Goal: Task Accomplishment & Management: Manage account settings

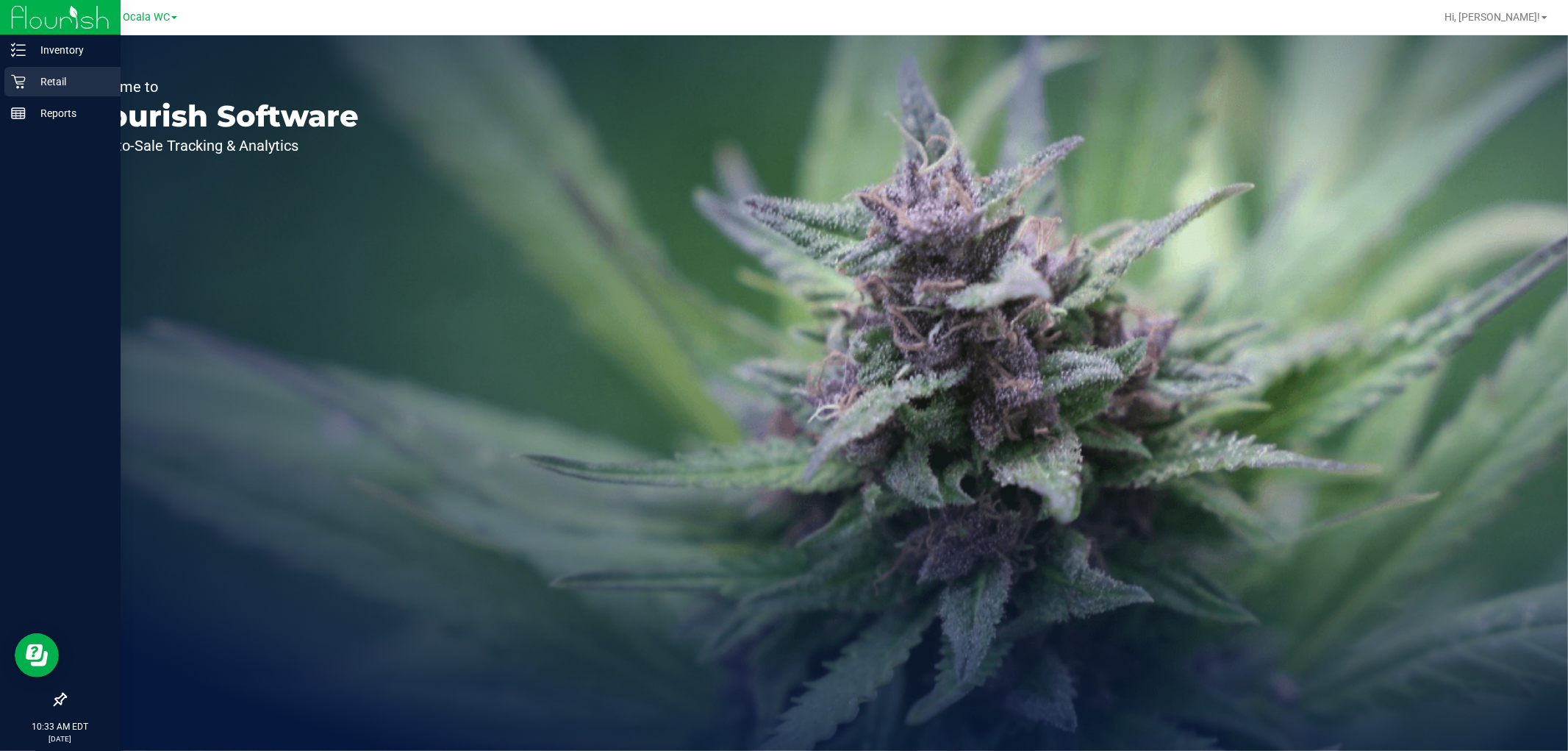
click at [60, 79] on p "Retail" at bounding box center [70, 81] width 89 height 17
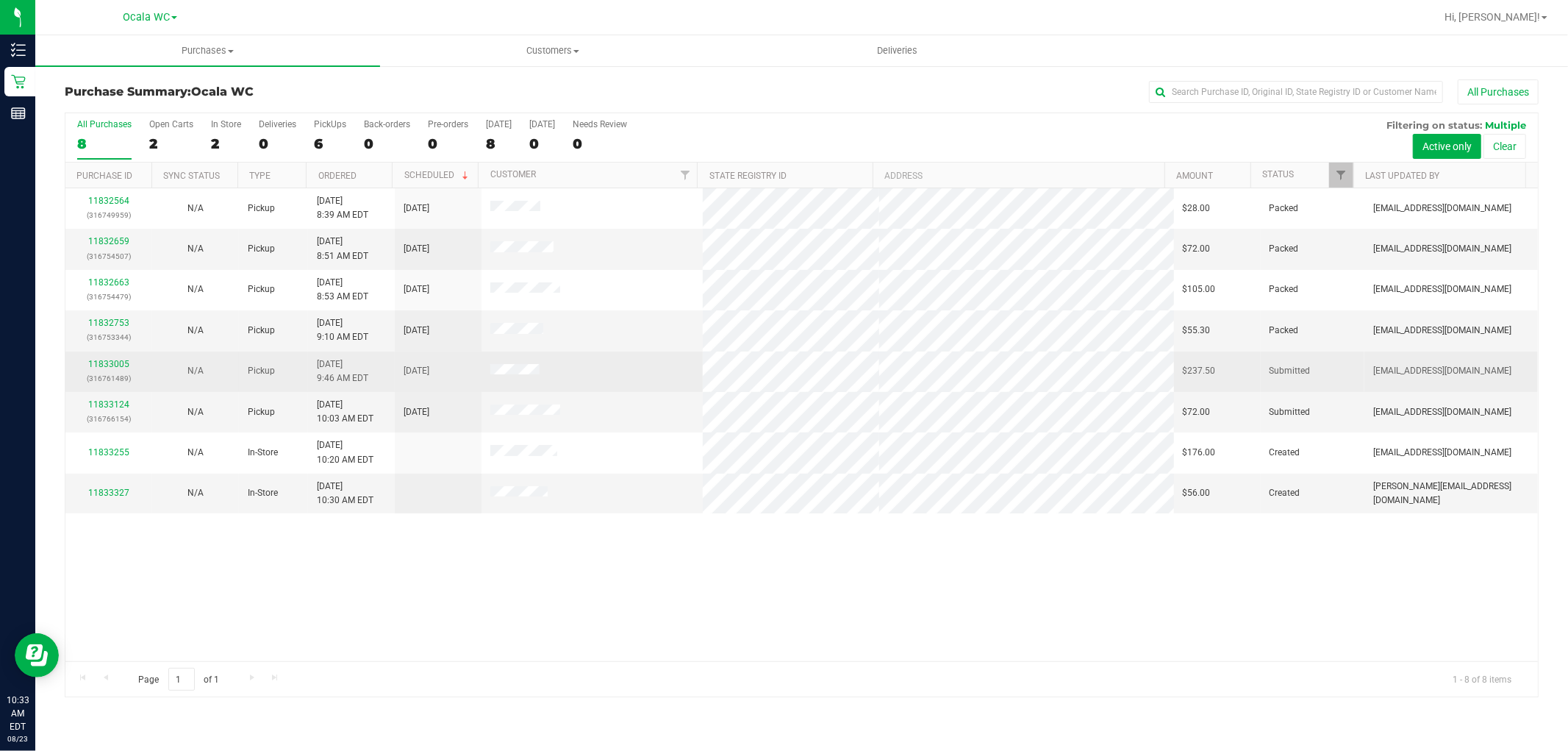
click at [101, 357] on div "11833005 (316761489)" at bounding box center [108, 371] width 69 height 28
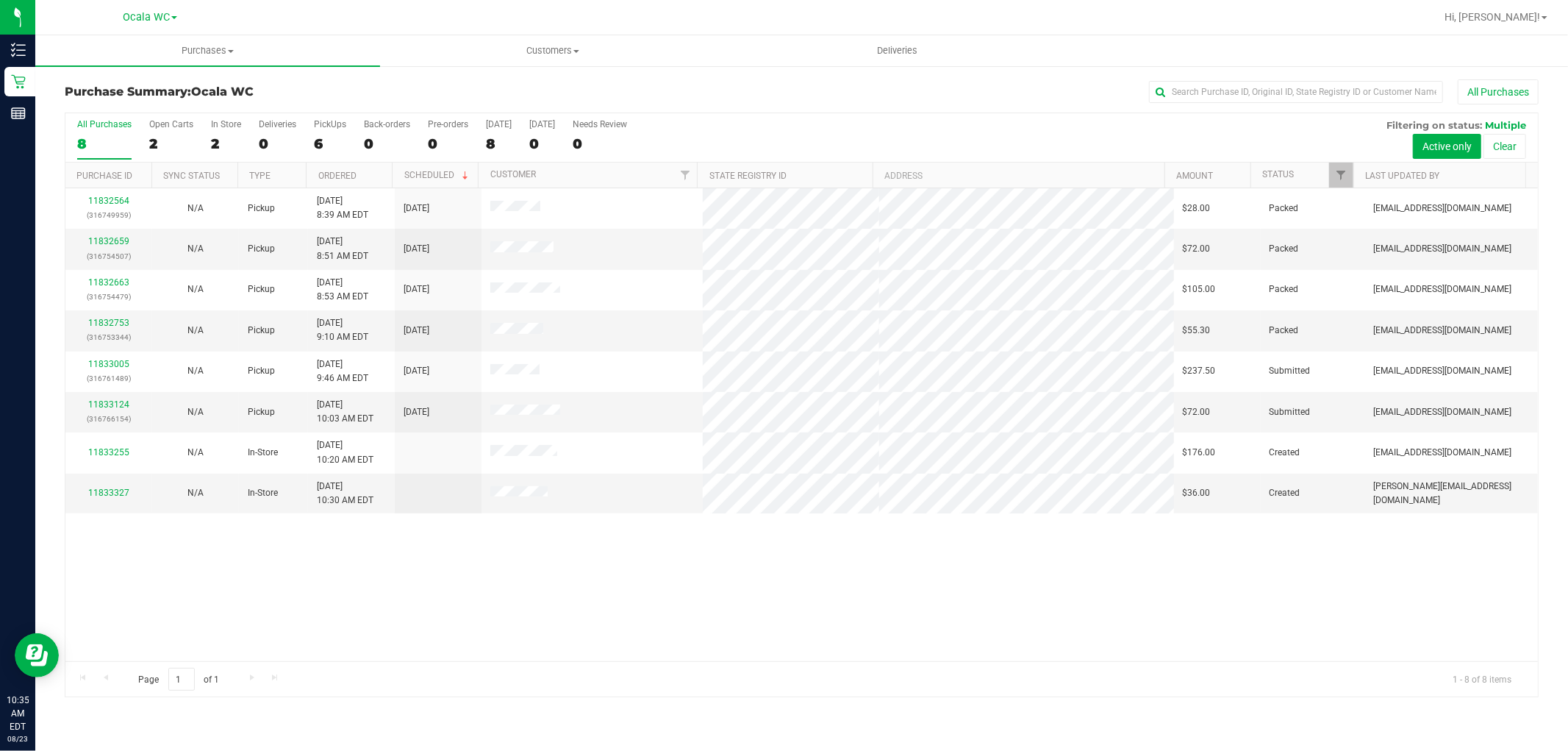
click at [468, 629] on div "11832564 (316749959) N/A Pickup 8/23/2025 8:39 AM EDT 8/23/2025 $28.00 Packed e…" at bounding box center [801, 425] width 1472 height 473
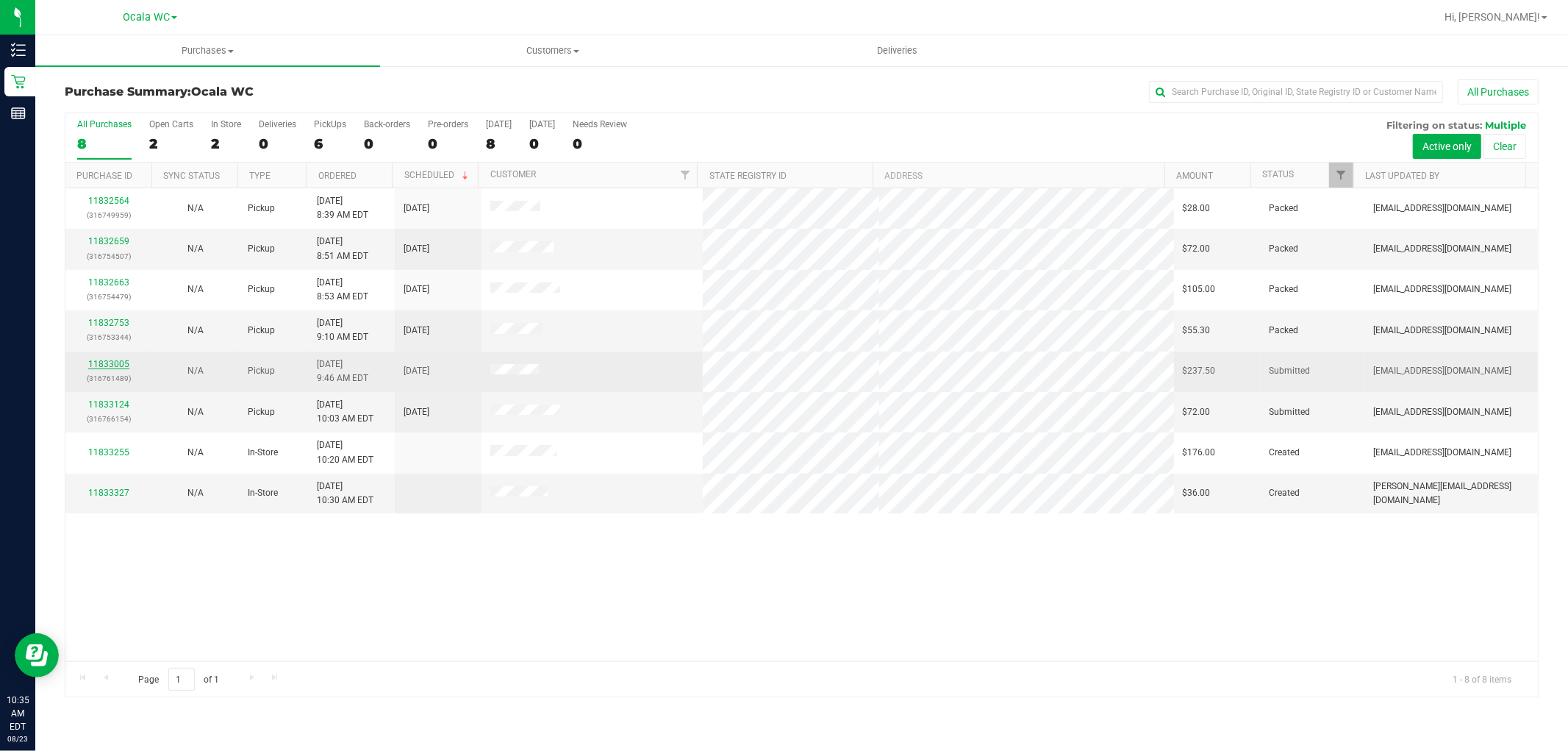
click at [115, 359] on link "11833005" at bounding box center [109, 364] width 41 height 10
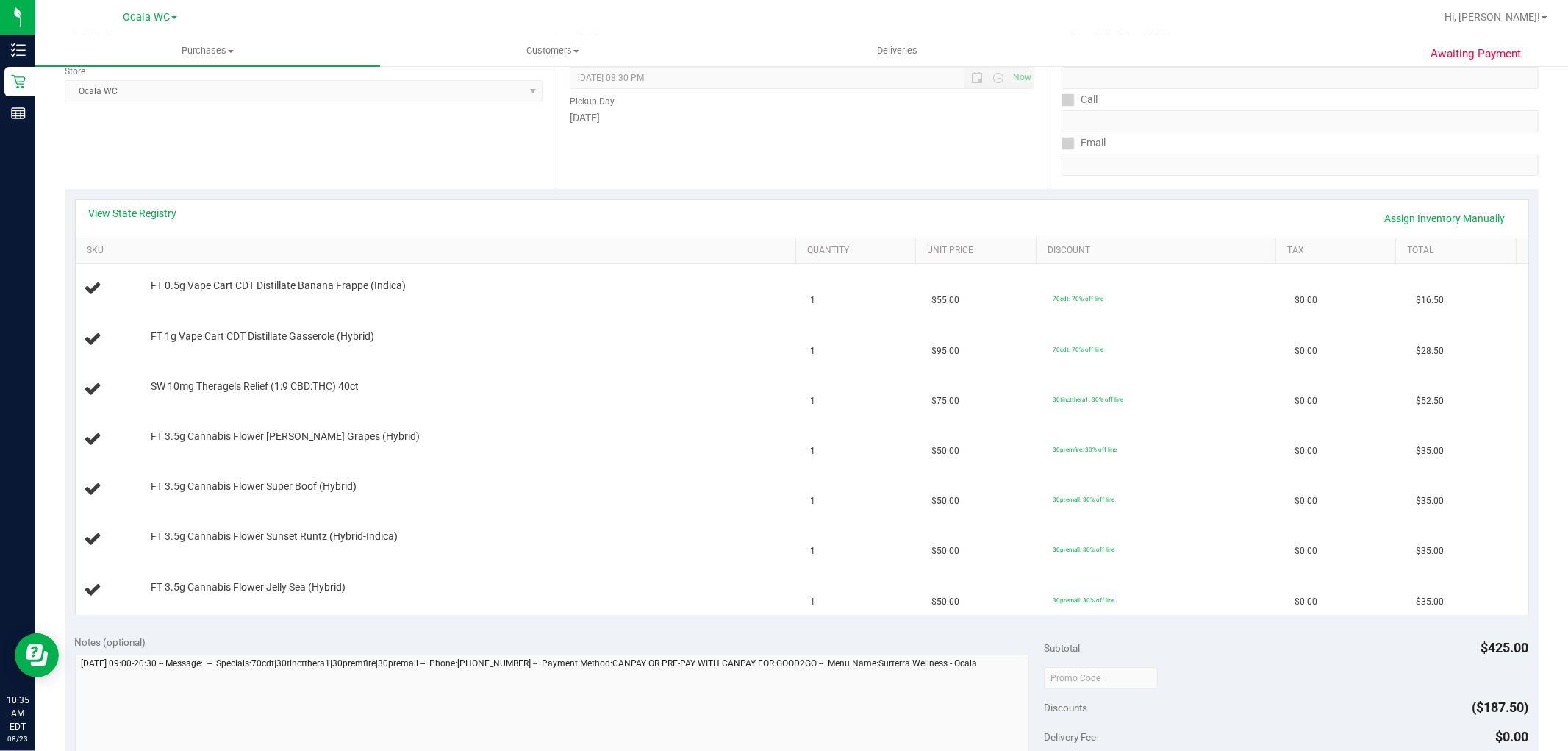
scroll to position [490, 0]
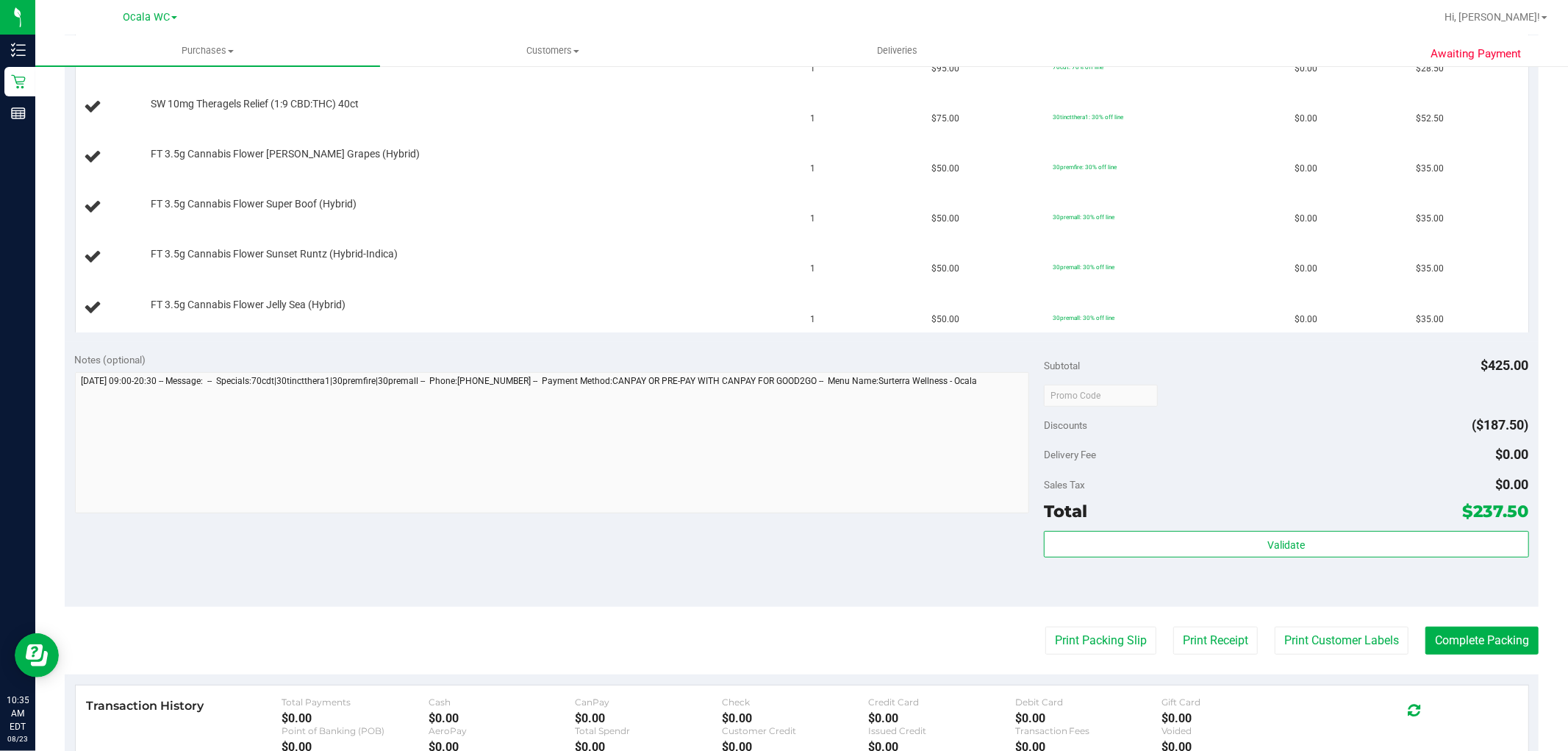
click at [1025, 640] on div "Print Packing Slip Print Receipt Print Customer Labels Complete Packing" at bounding box center [801, 640] width 1474 height 28
click at [1056, 640] on button "Print Packing Slip" at bounding box center [1101, 640] width 111 height 28
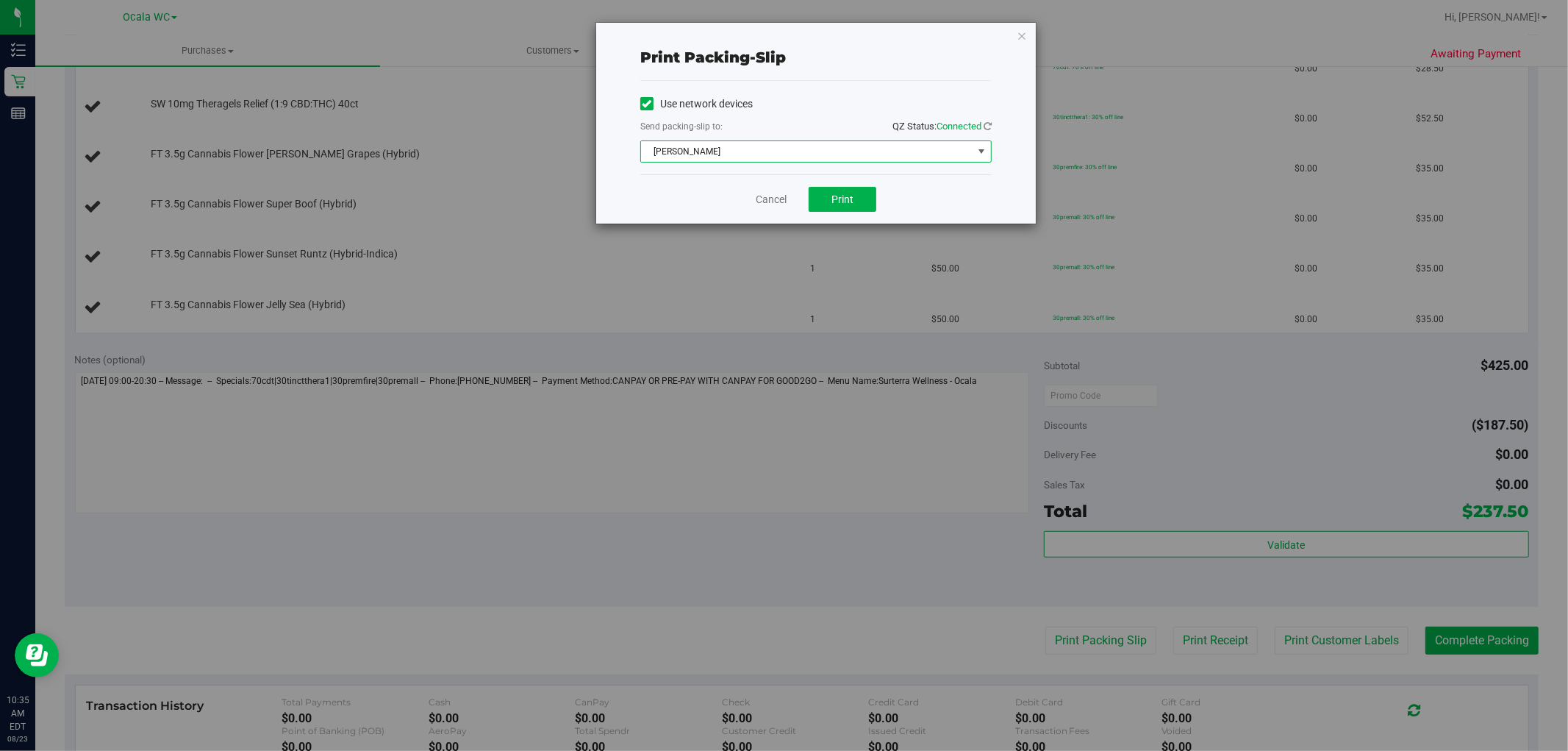
click at [816, 143] on span "[PERSON_NAME]" at bounding box center [807, 152] width 332 height 21
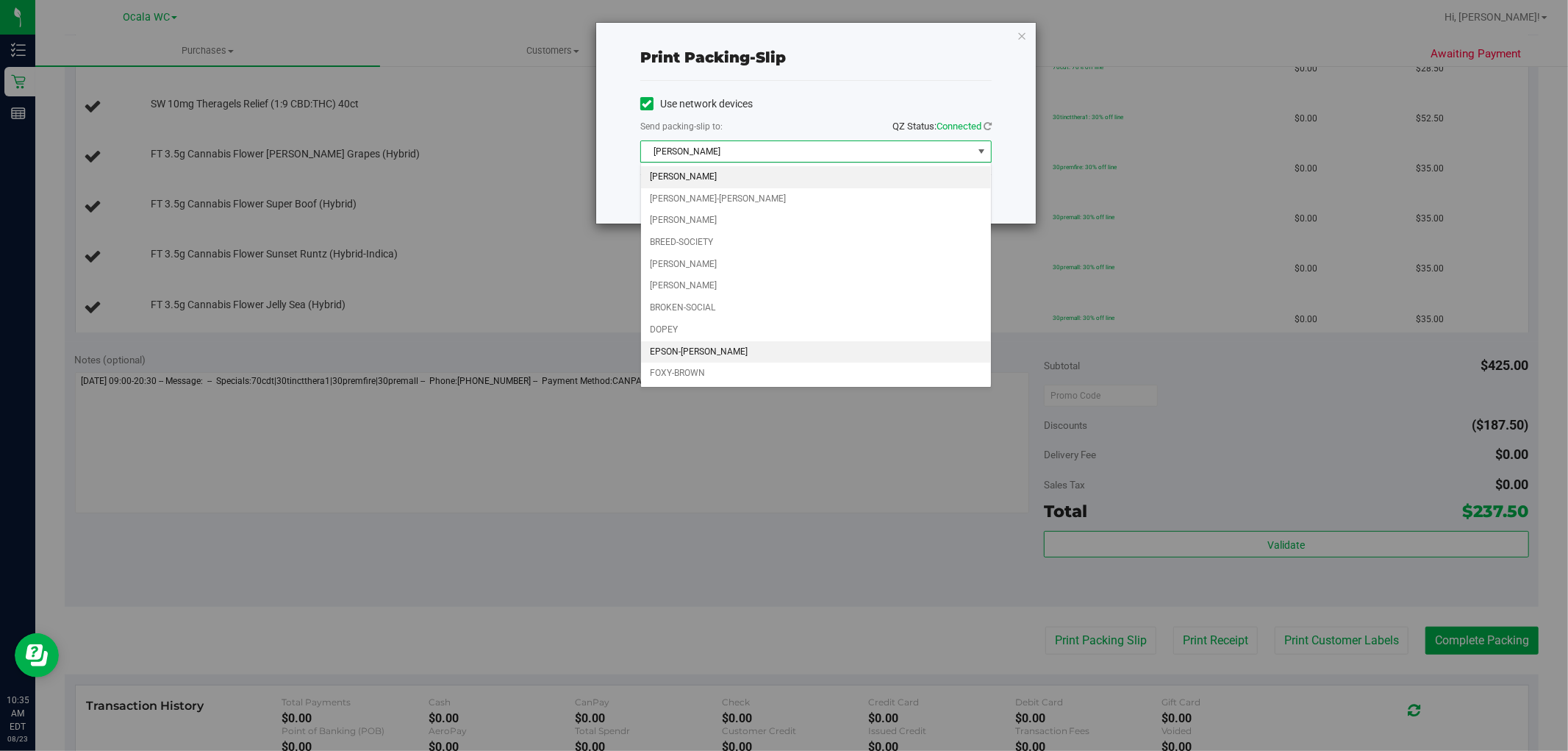
click at [751, 348] on li "EPSON-[PERSON_NAME]" at bounding box center [816, 353] width 350 height 22
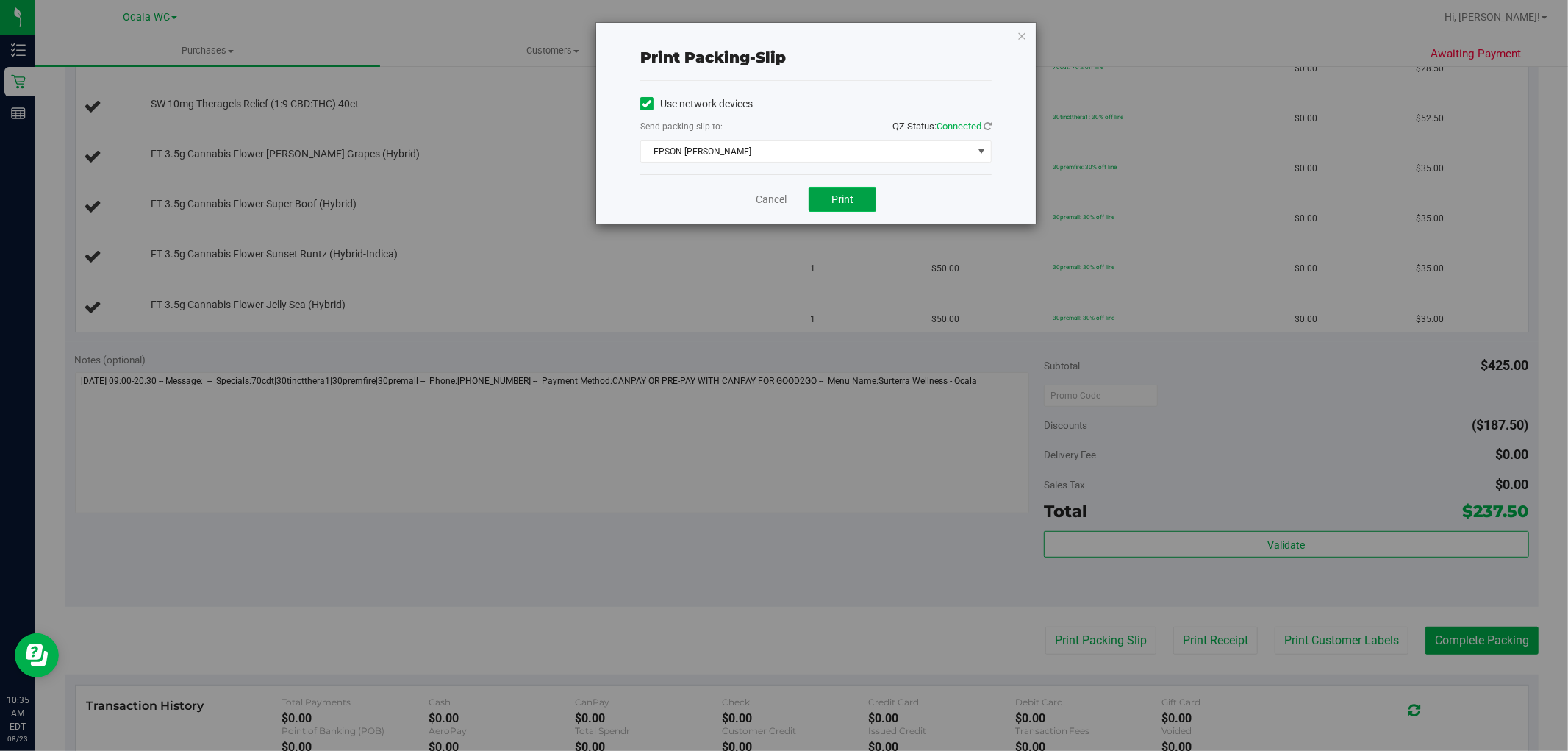
click at [829, 201] on button "Print" at bounding box center [842, 199] width 68 height 25
click at [1026, 36] on icon "button" at bounding box center [1022, 35] width 10 height 17
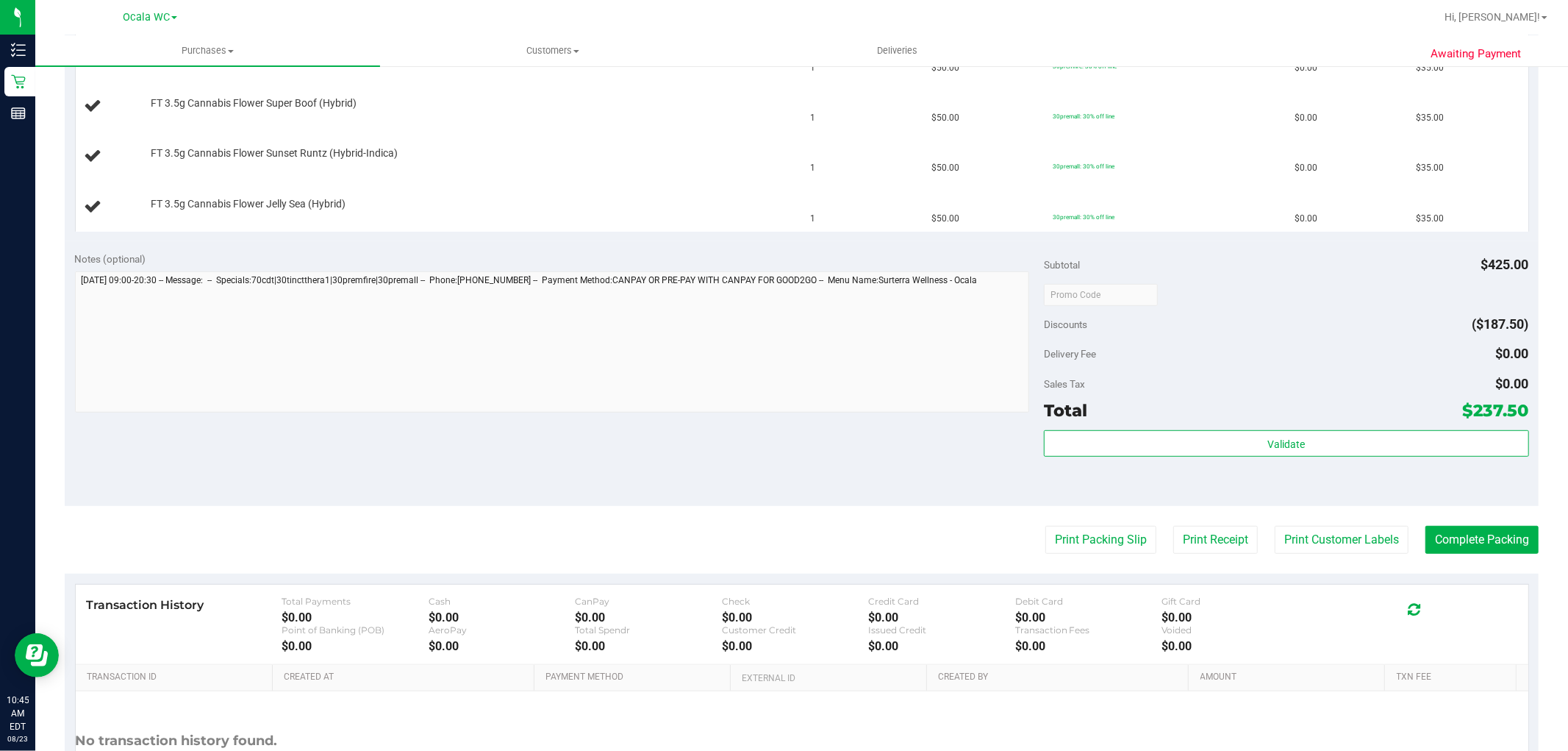
scroll to position [719, 0]
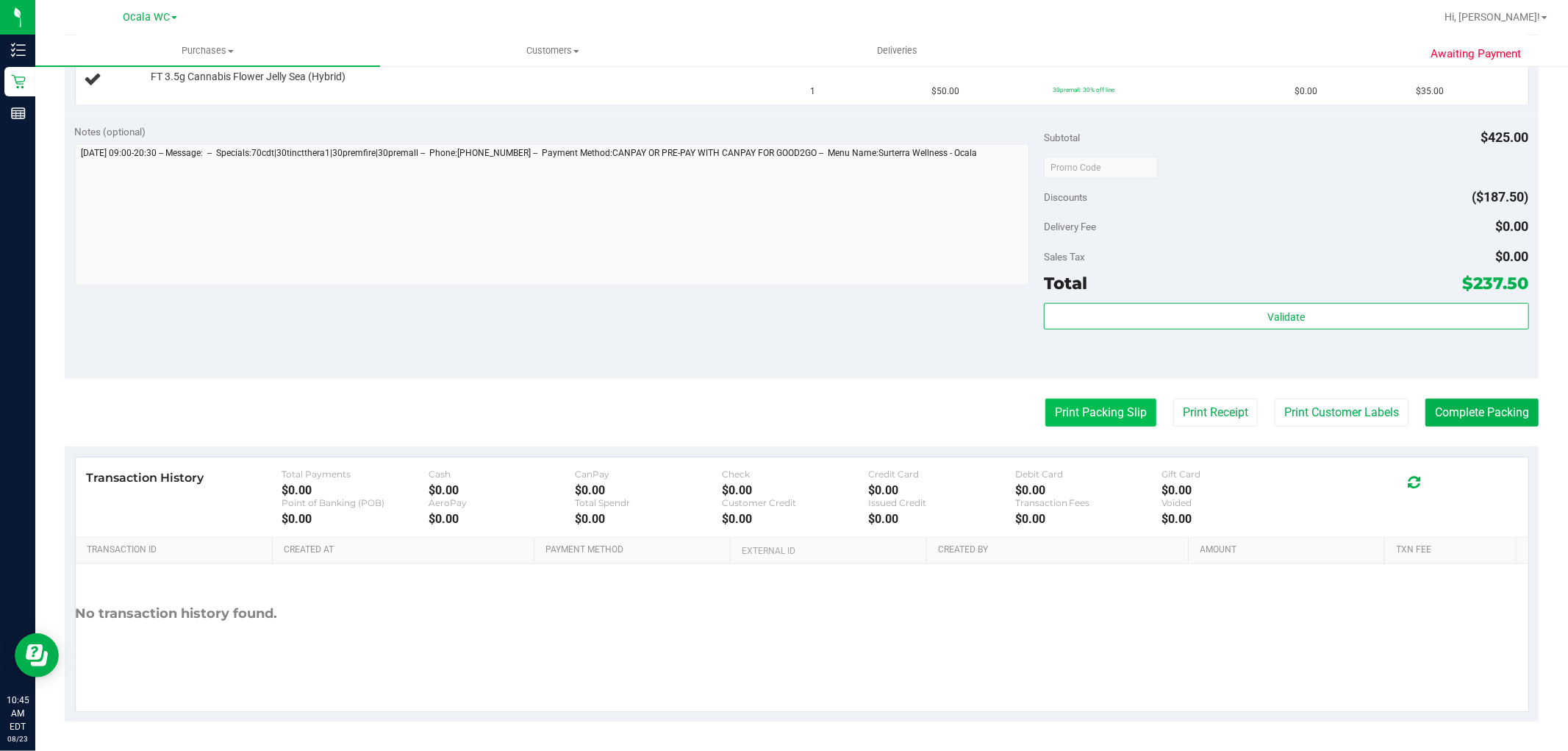
click at [1104, 408] on button "Print Packing Slip" at bounding box center [1101, 412] width 111 height 28
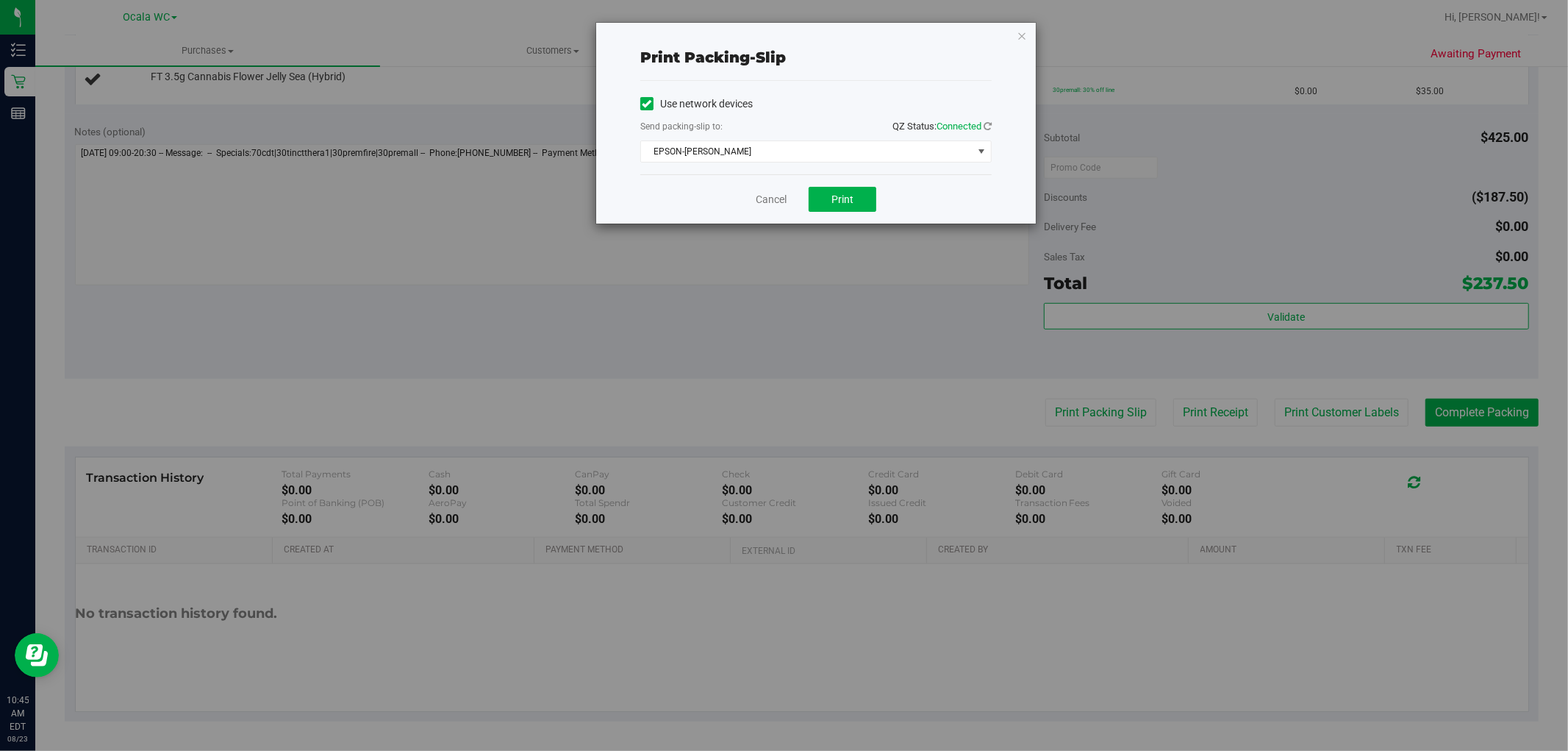
click at [768, 210] on div "Cancel Print" at bounding box center [816, 198] width 352 height 49
click at [767, 207] on link "Cancel" at bounding box center [771, 200] width 31 height 16
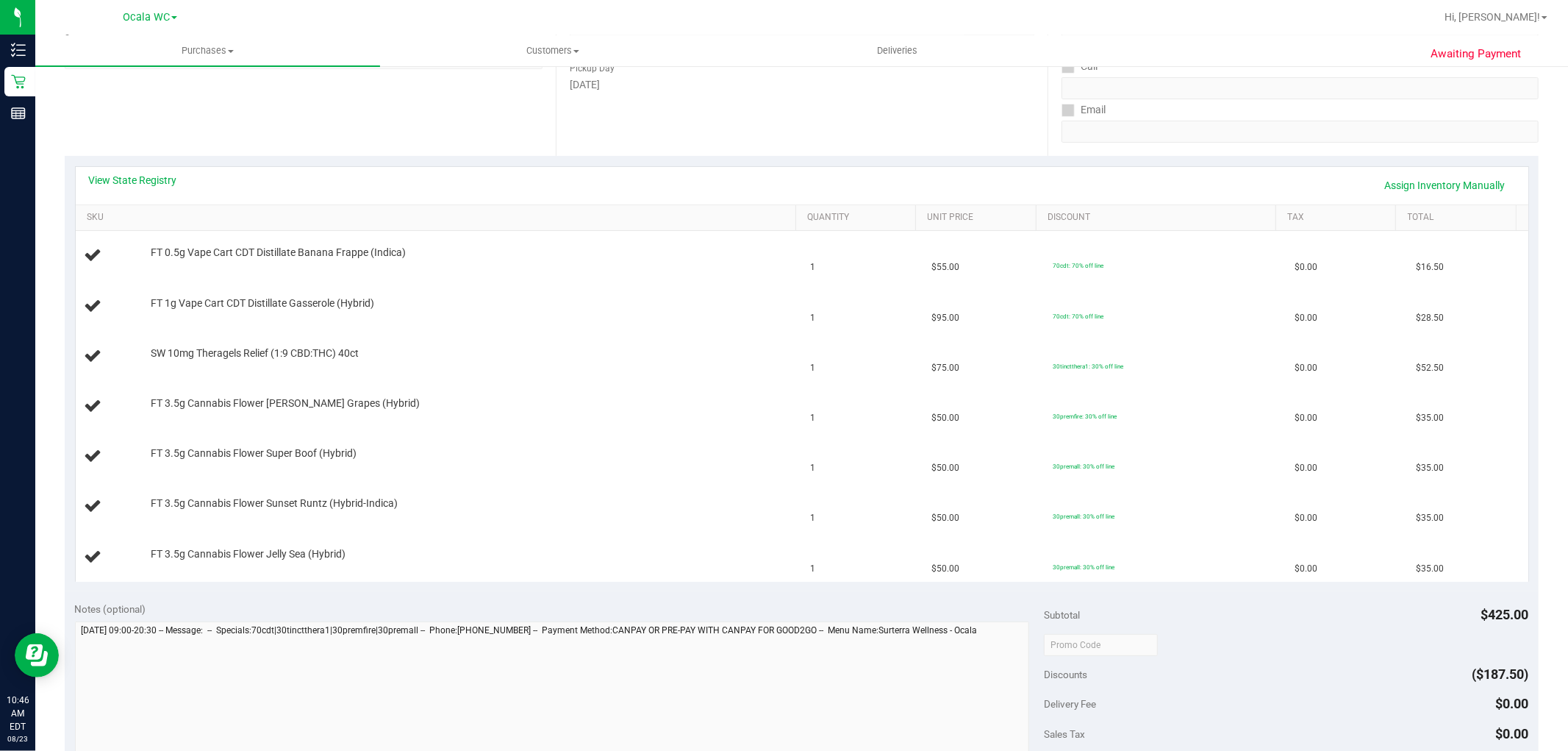
scroll to position [228, 0]
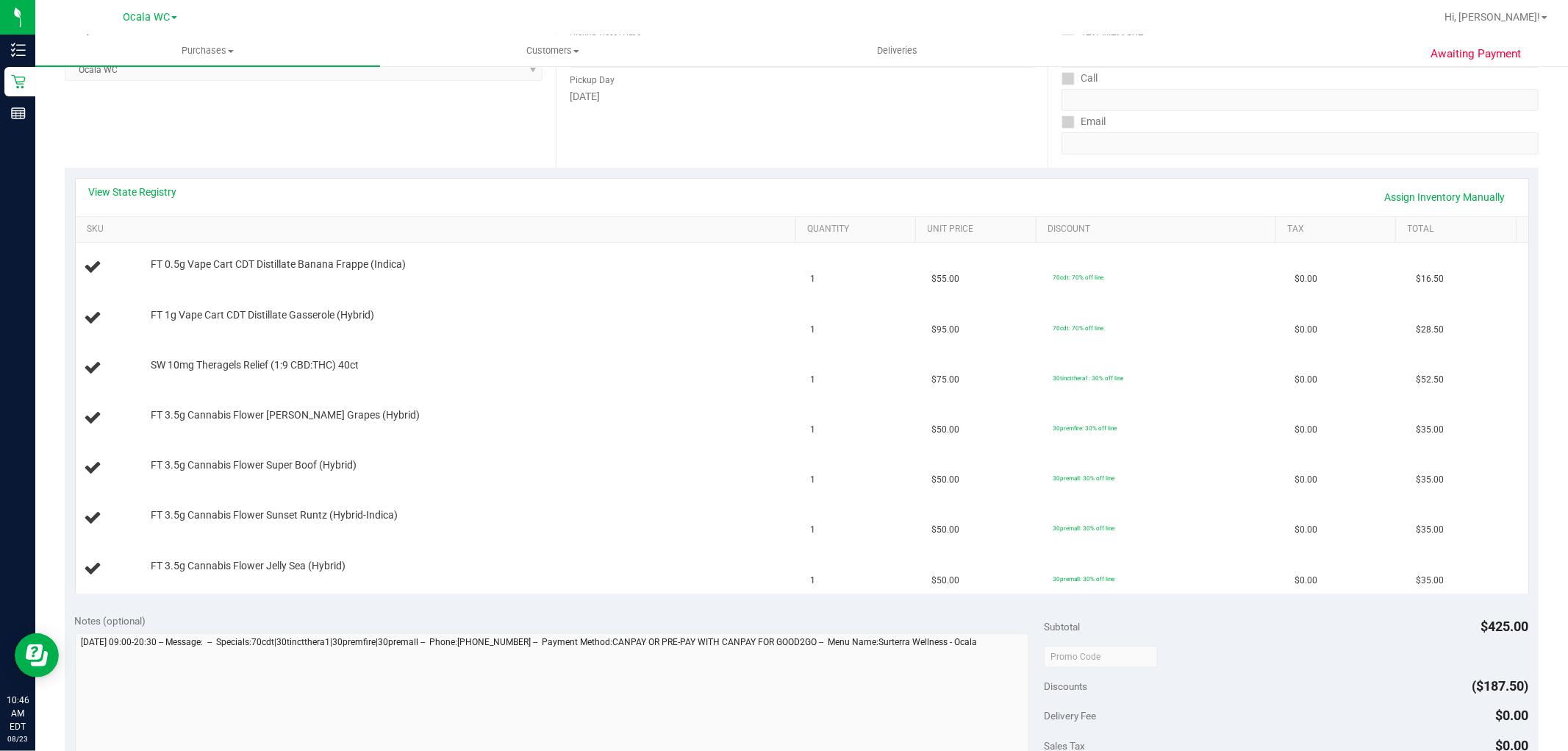
click at [38, 83] on div "Awaiting Payment Back Edit Purchase Cancel Purchase View Profile # 11833005 Bio…" at bounding box center [802, 538] width 1533 height 1404
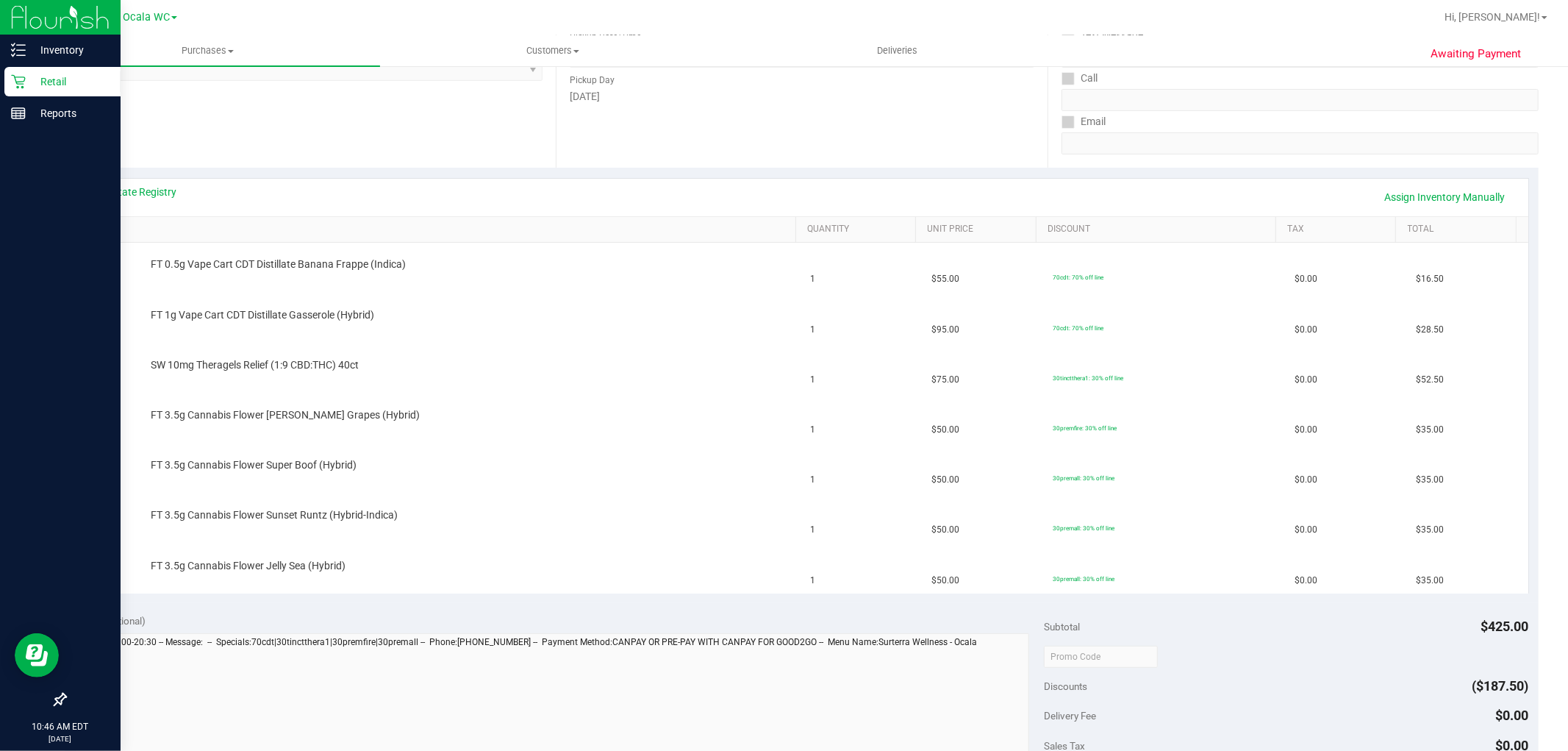
click at [26, 81] on p "Retail" at bounding box center [70, 81] width 89 height 17
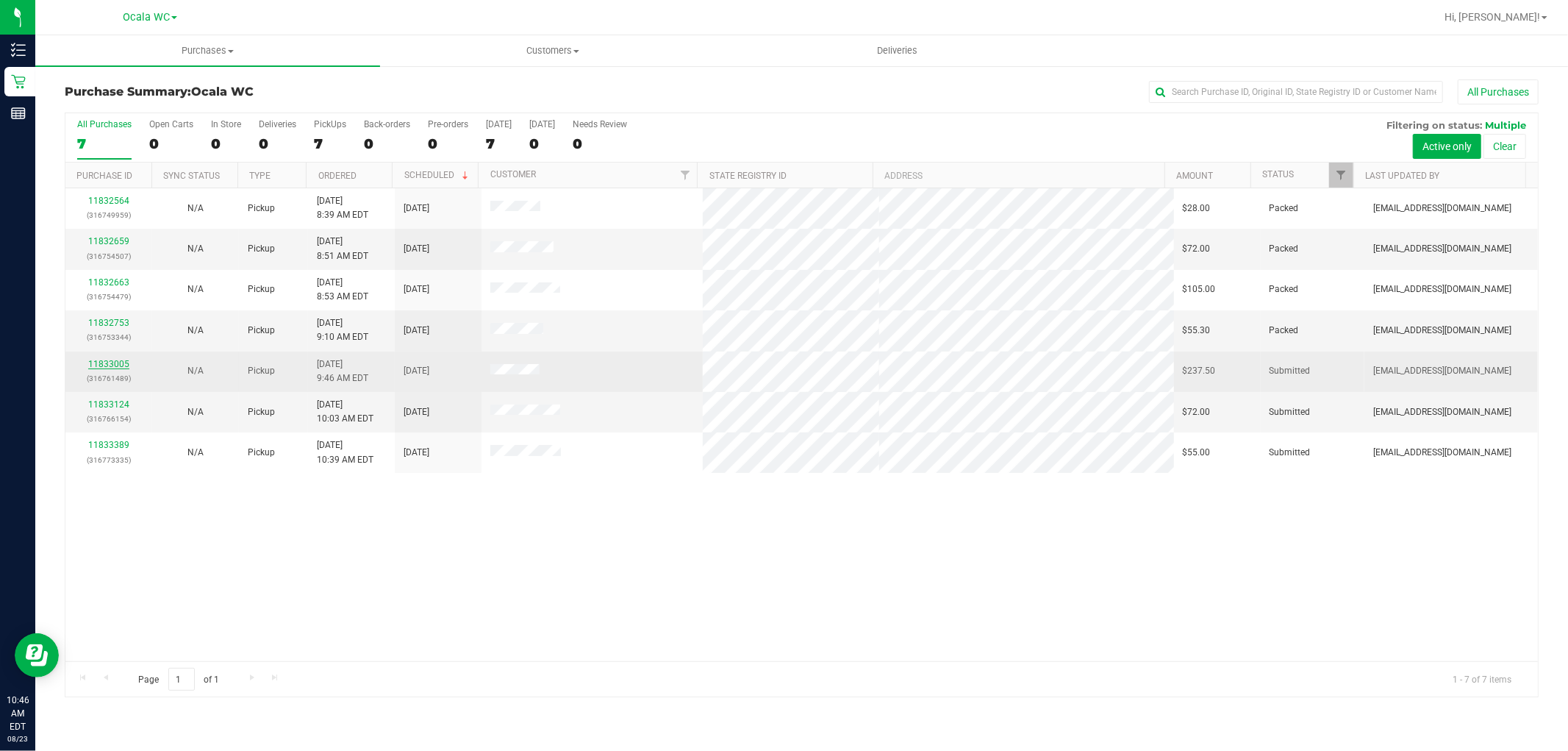
click at [111, 364] on link "11833005" at bounding box center [109, 364] width 41 height 10
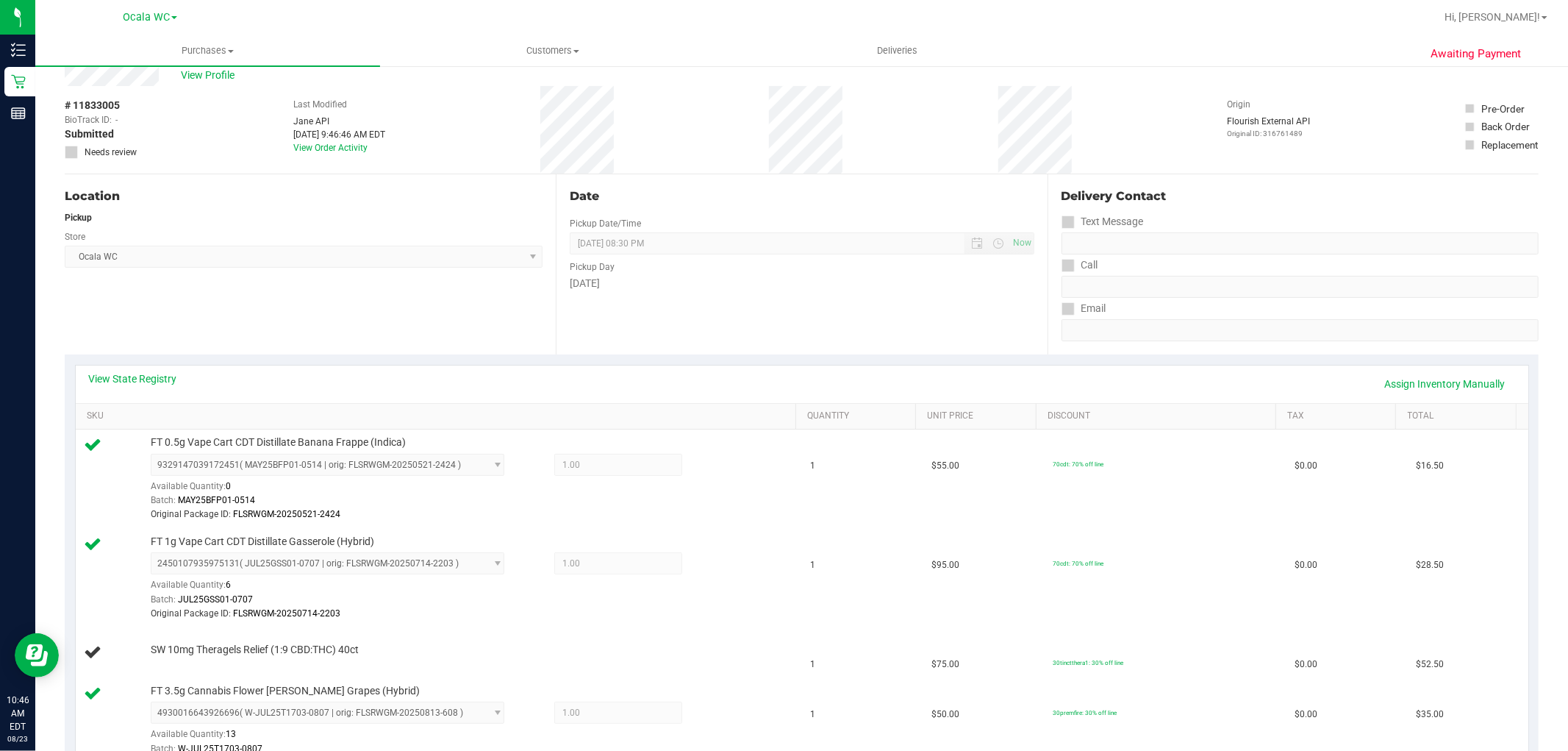
scroll to position [81, 0]
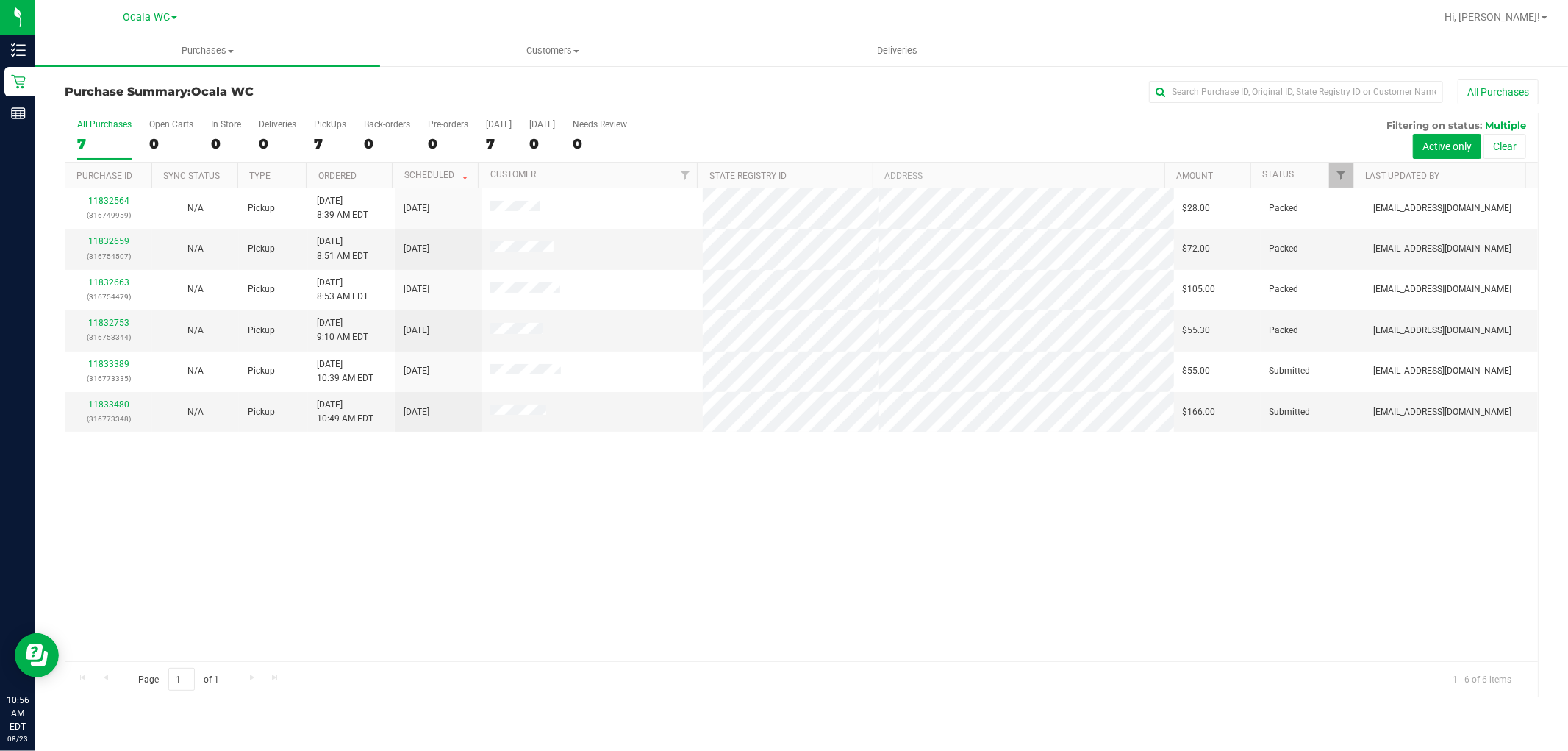
click at [719, 702] on div "Purchase Summary: Ocala WC All Purchases All Purchases 7 Open Carts 0 In Store …" at bounding box center [802, 388] width 1533 height 647
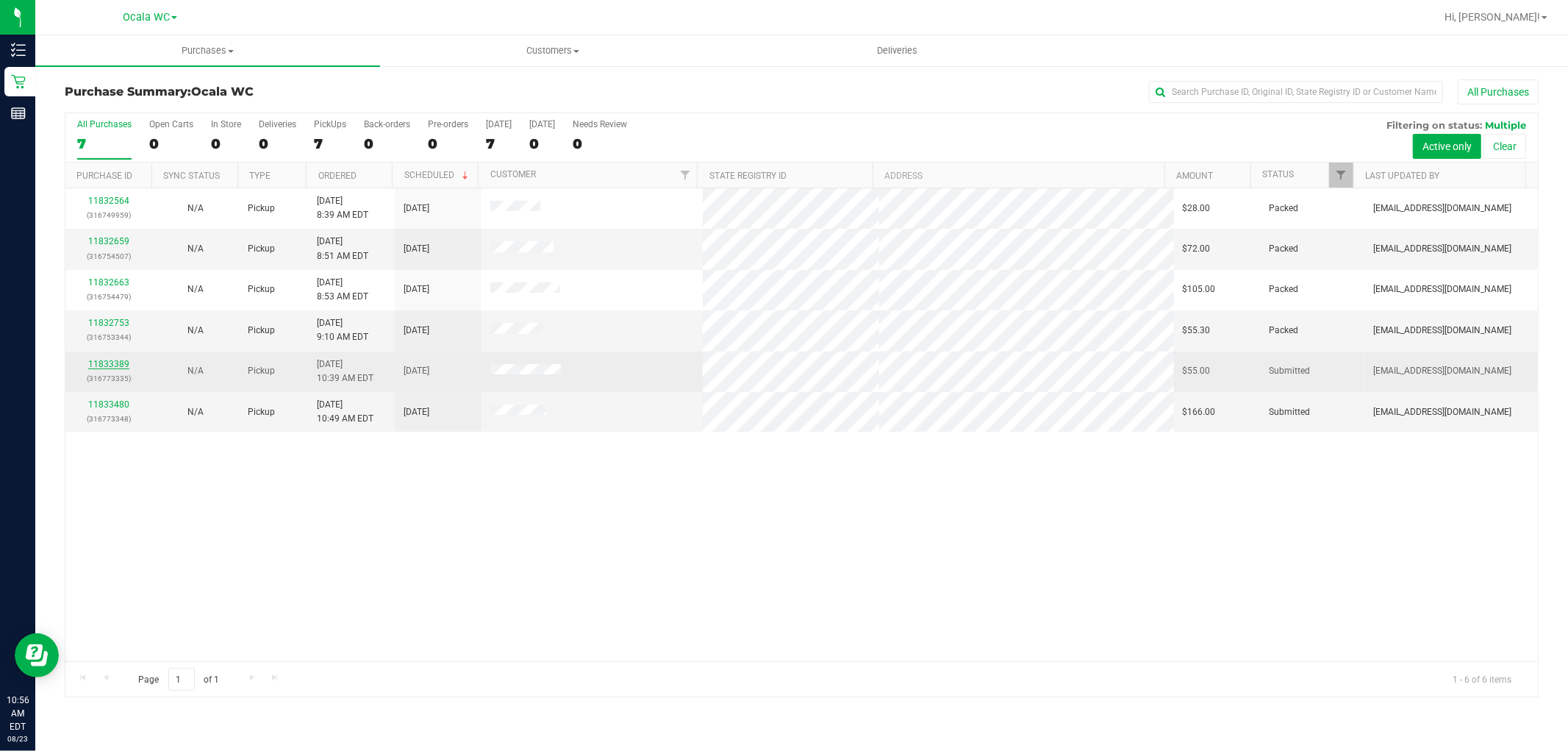
click at [111, 364] on link "11833389" at bounding box center [109, 364] width 41 height 10
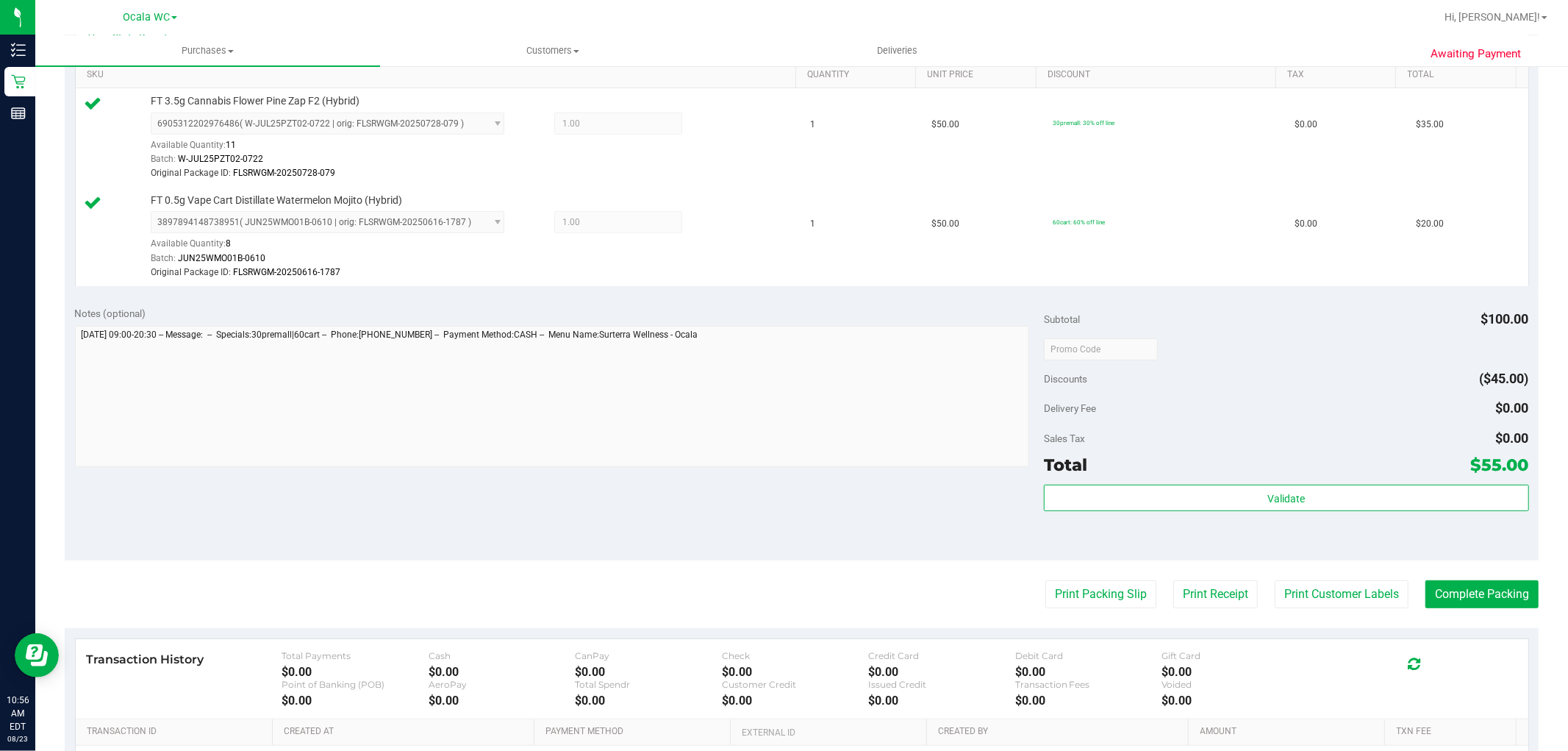
scroll to position [391, 0]
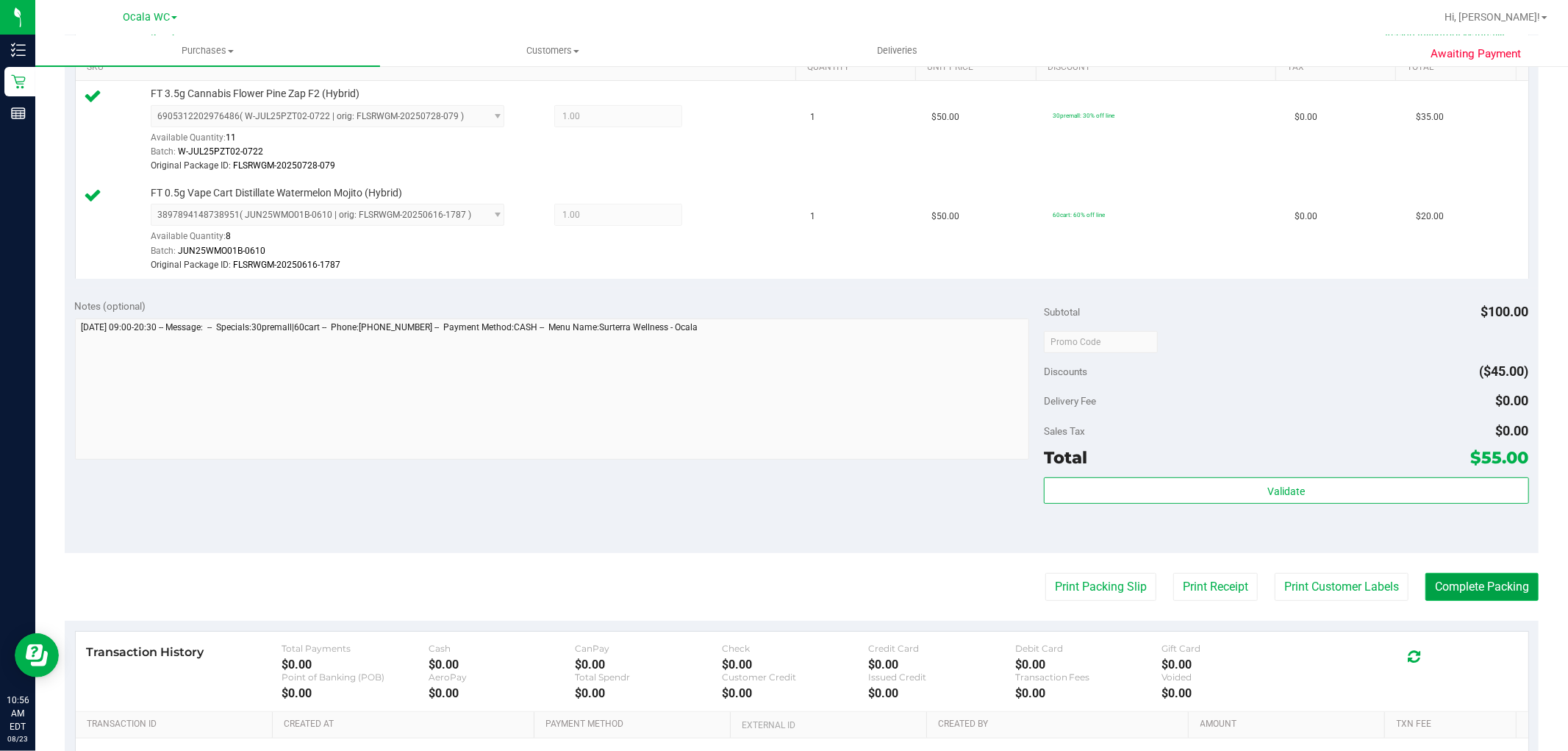
click at [1480, 593] on button "Complete Packing" at bounding box center [1482, 587] width 113 height 28
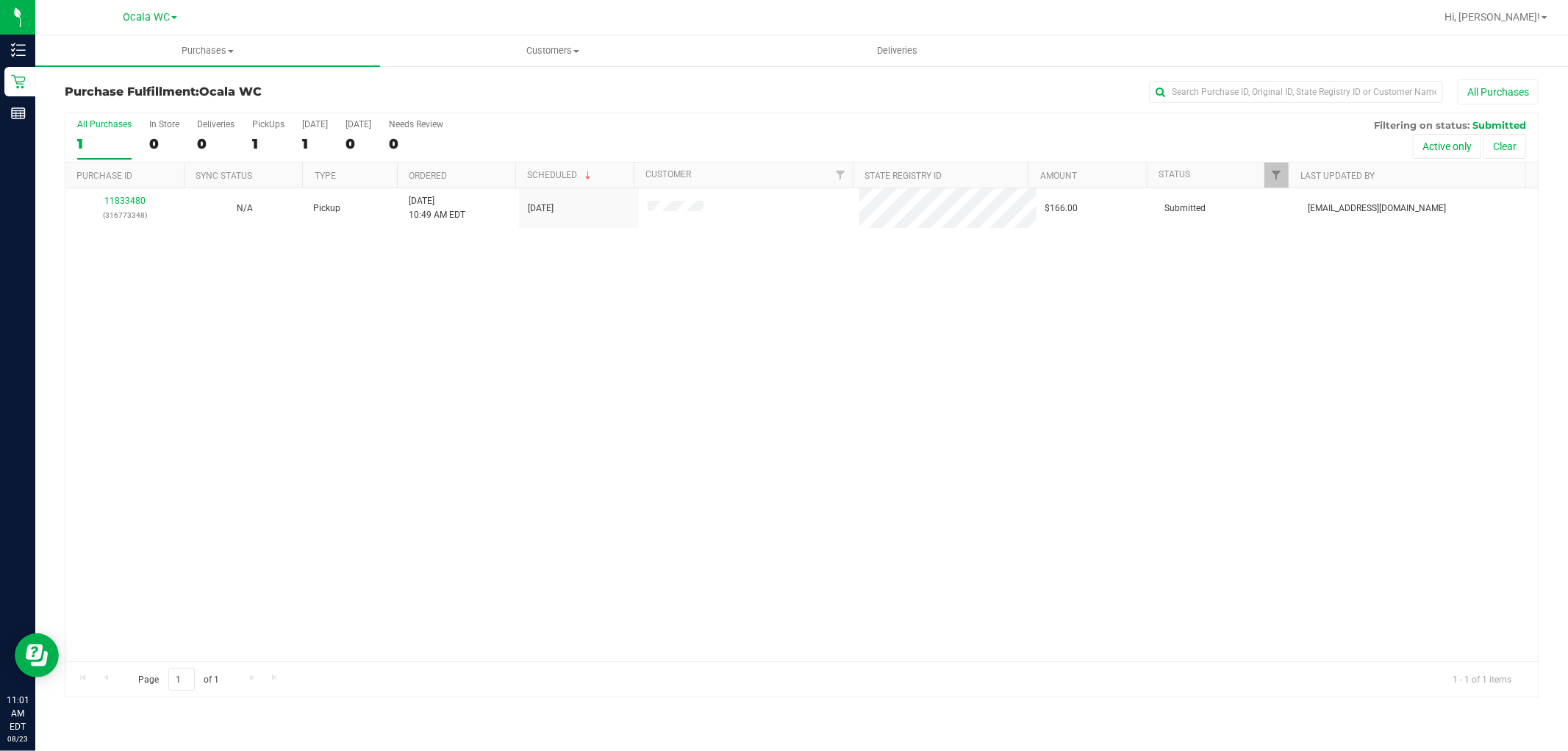
click at [190, 385] on div "11833480 (316773348) N/A Pickup 8/23/2025 10:49 AM EDT 8/23/2025 $166.00 Submit…" at bounding box center [801, 425] width 1472 height 473
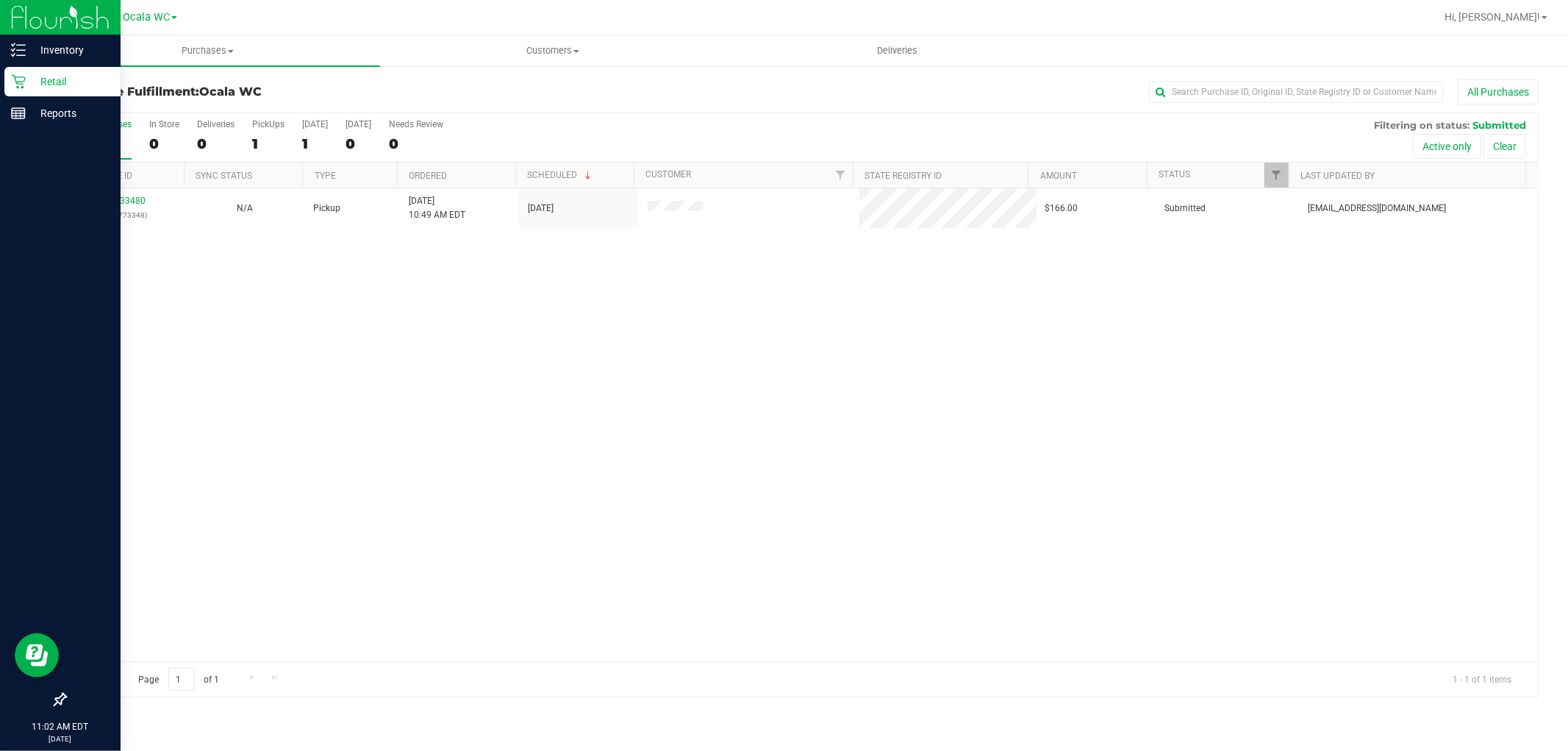
click at [17, 87] on icon at bounding box center [18, 82] width 14 height 14
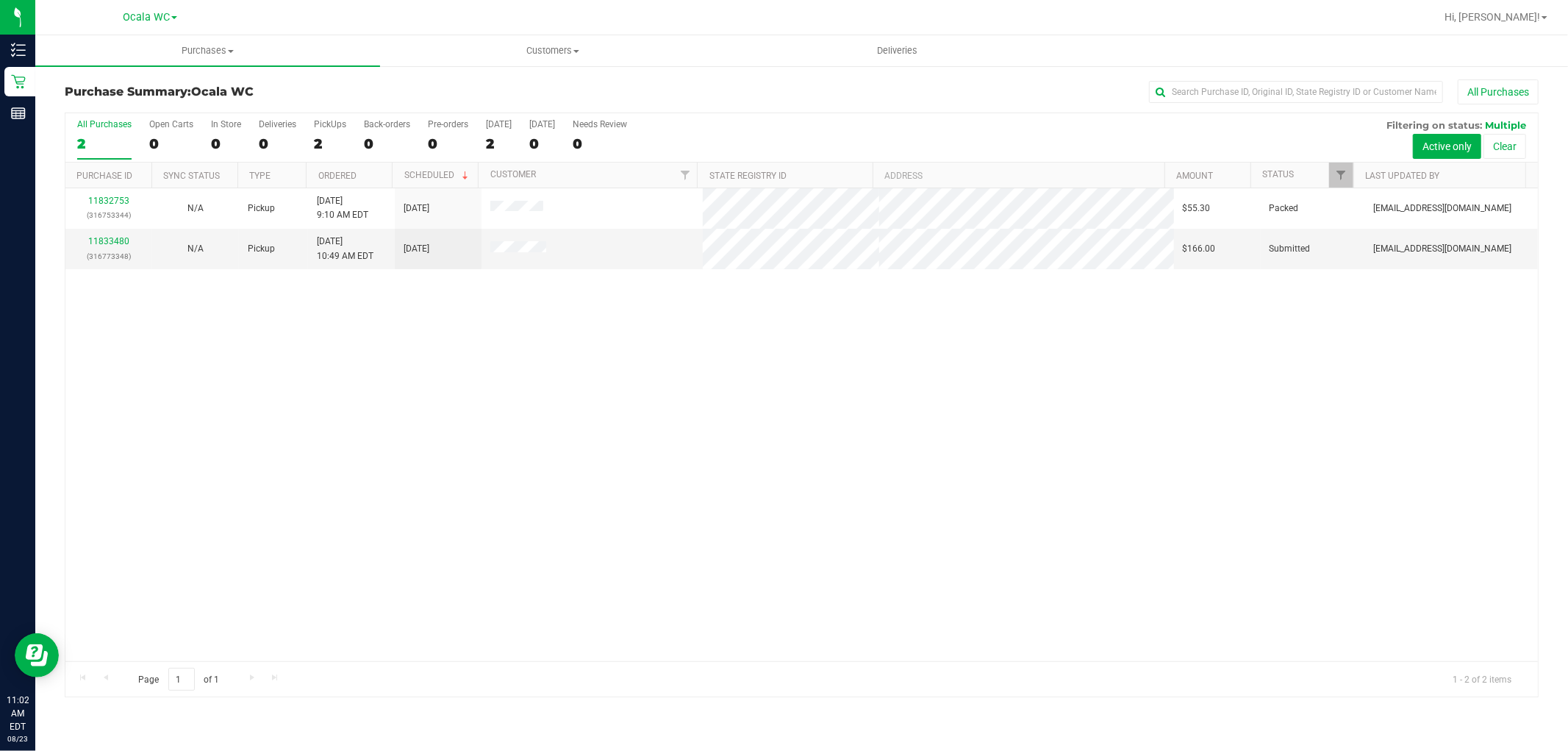
click at [650, 530] on div "11832753 (316753344) N/A Pickup 8/23/2025 9:10 AM EDT 8/23/2025 $55.30 Packed e…" at bounding box center [801, 425] width 1472 height 473
click at [799, 530] on div "11832753 (316753344) N/A Pickup 8/23/2025 9:10 AM EDT 8/23/2025 $47.40 Packed s…" at bounding box center [801, 425] width 1472 height 473
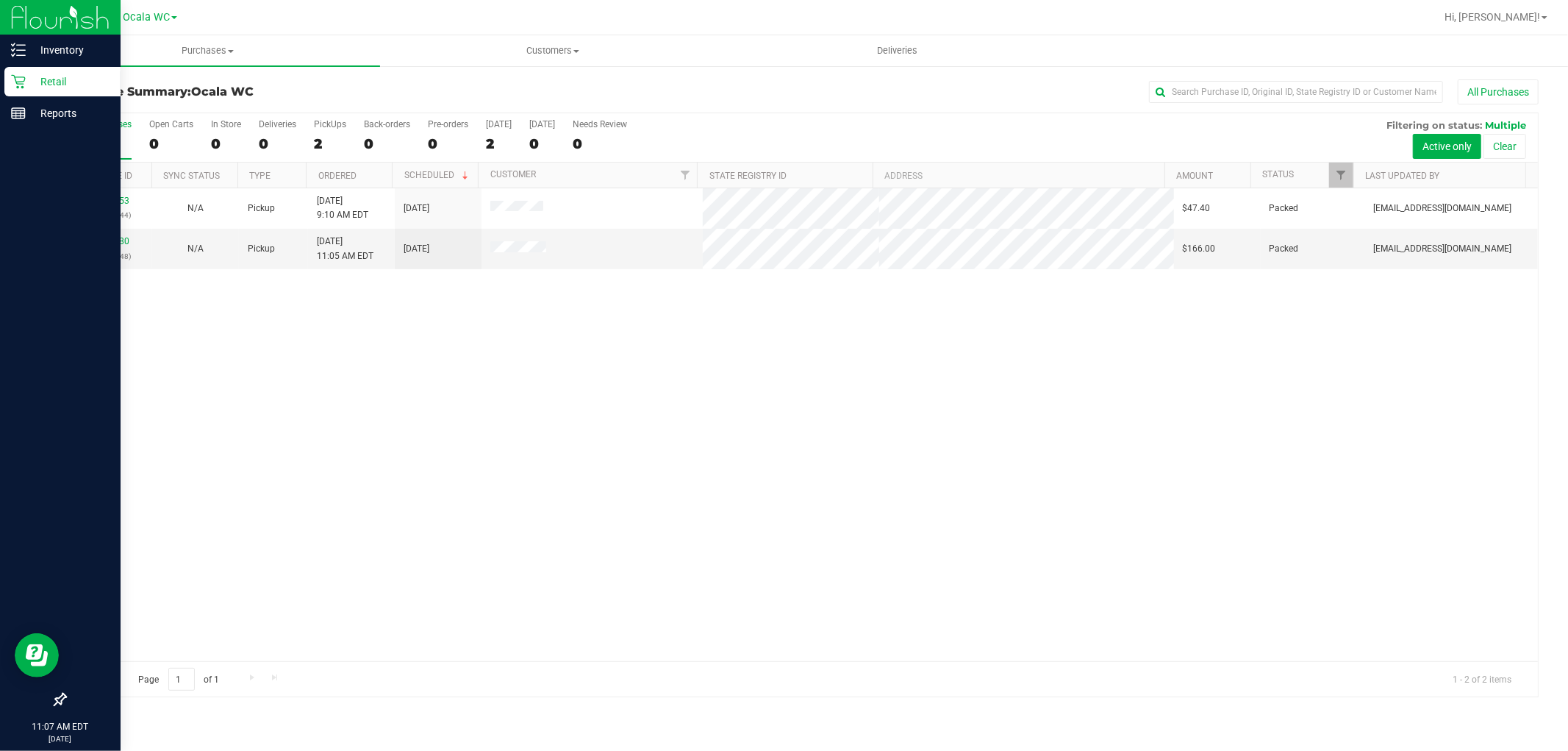
click at [15, 87] on icon at bounding box center [18, 81] width 15 height 15
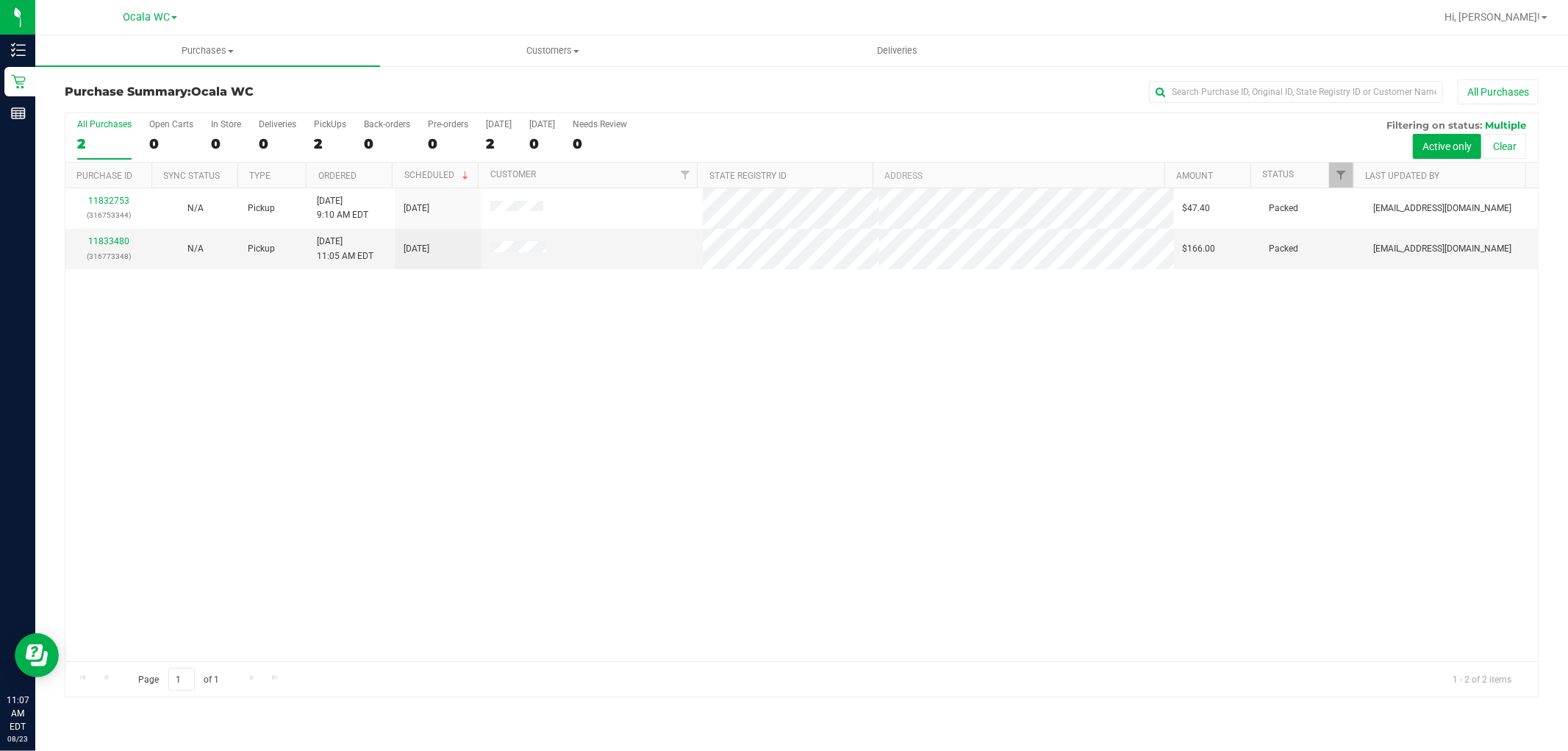
click at [688, 520] on div "11832753 (316753344) N/A Pickup 8/23/2025 9:10 AM EDT 8/23/2025 $47.40 Packed s…" at bounding box center [801, 425] width 1472 height 473
click at [320, 141] on div "2" at bounding box center [330, 143] width 32 height 17
click at [0, 0] on input "PickUps 2" at bounding box center [0, 0] width 0 height 0
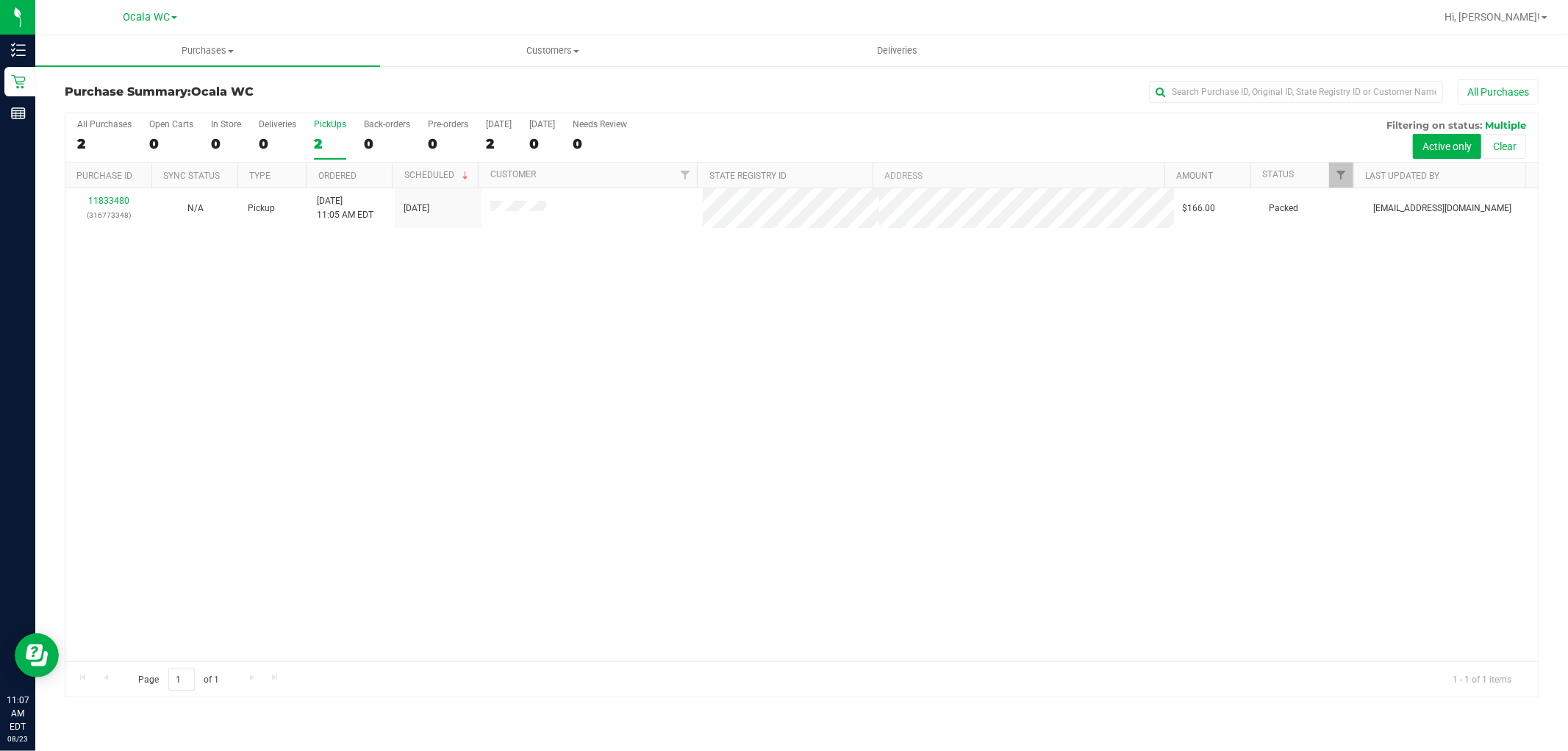
drag, startPoint x: 1348, startPoint y: 357, endPoint x: 1287, endPoint y: 260, distance: 114.6
click at [1348, 355] on div "11833480 (316773348) N/A Pickup [DATE] 11:05 AM EDT 8/23/2025 $166.00 Packed [E…" at bounding box center [801, 425] width 1472 height 473
click at [1265, 171] on link "Status" at bounding box center [1278, 174] width 32 height 10
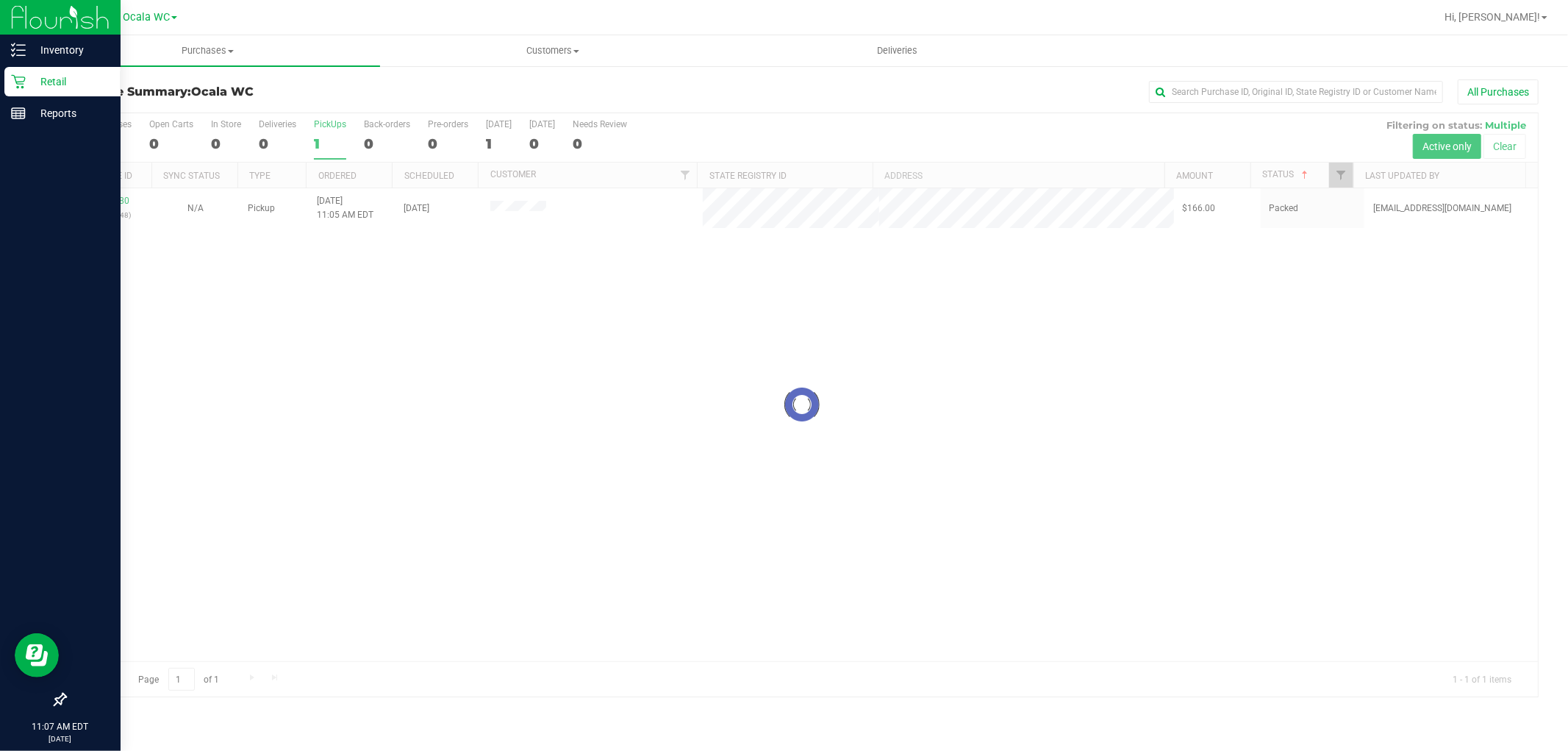
click at [57, 87] on p "Retail" at bounding box center [70, 81] width 89 height 17
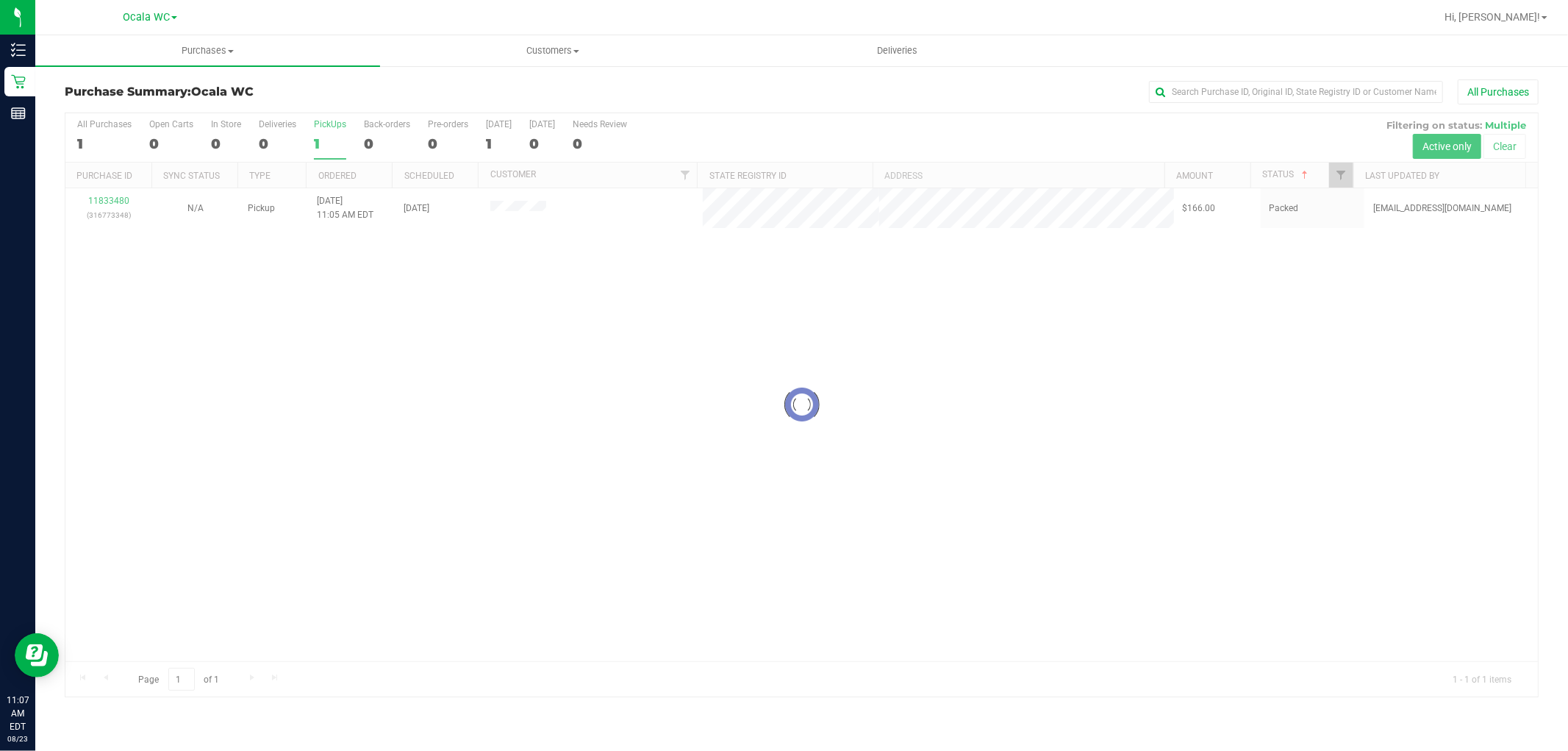
click at [450, 482] on div "Loading... 11833480 (316773348) N/A Pickup 8/23/2025 11:05 AM EDT 8/23/2025 $16…" at bounding box center [801, 425] width 1472 height 473
click at [324, 142] on div "1" at bounding box center [330, 143] width 32 height 17
click at [0, 0] on input "PickUps 1" at bounding box center [0, 0] width 0 height 0
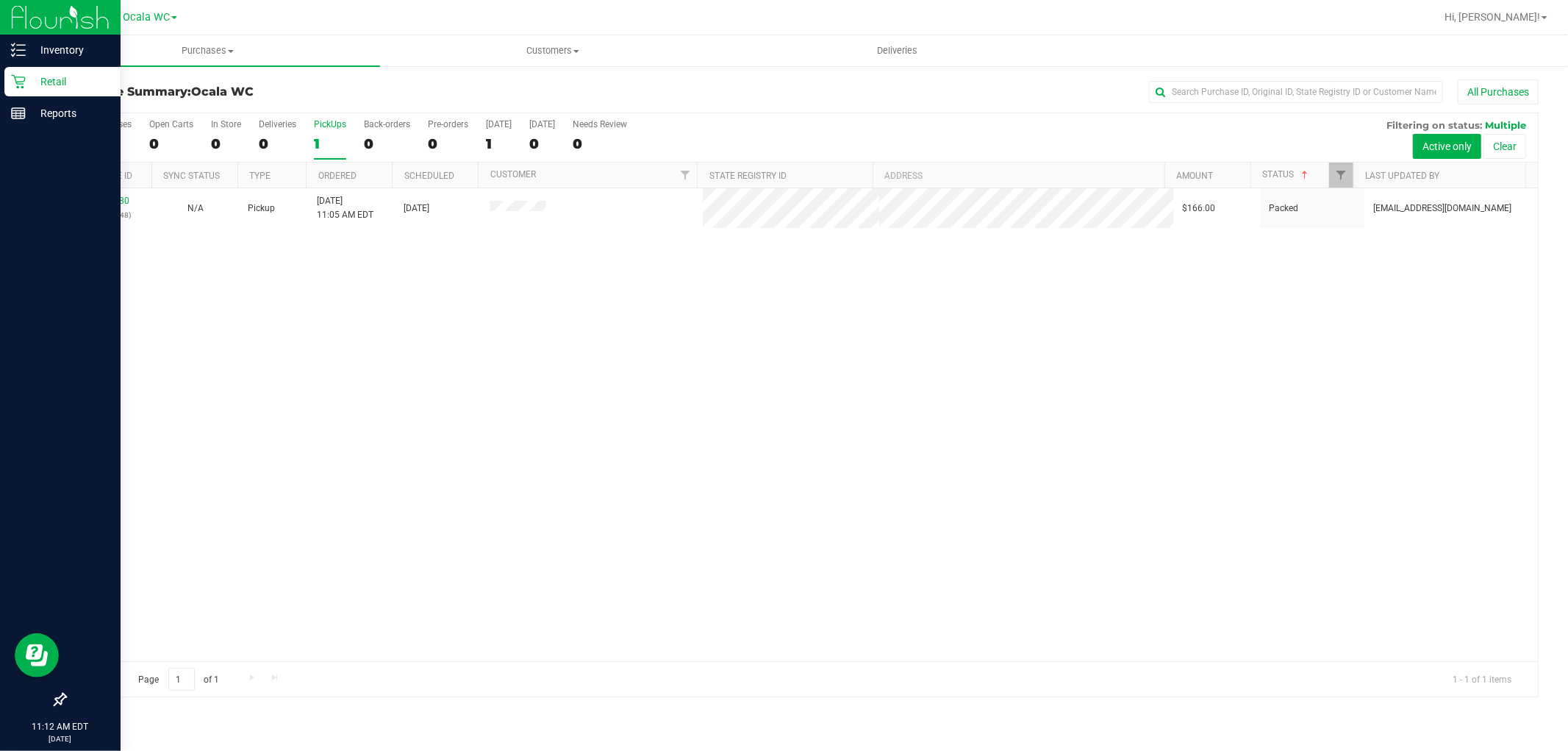
click at [37, 82] on p "Retail" at bounding box center [70, 81] width 89 height 17
click at [70, 75] on p "Retail" at bounding box center [70, 81] width 89 height 17
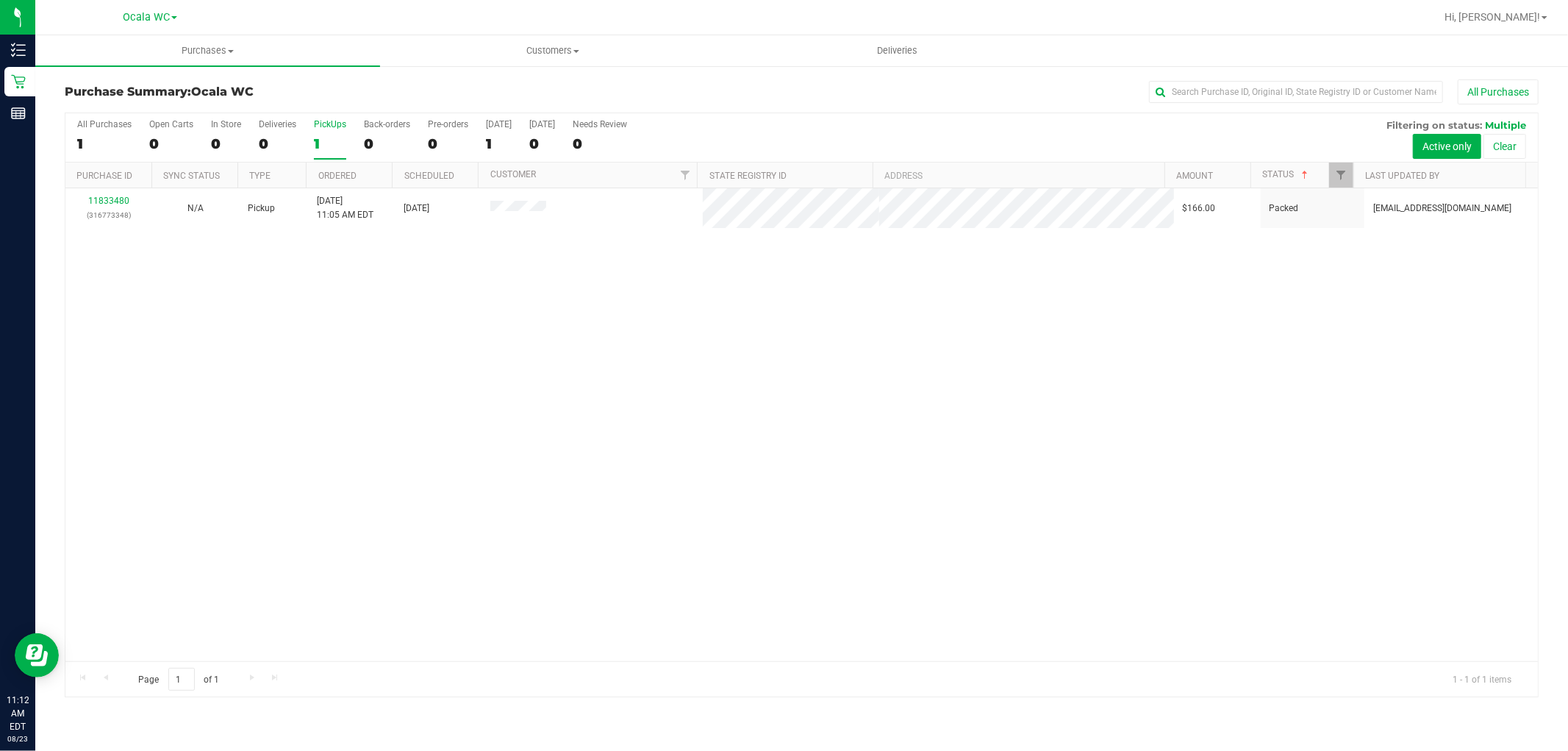
click at [321, 141] on div "1" at bounding box center [330, 143] width 32 height 17
click at [0, 0] on input "PickUps 1" at bounding box center [0, 0] width 0 height 0
click at [316, 142] on div "1" at bounding box center [330, 143] width 32 height 17
click at [0, 0] on input "PickUps 1" at bounding box center [0, 0] width 0 height 0
drag, startPoint x: 330, startPoint y: 487, endPoint x: 236, endPoint y: 104, distance: 394.4
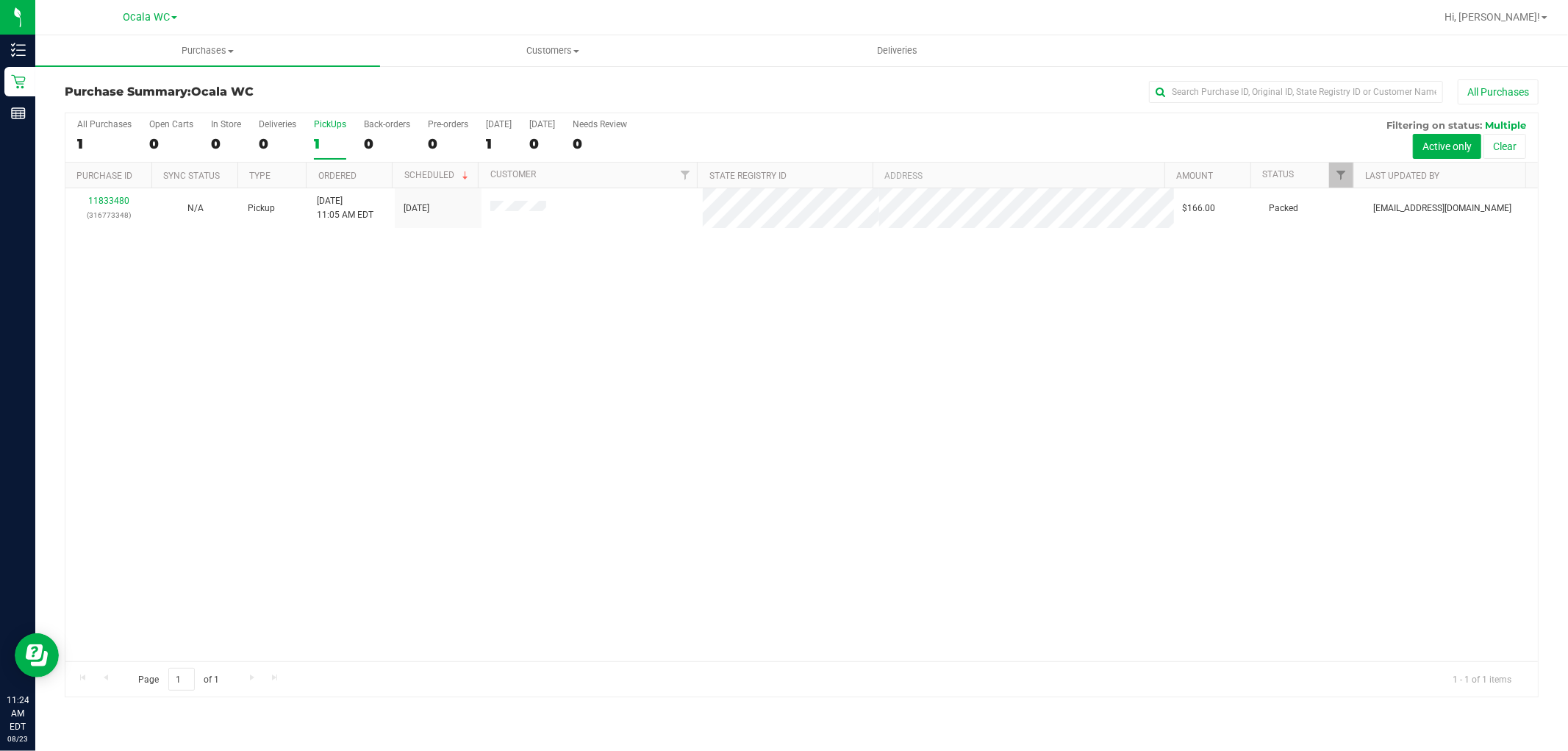
click at [332, 486] on div "11833480 (316773348) N/A Pickup [DATE] 11:05 AM EDT 8/23/2025 $166.00 Packed [E…" at bounding box center [801, 425] width 1472 height 473
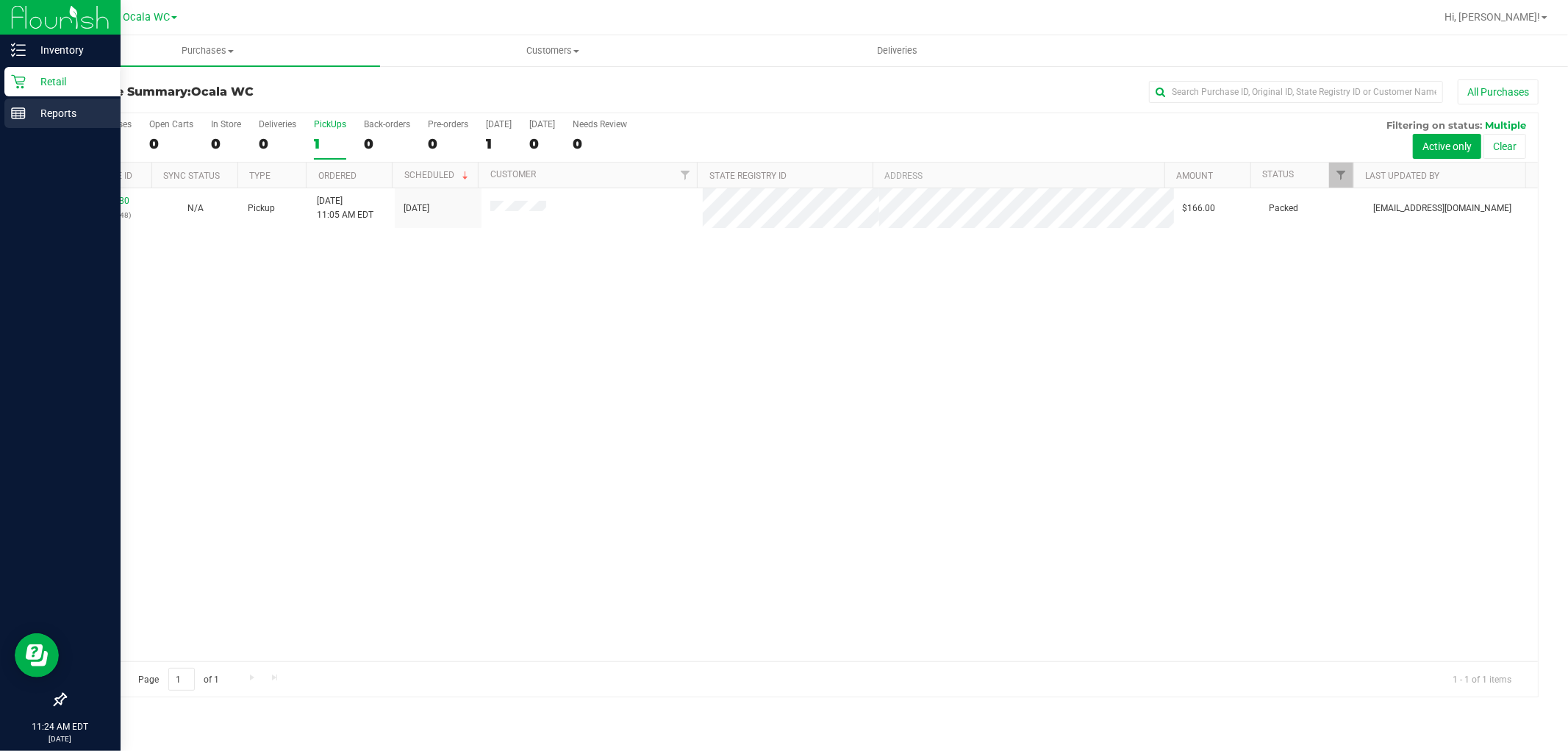
click at [65, 100] on div "Reports" at bounding box center [62, 113] width 116 height 29
click at [67, 84] on p "Retail" at bounding box center [70, 81] width 89 height 17
click at [500, 494] on div "11833480 (316773348) N/A Pickup [DATE] 11:05 AM EDT 8/23/2025 $166.00 Packed [E…" at bounding box center [801, 425] width 1472 height 473
click at [337, 148] on div "1" at bounding box center [330, 143] width 32 height 17
click at [0, 0] on input "PickUps 1" at bounding box center [0, 0] width 0 height 0
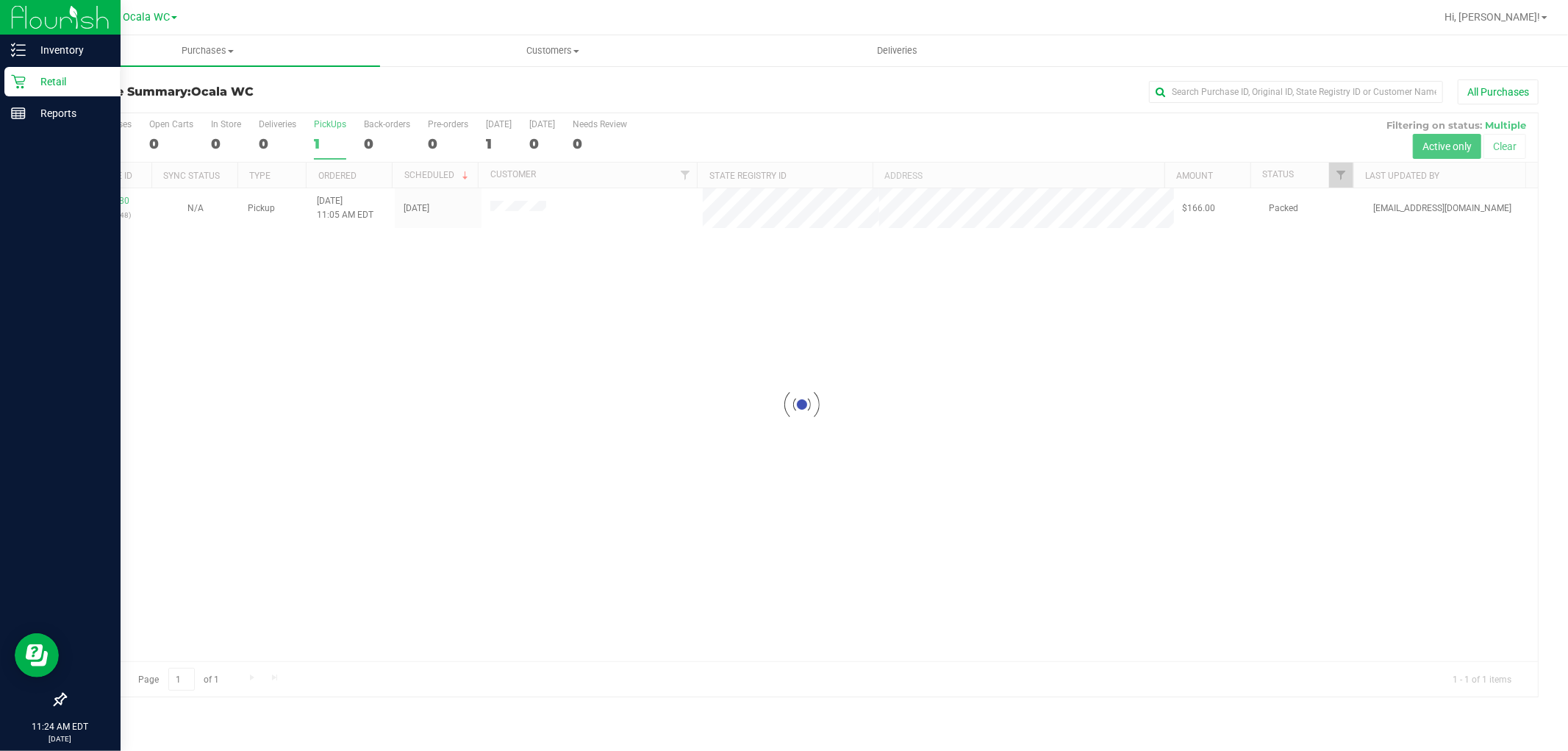
click at [324, 441] on div at bounding box center [801, 405] width 1472 height 583
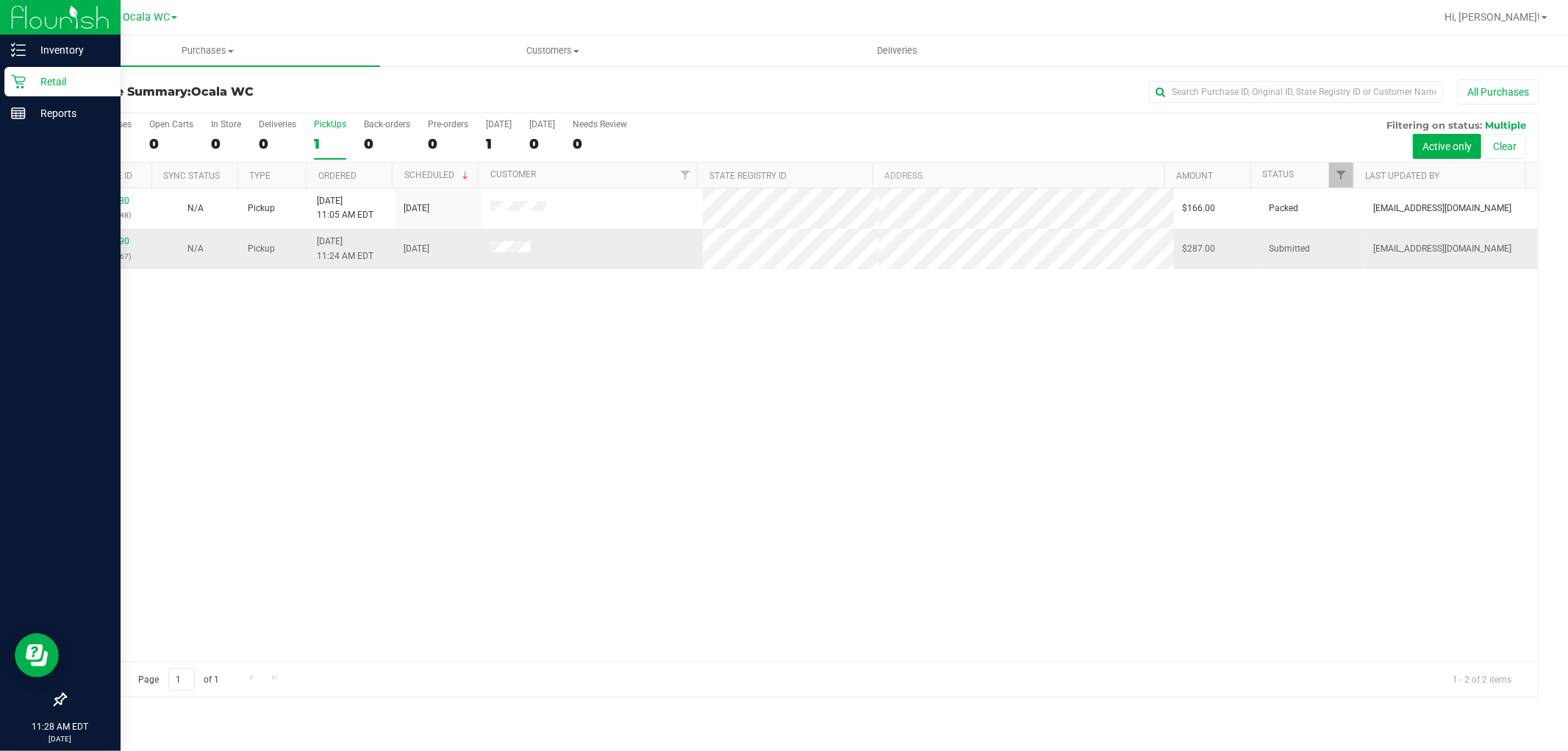
click at [100, 233] on td "11833790 (316778067)" at bounding box center [109, 248] width 87 height 40
click at [103, 243] on link "11833790" at bounding box center [109, 241] width 41 height 10
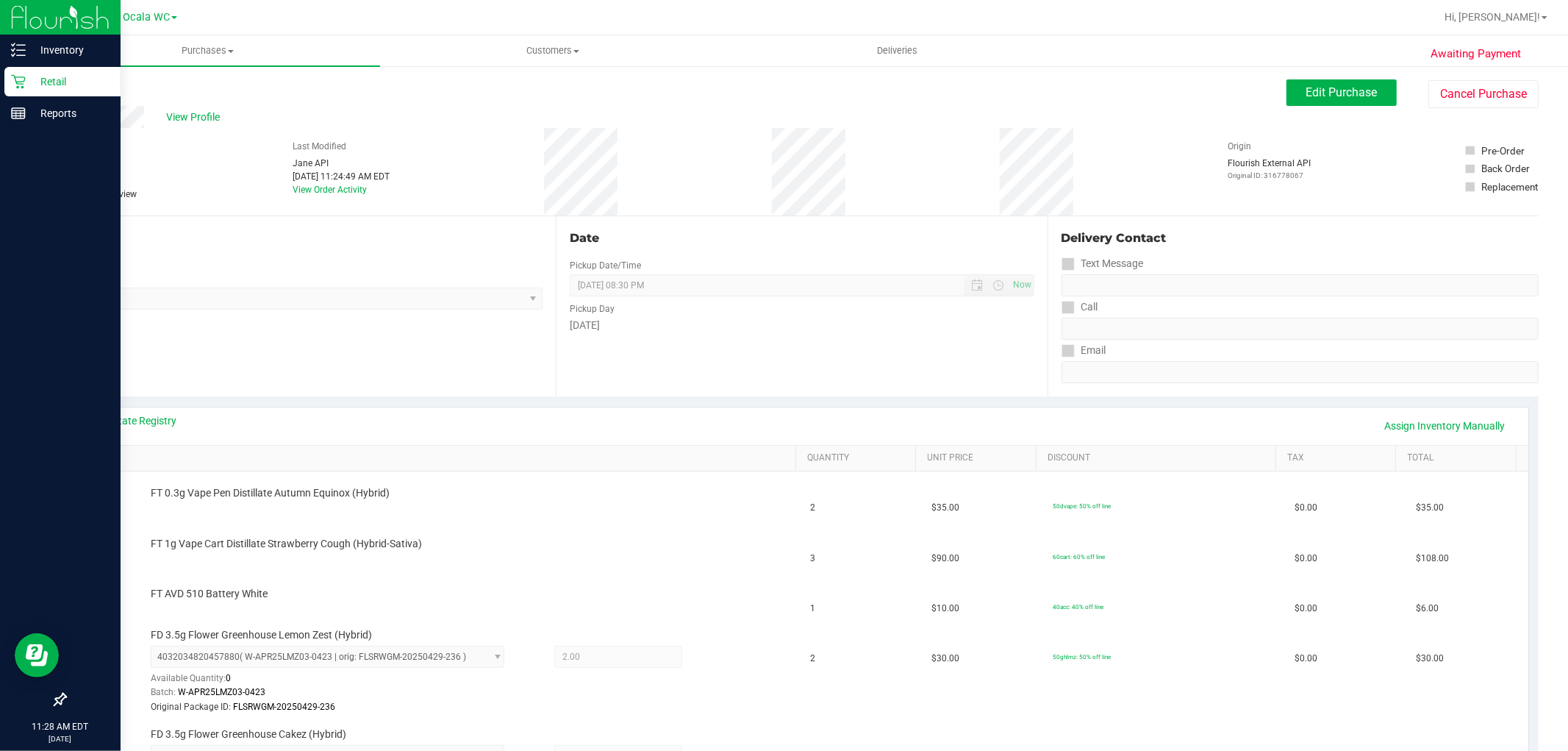
scroll to position [164, 0]
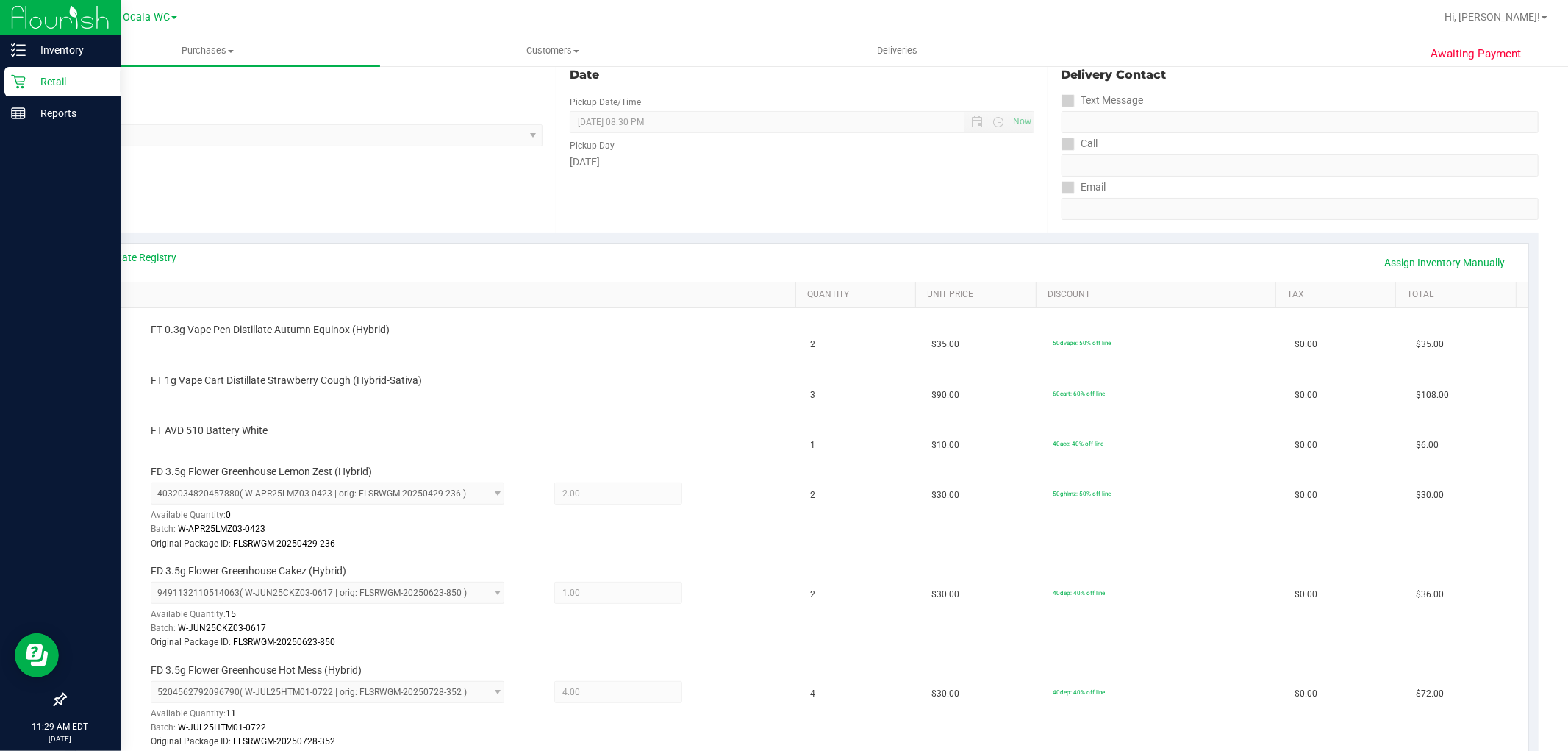
click at [81, 71] on div "Retail" at bounding box center [62, 81] width 116 height 29
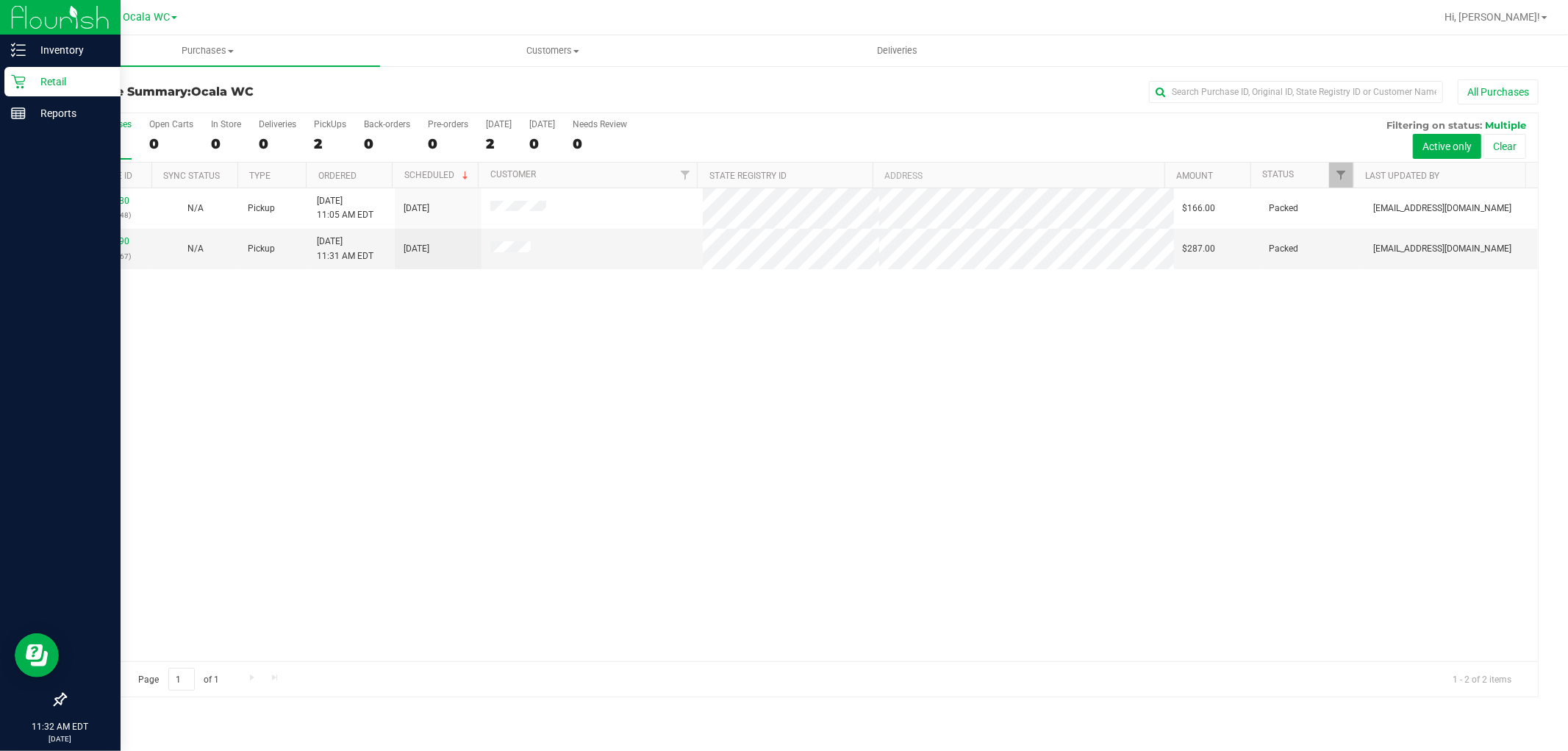
click at [52, 70] on div "Retail" at bounding box center [62, 81] width 116 height 29
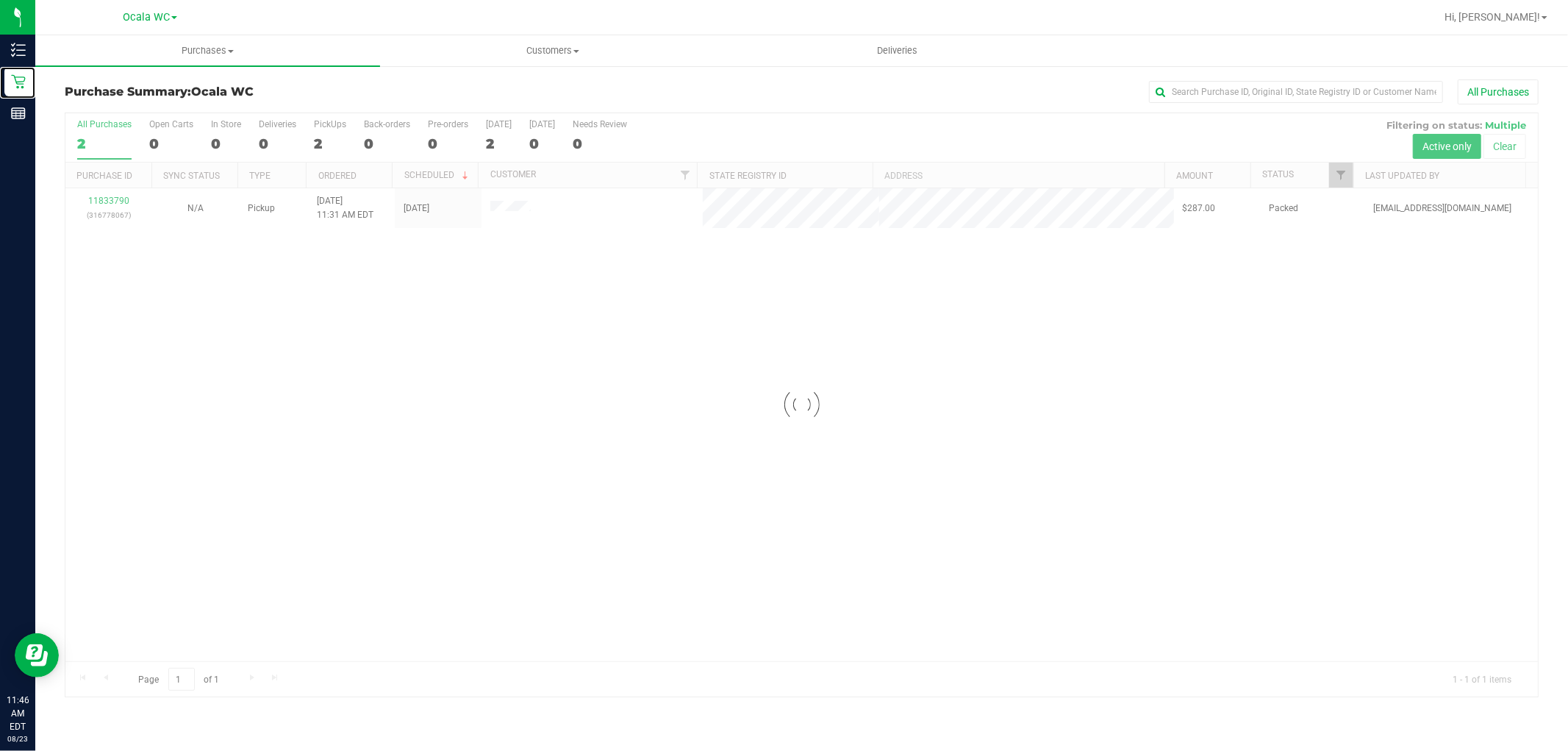
click at [0, 0] on p "Retail" at bounding box center [0, 0] width 0 height 0
click at [319, 145] on div "2" at bounding box center [330, 143] width 32 height 17
click at [0, 0] on input "PickUps 2" at bounding box center [0, 0] width 0 height 0
click at [535, 560] on div "11833790 (316778067) N/A Pickup [DATE] 11:31 AM EDT 8/23/2025 $287.00 Packed [E…" at bounding box center [801, 425] width 1472 height 473
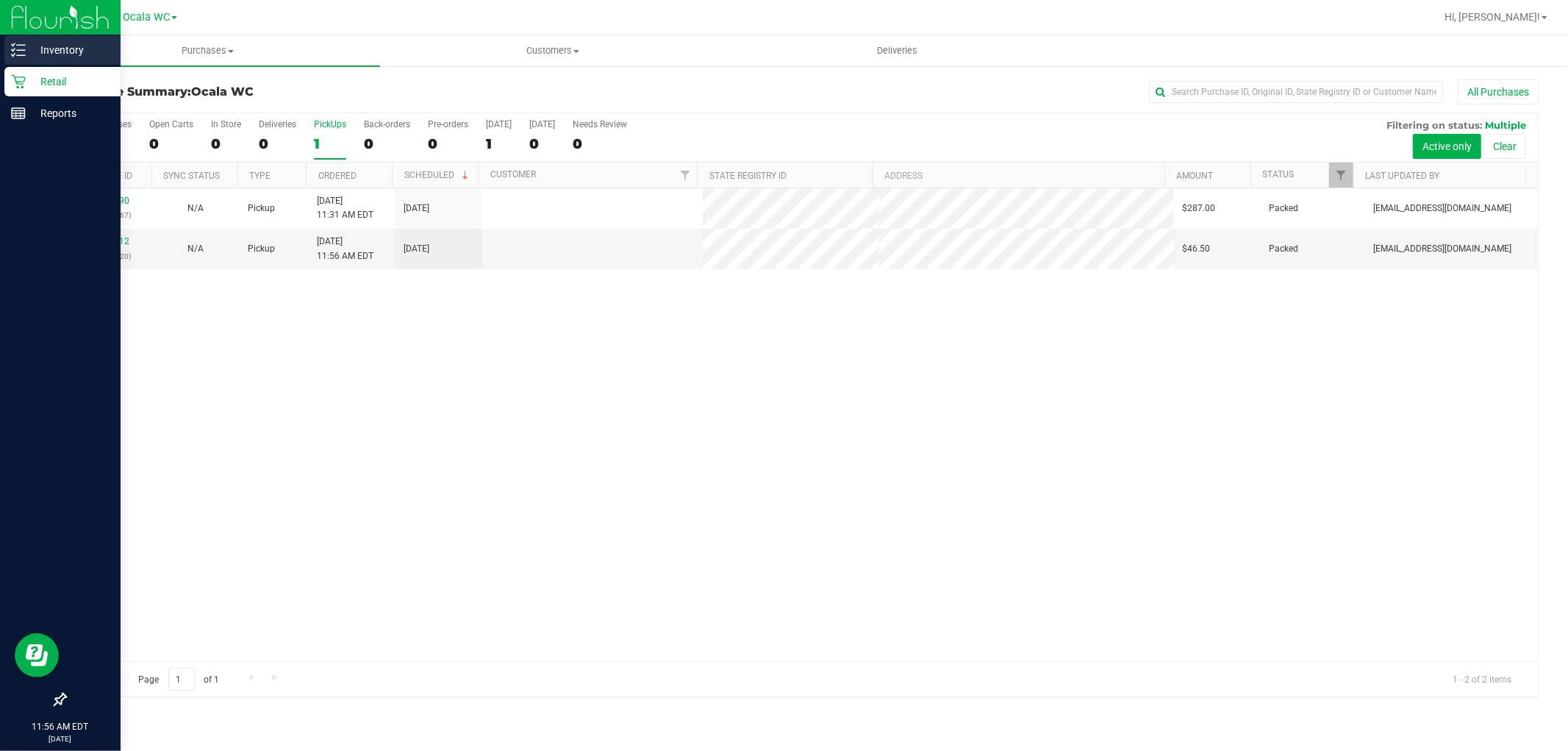
click at [16, 64] on div "Inventory" at bounding box center [62, 50] width 116 height 29
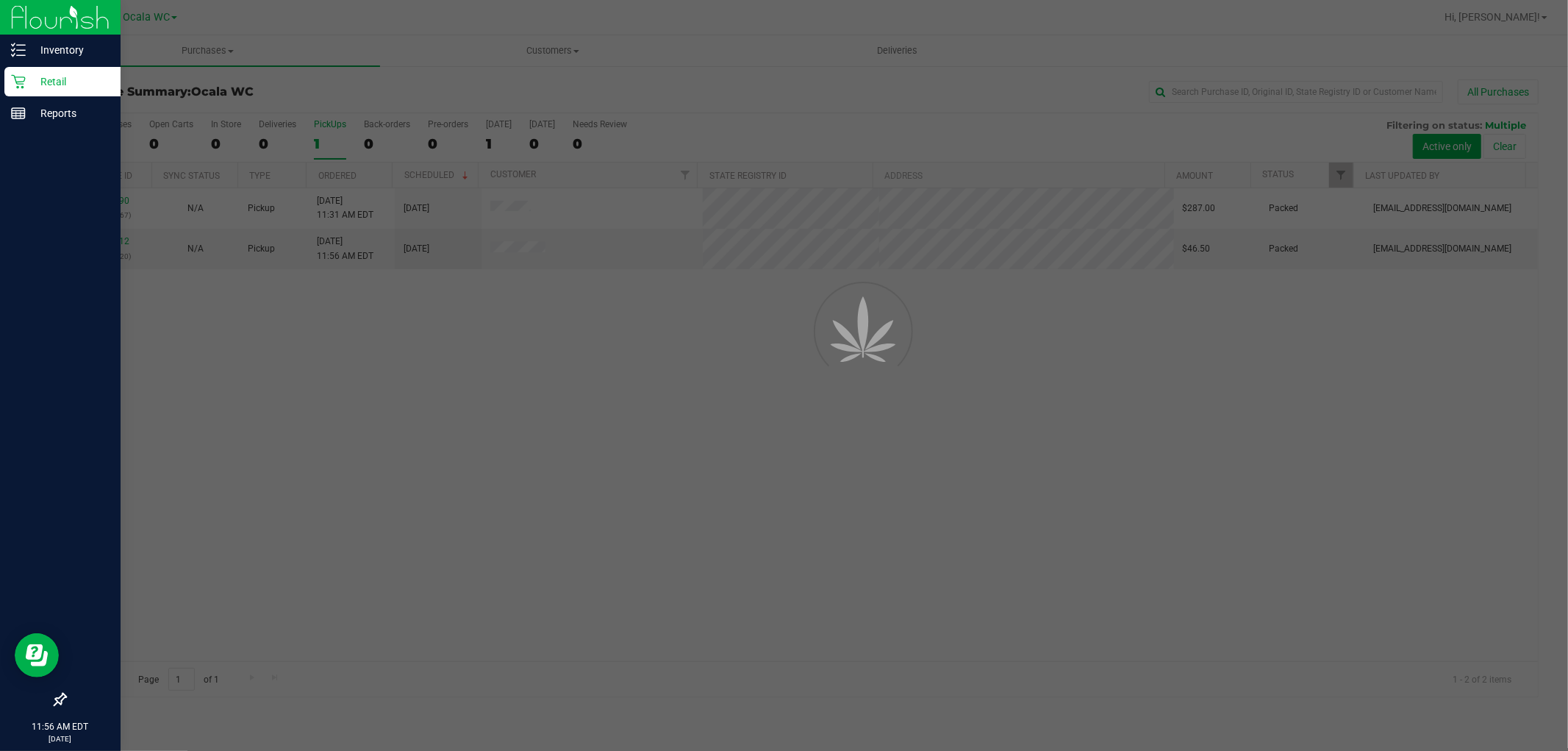
click at [16, 79] on icon at bounding box center [18, 82] width 14 height 14
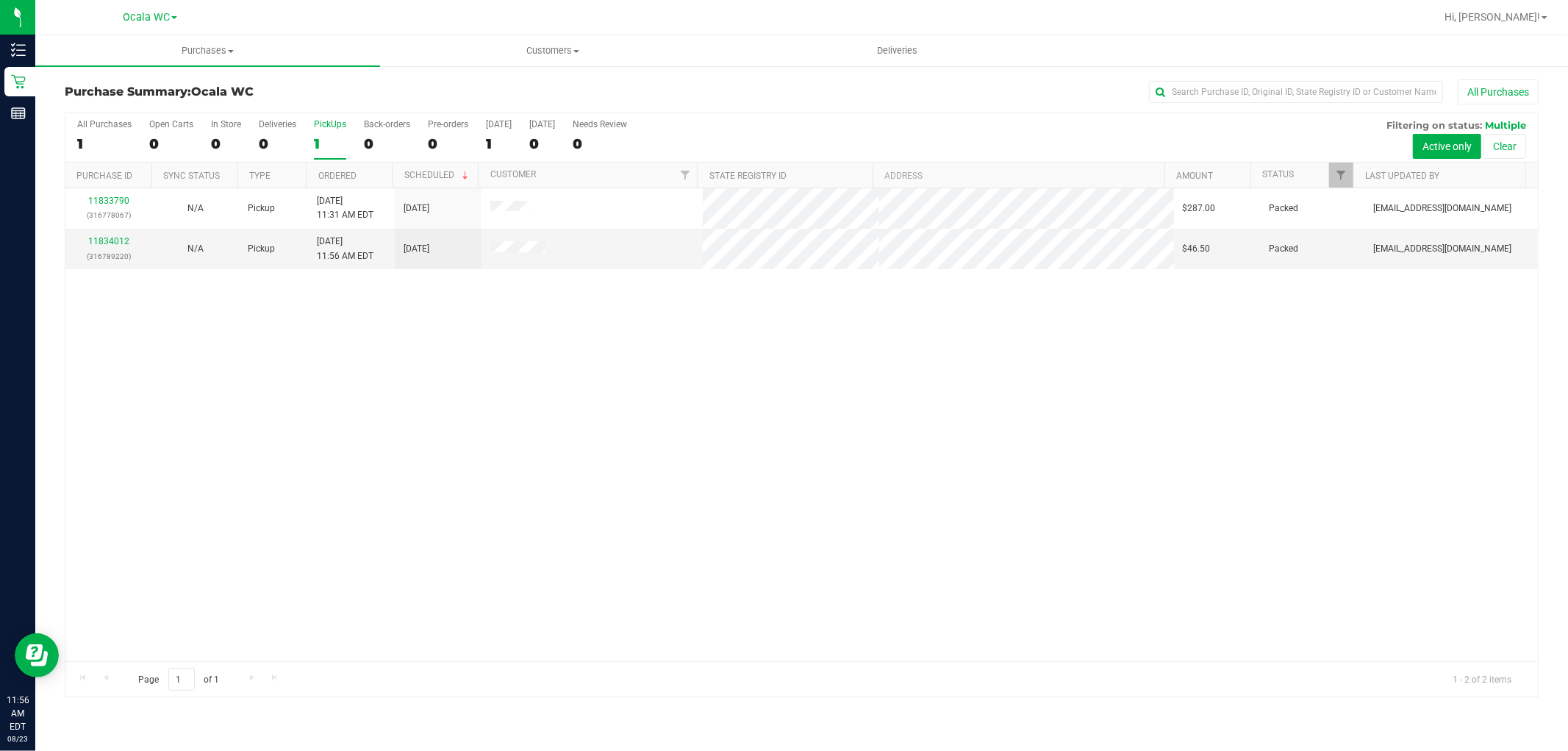
click at [322, 128] on div "PickUps" at bounding box center [330, 124] width 32 height 10
click at [0, 0] on input "PickUps 1" at bounding box center [0, 0] width 0 height 0
drag, startPoint x: 412, startPoint y: 576, endPoint x: 432, endPoint y: 552, distance: 31.2
click at [432, 552] on div "11833790 (316778067) N/A Pickup [DATE] 11:31 AM EDT 8/23/2025 $287.00 Packed [E…" at bounding box center [801, 425] width 1472 height 473
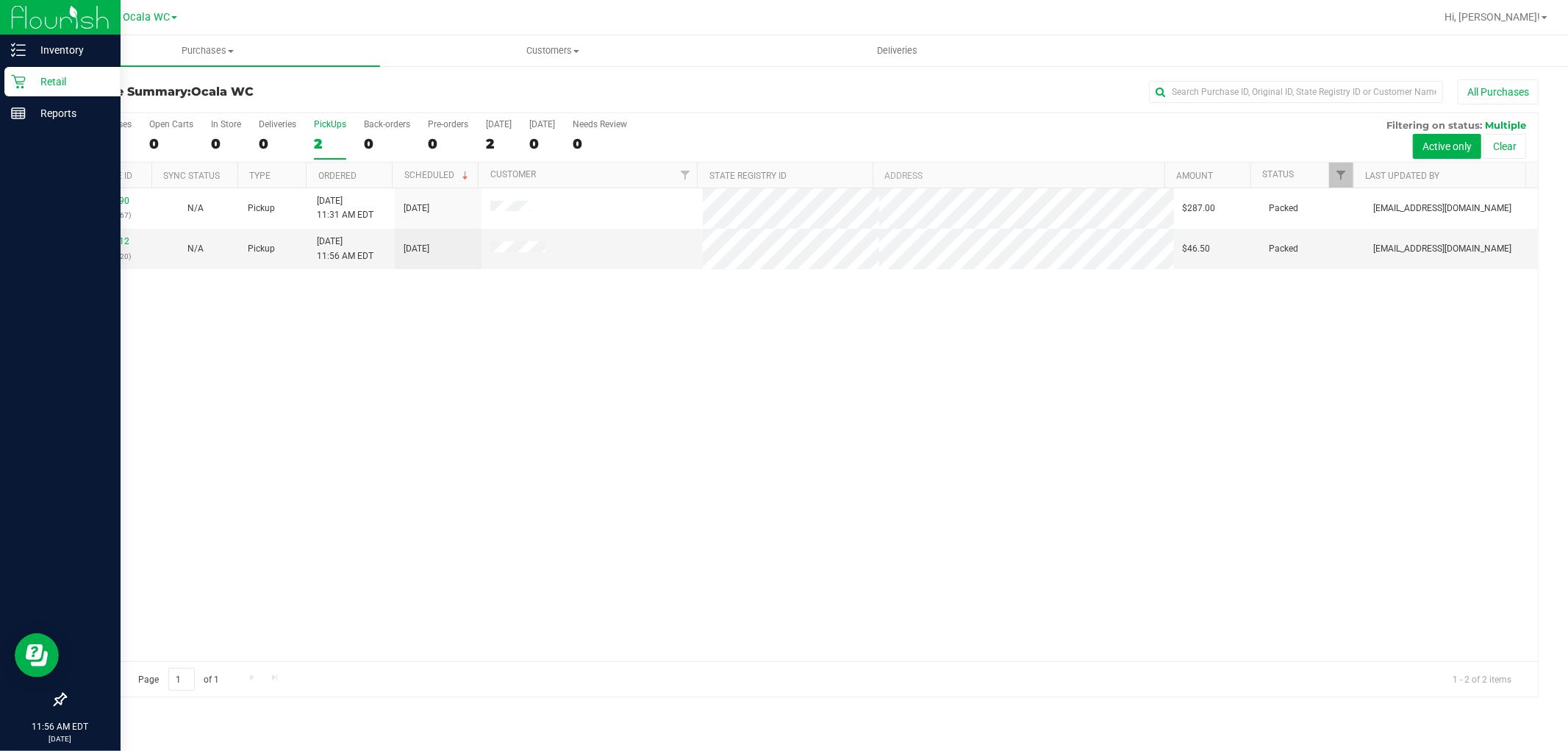
click at [13, 68] on div "Retail" at bounding box center [62, 81] width 116 height 29
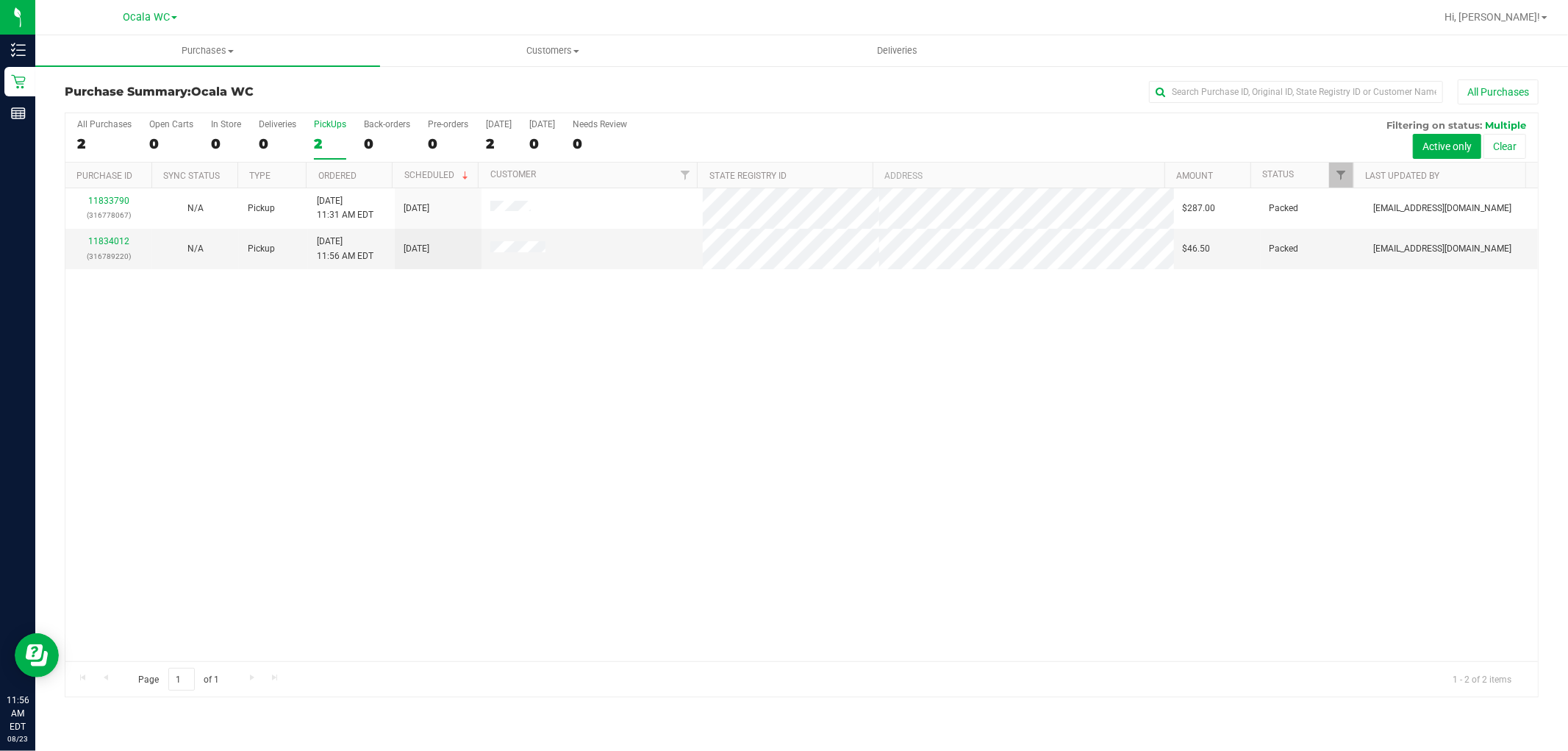
drag, startPoint x: 608, startPoint y: 549, endPoint x: 619, endPoint y: 564, distance: 18.6
click at [611, 553] on div "11833790 (316778067) N/A Pickup [DATE] 11:31 AM EDT 8/23/2025 $287.00 Packed [E…" at bounding box center [801, 425] width 1472 height 473
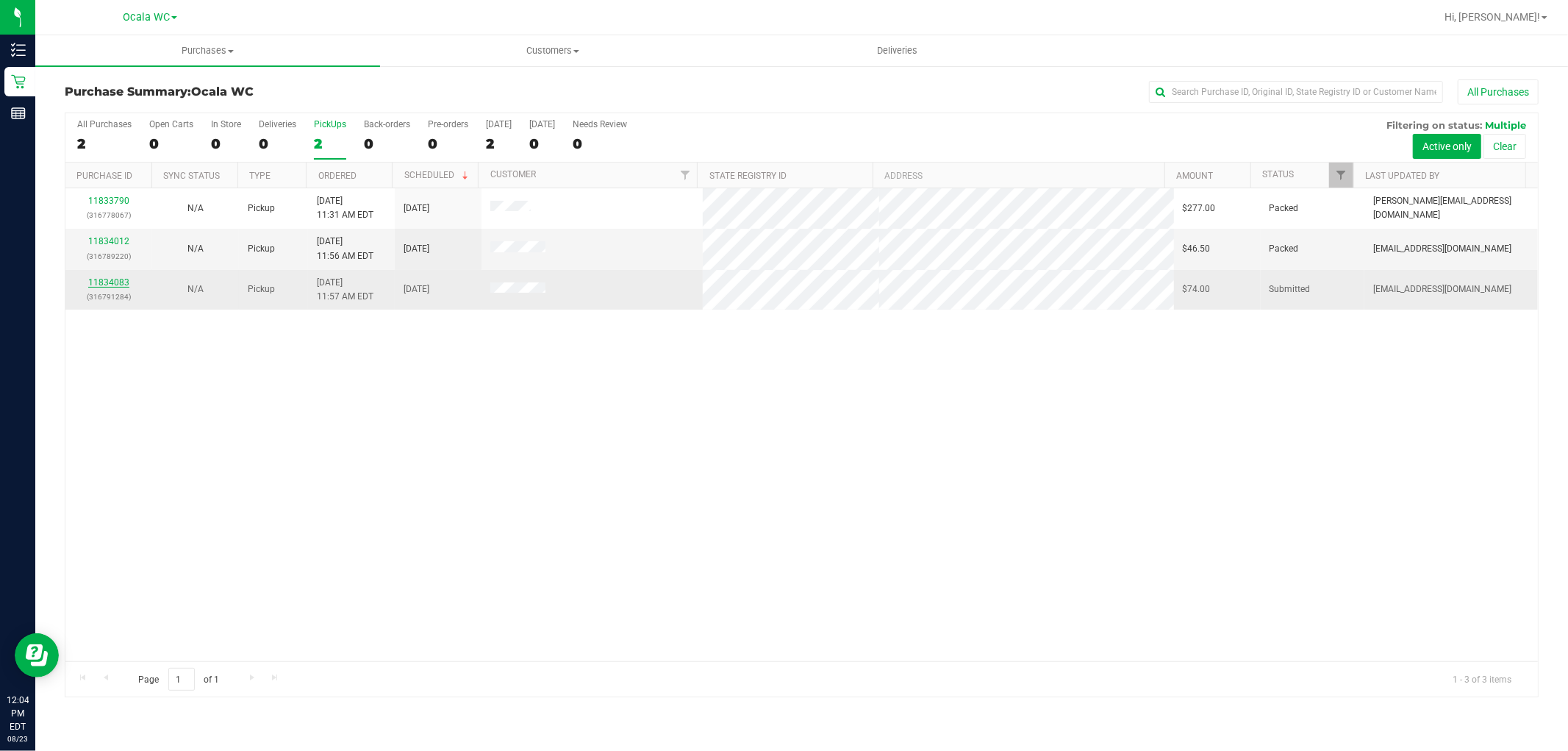
click at [92, 281] on link "11834083" at bounding box center [109, 282] width 41 height 10
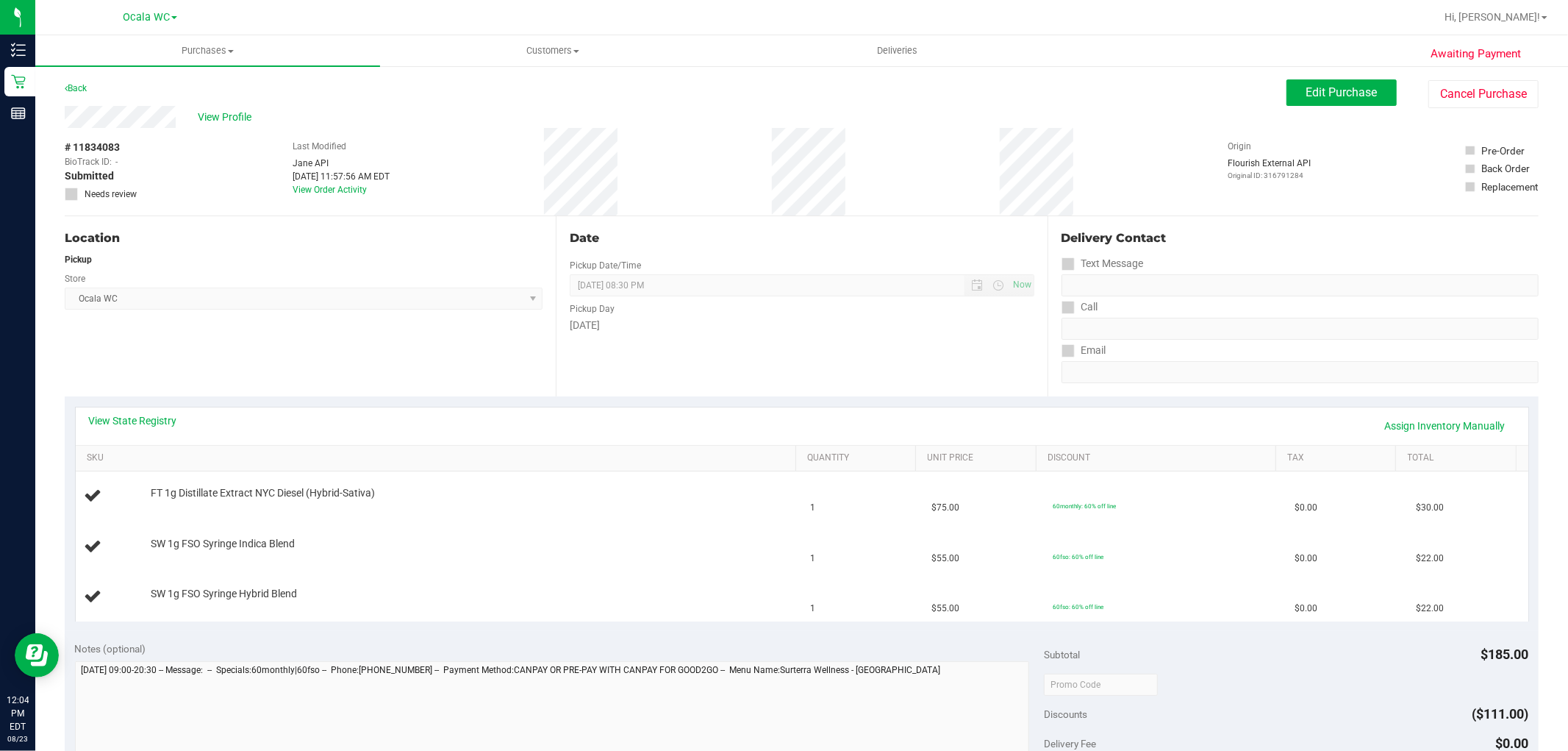
click at [448, 376] on div "Location Pickup Store Ocala WC Select Store [PERSON_NAME][GEOGRAPHIC_DATA] [PER…" at bounding box center [310, 306] width 491 height 180
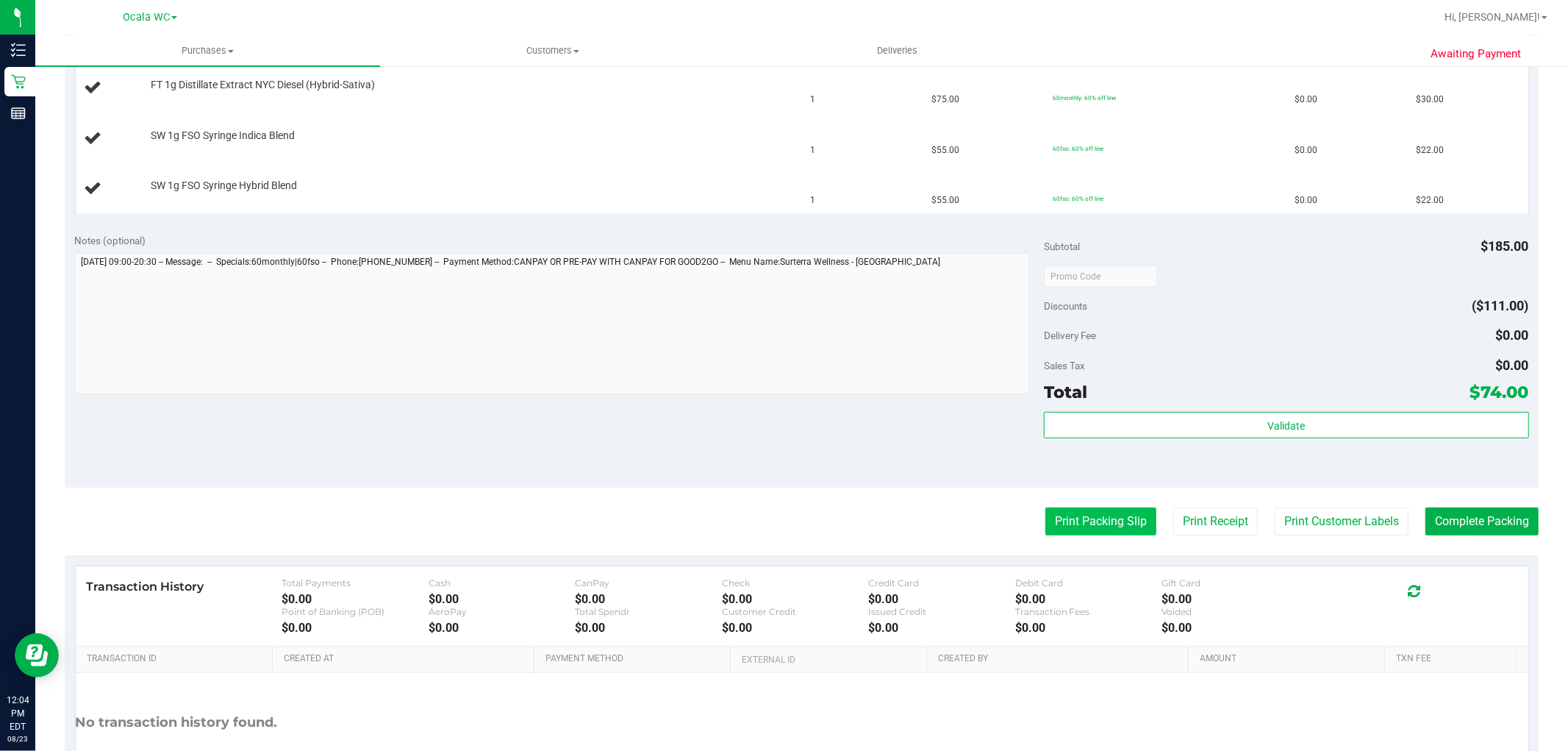
click at [1108, 534] on button "Print Packing Slip" at bounding box center [1101, 521] width 111 height 28
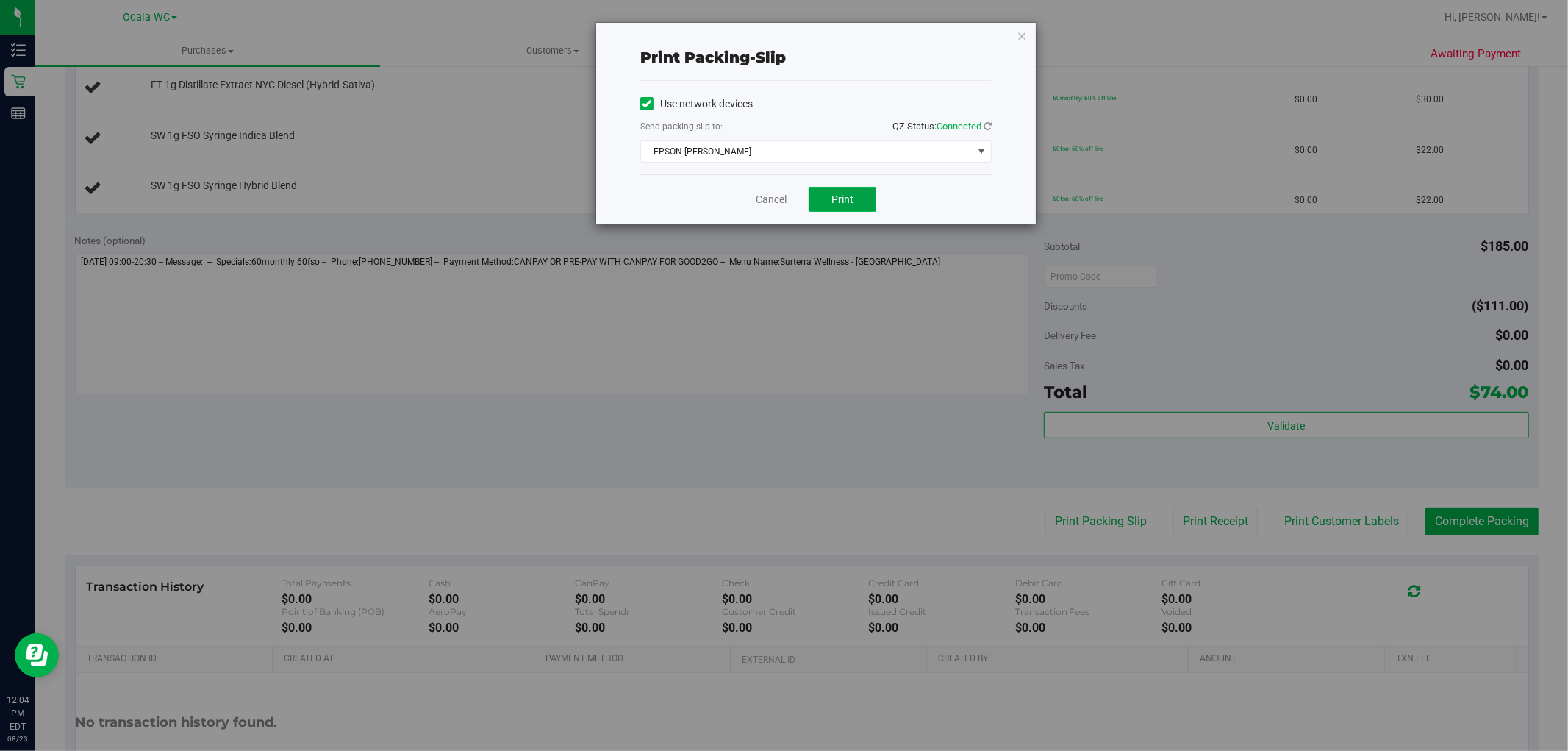
click at [832, 187] on button "Print" at bounding box center [842, 199] width 68 height 25
click at [764, 197] on link "Cancel" at bounding box center [771, 200] width 31 height 16
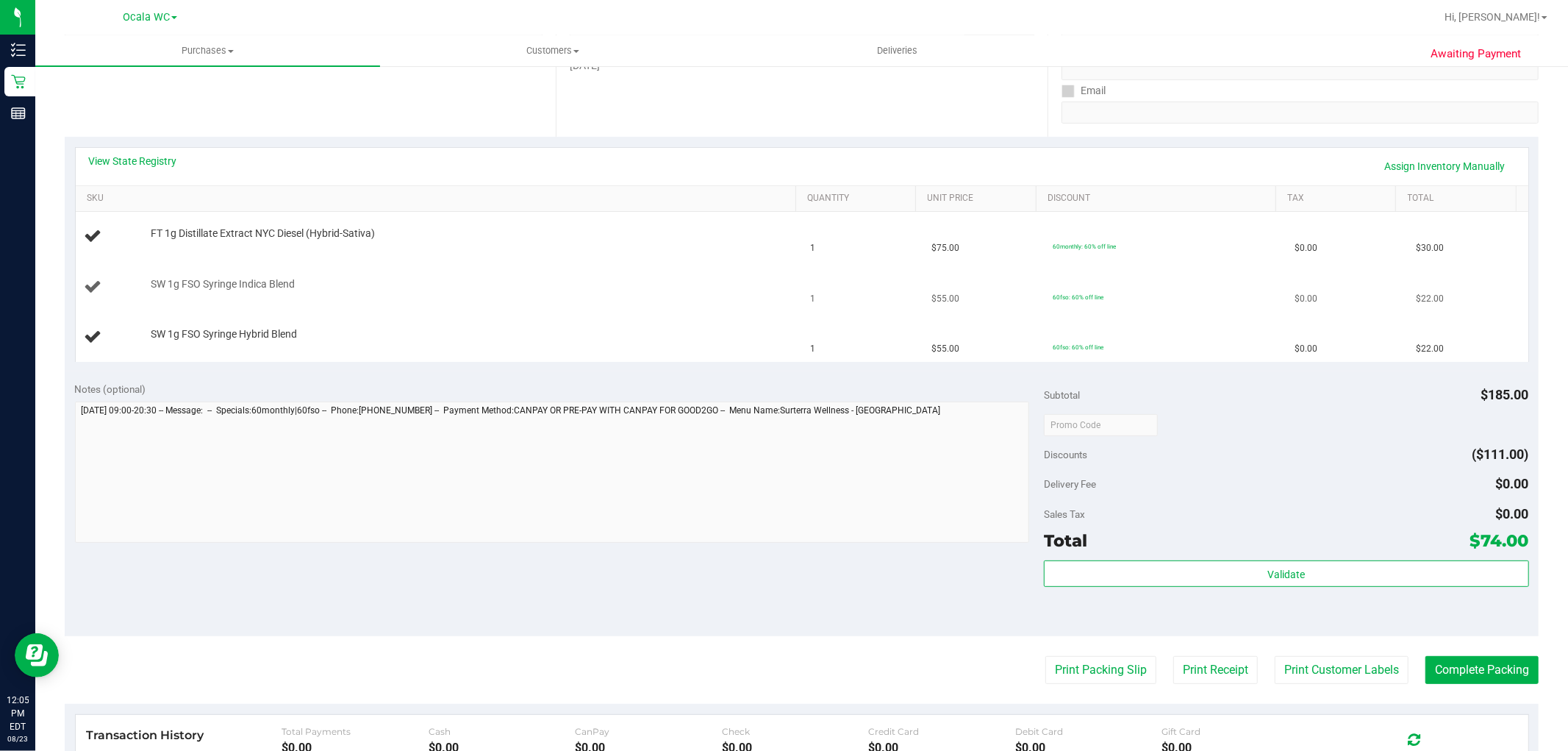
scroll to position [259, 0]
click at [539, 322] on td "SW 1g FSO Syringe Hybrid Blend" at bounding box center [439, 338] width 726 height 49
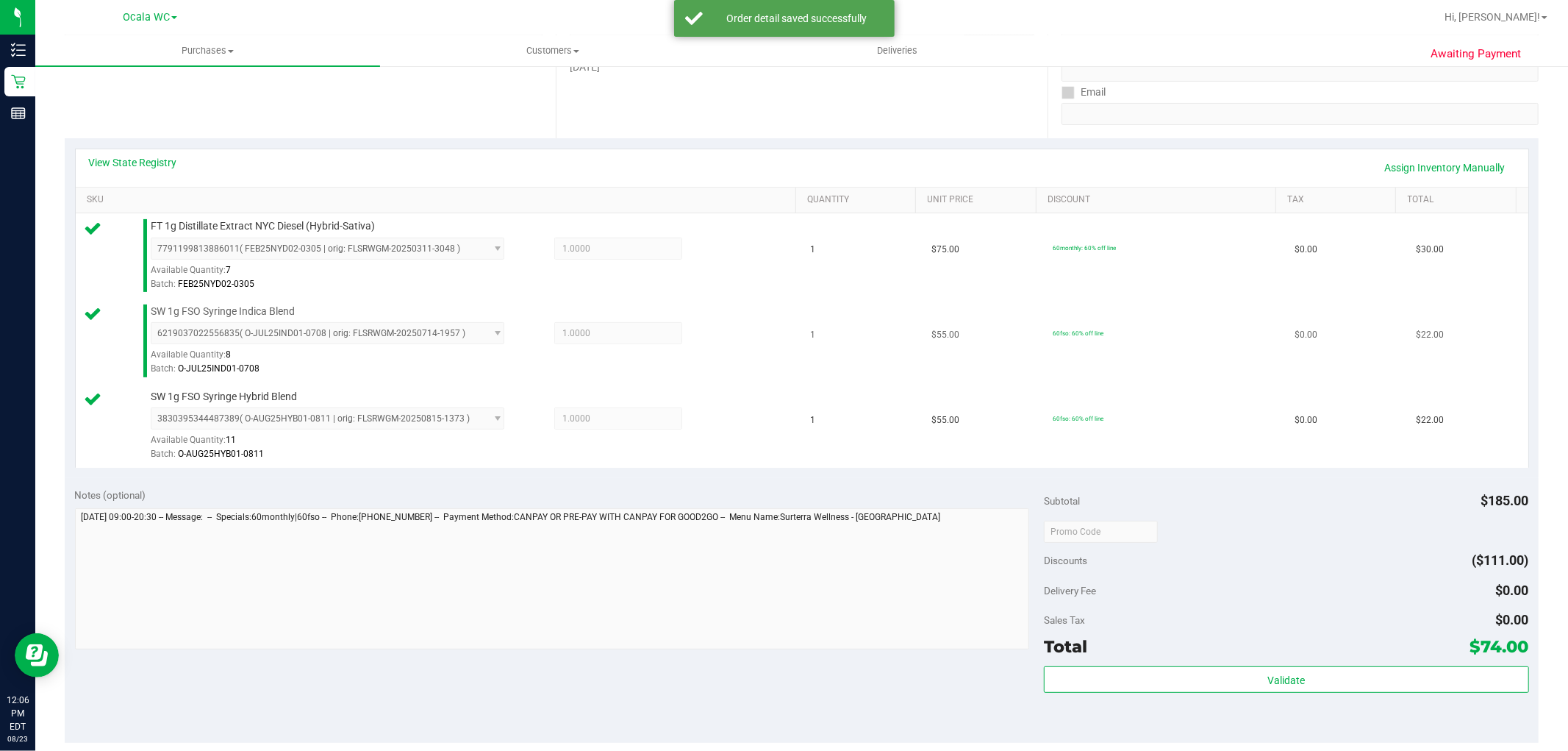
scroll to position [503, 0]
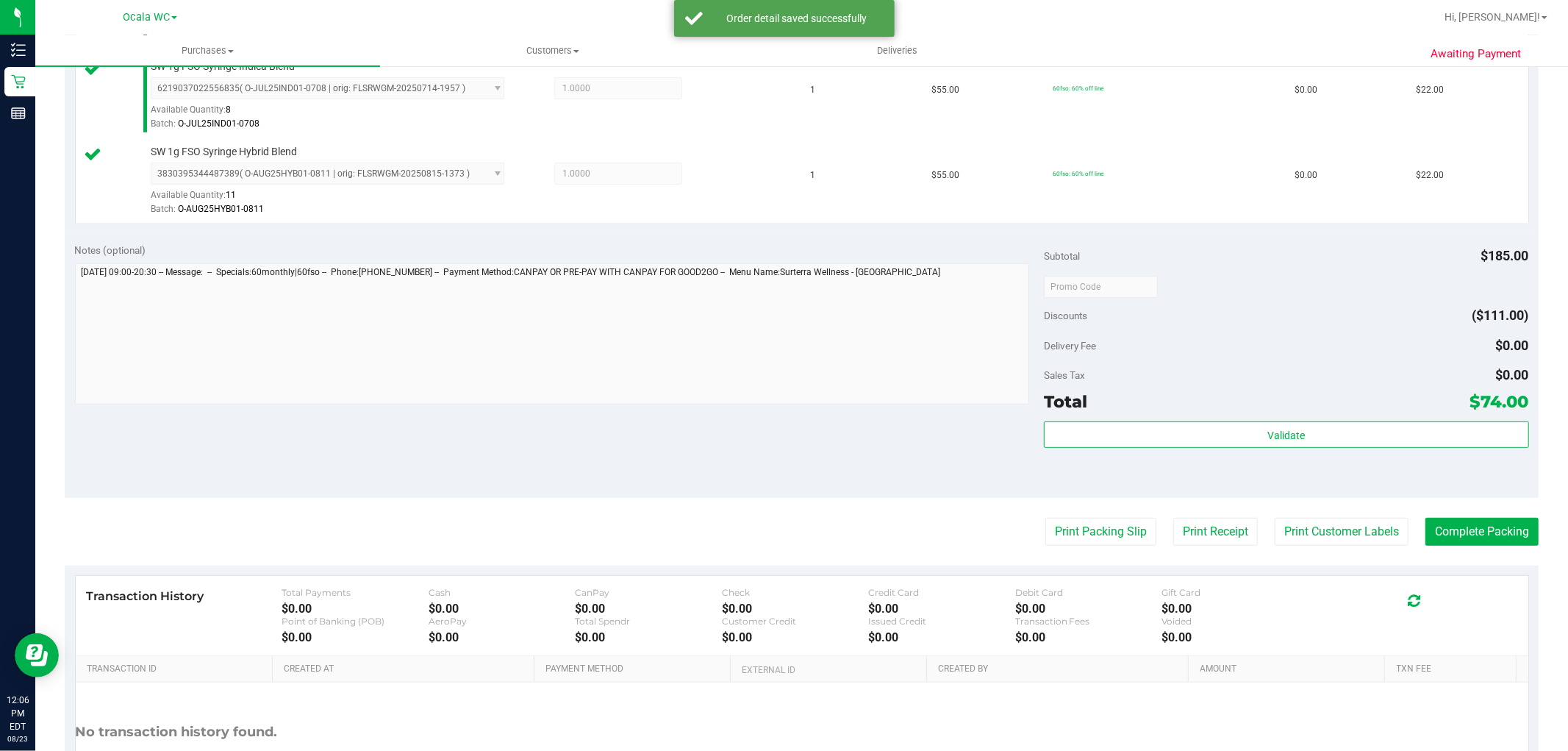
drag, startPoint x: 1101, startPoint y: 409, endPoint x: 1098, endPoint y: 425, distance: 16.3
click at [1100, 410] on div "Total $74.00" at bounding box center [1286, 401] width 484 height 26
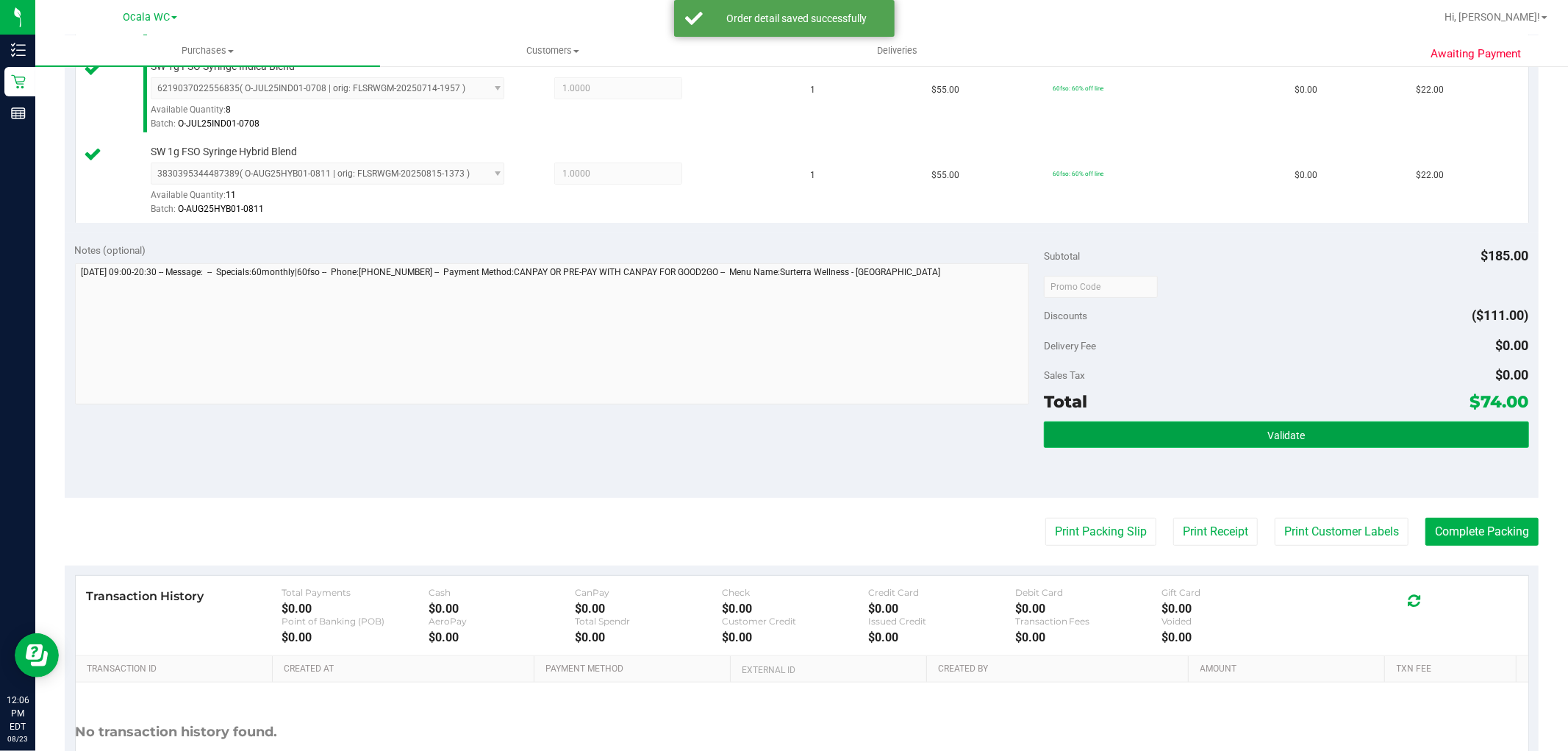
click at [1098, 427] on button "Validate" at bounding box center [1286, 434] width 484 height 26
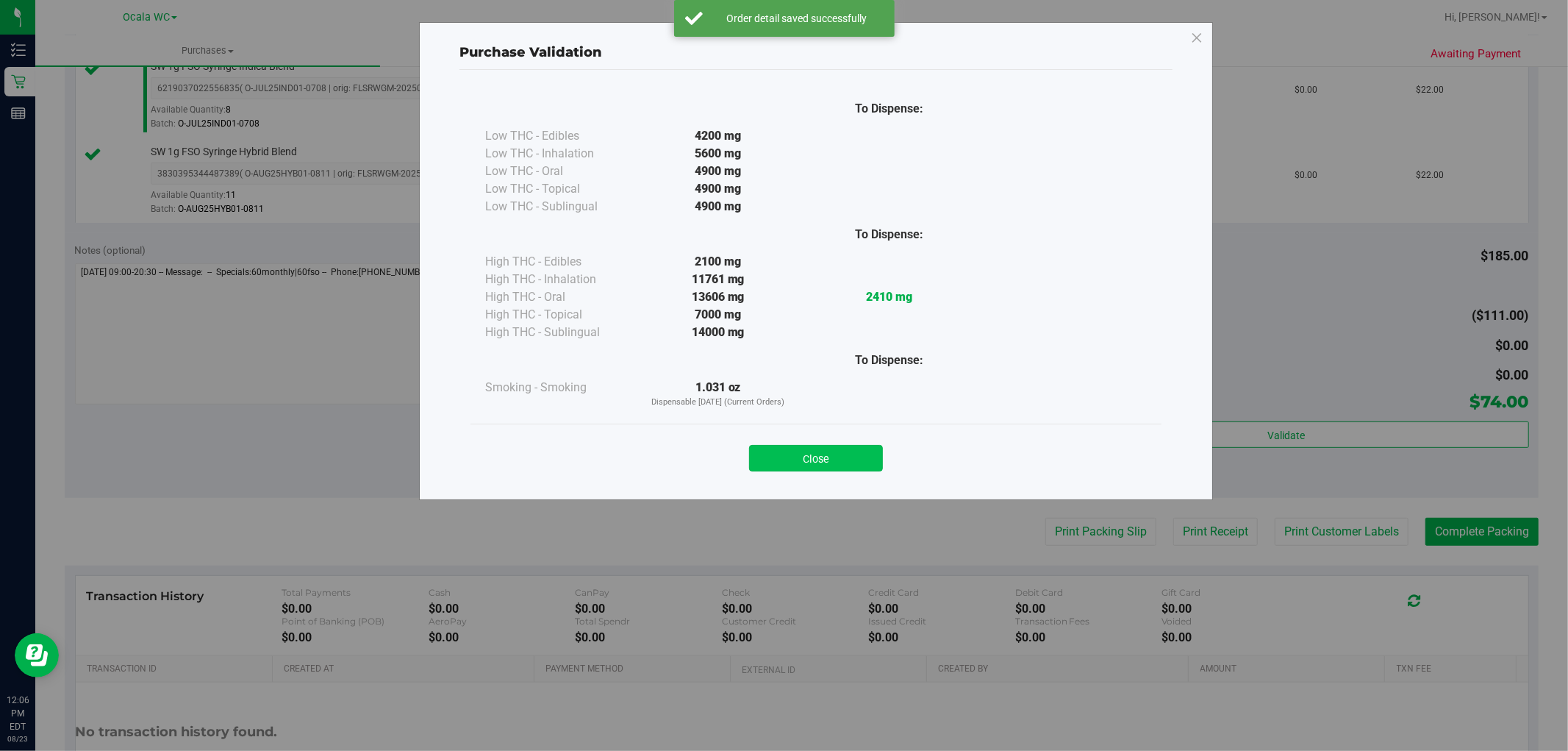
click at [834, 454] on button "Close" at bounding box center [816, 458] width 134 height 26
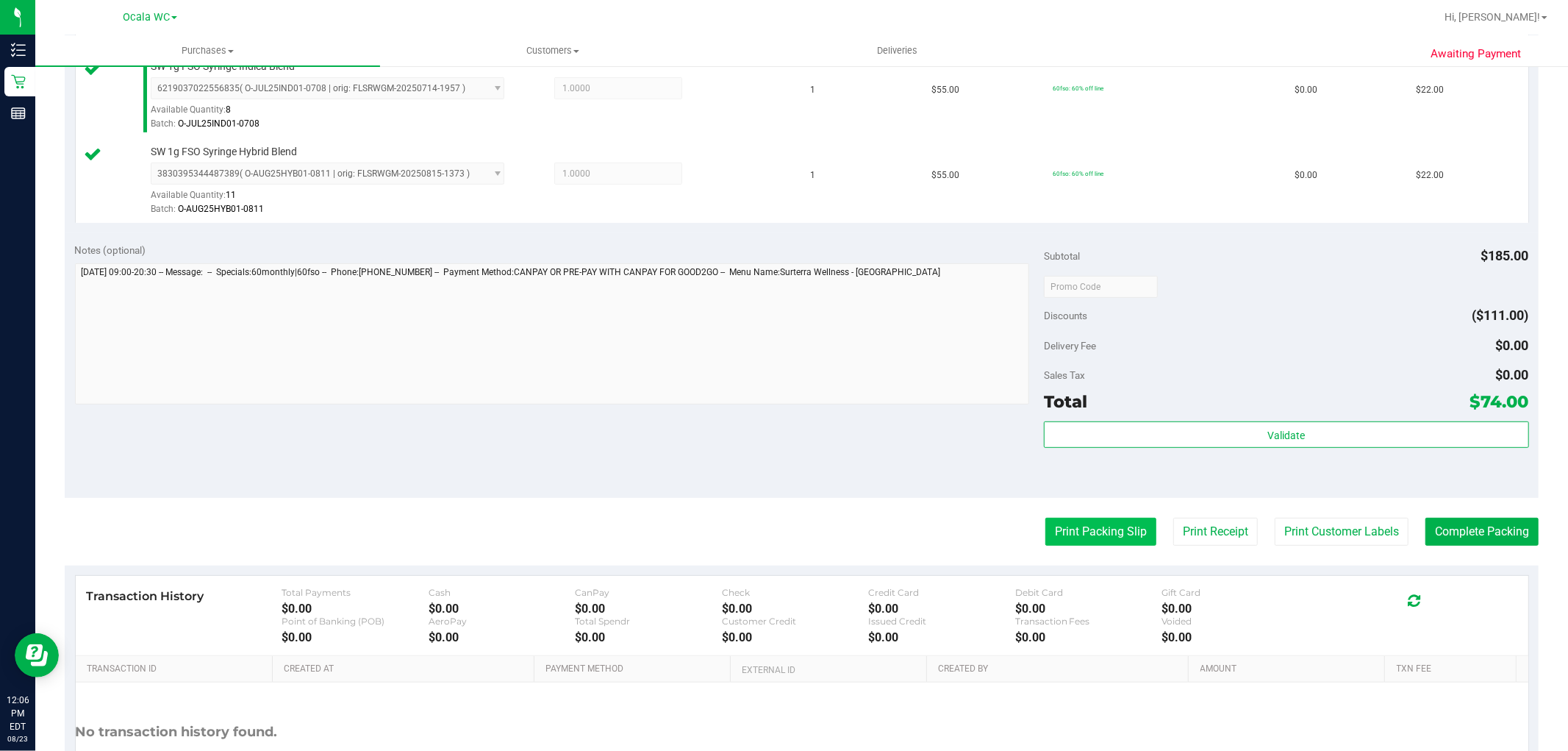
click at [1090, 532] on button "Print Packing Slip" at bounding box center [1101, 531] width 111 height 28
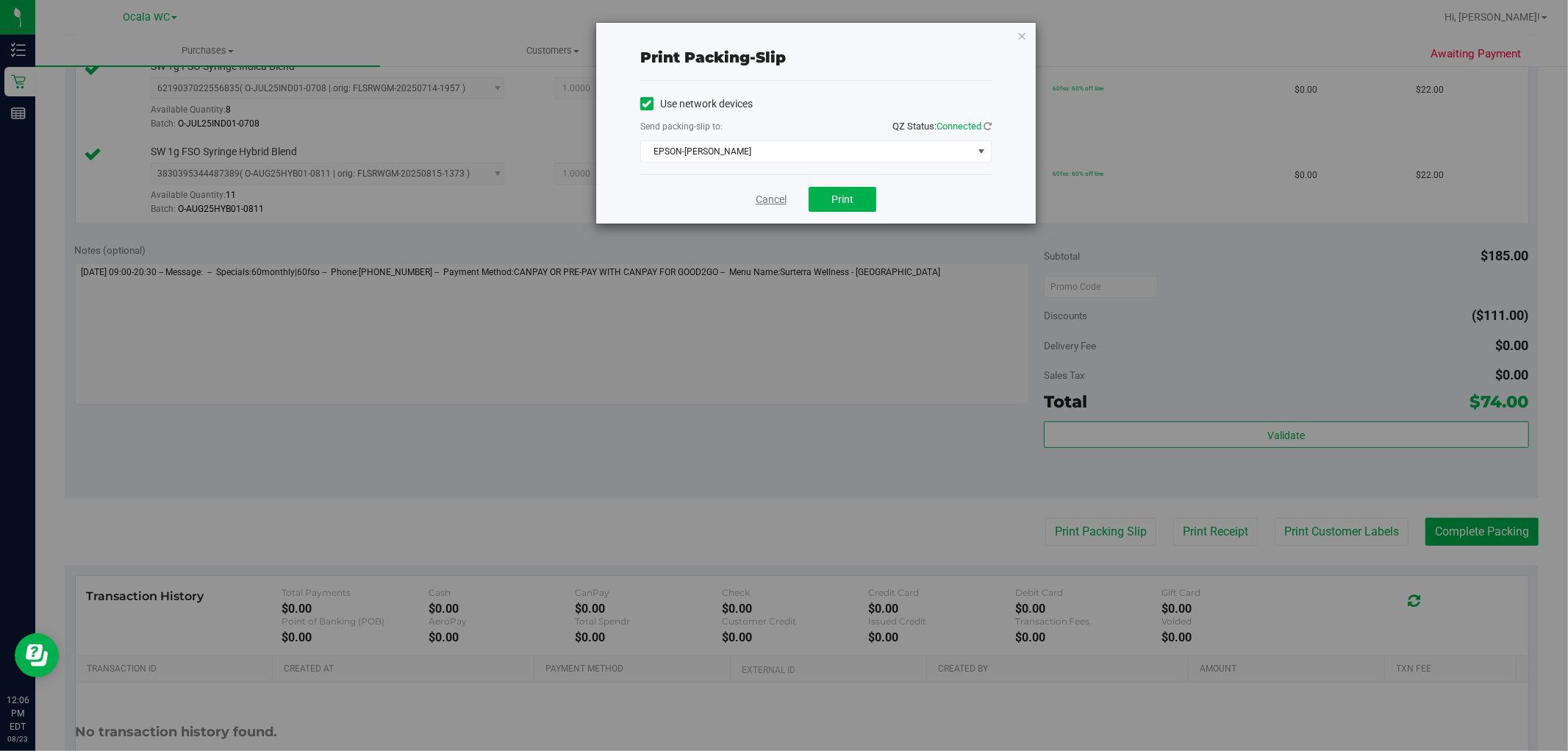
click at [769, 194] on link "Cancel" at bounding box center [771, 200] width 31 height 16
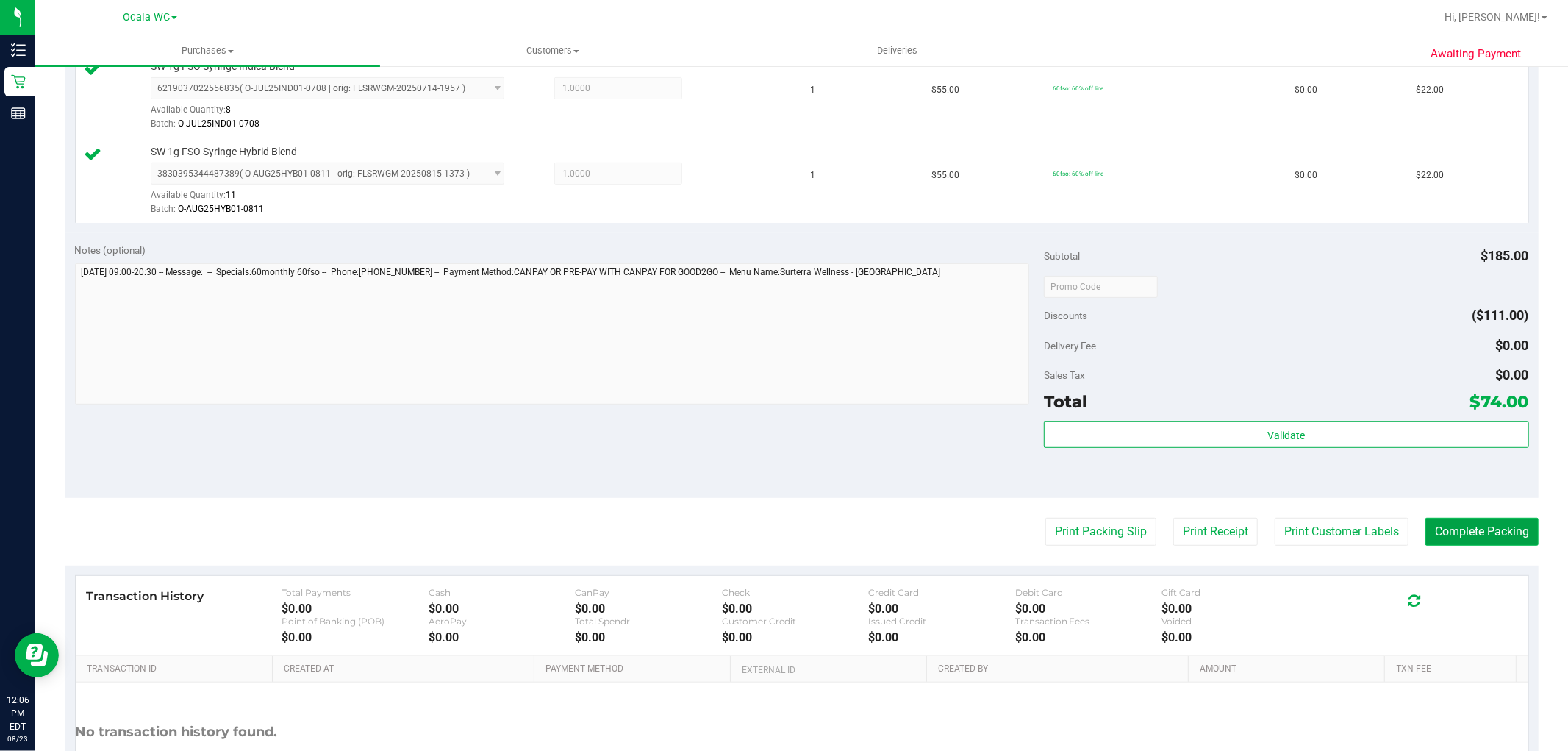
click at [1476, 542] on button "Complete Packing" at bounding box center [1482, 531] width 113 height 28
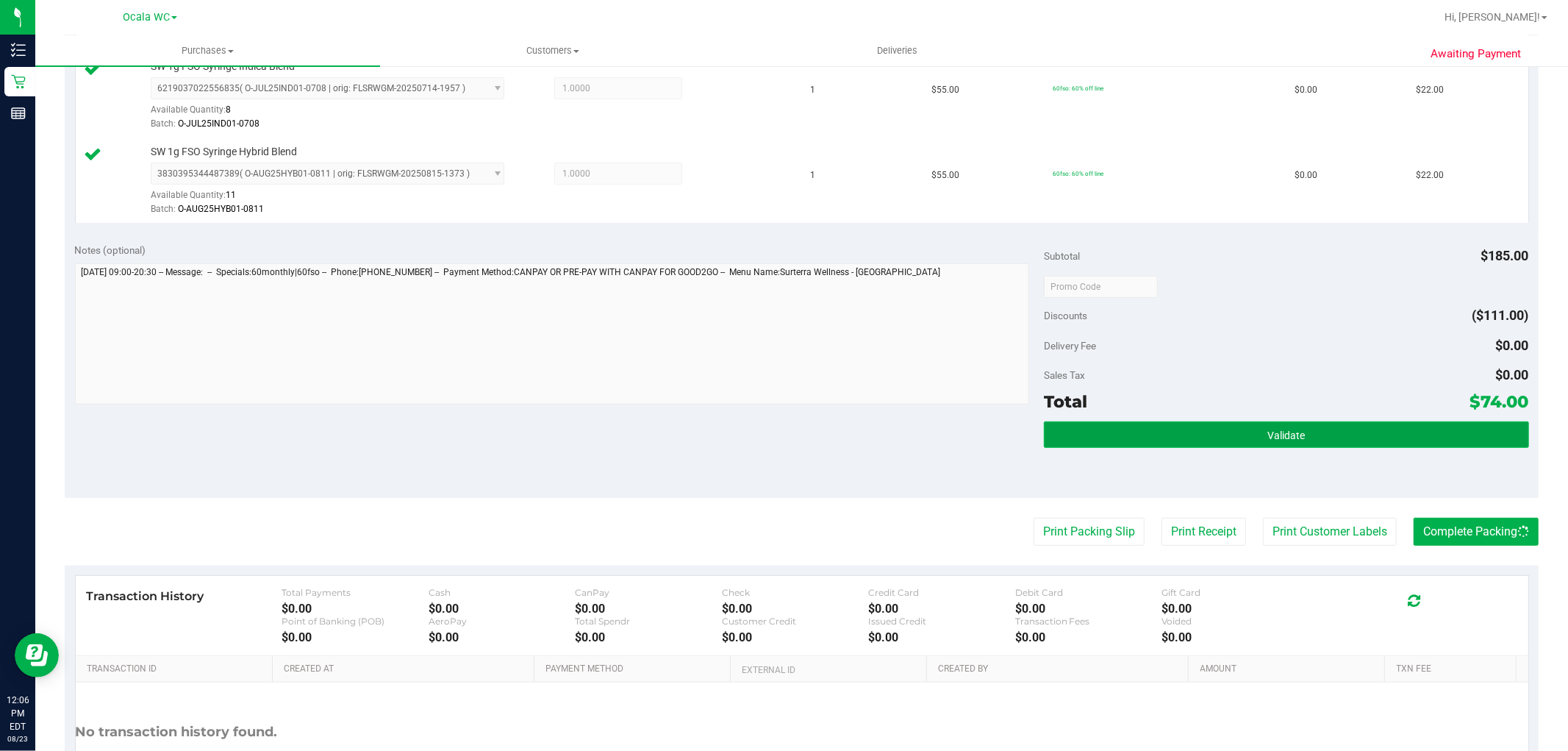
click at [1378, 428] on button "Validate" at bounding box center [1286, 434] width 484 height 26
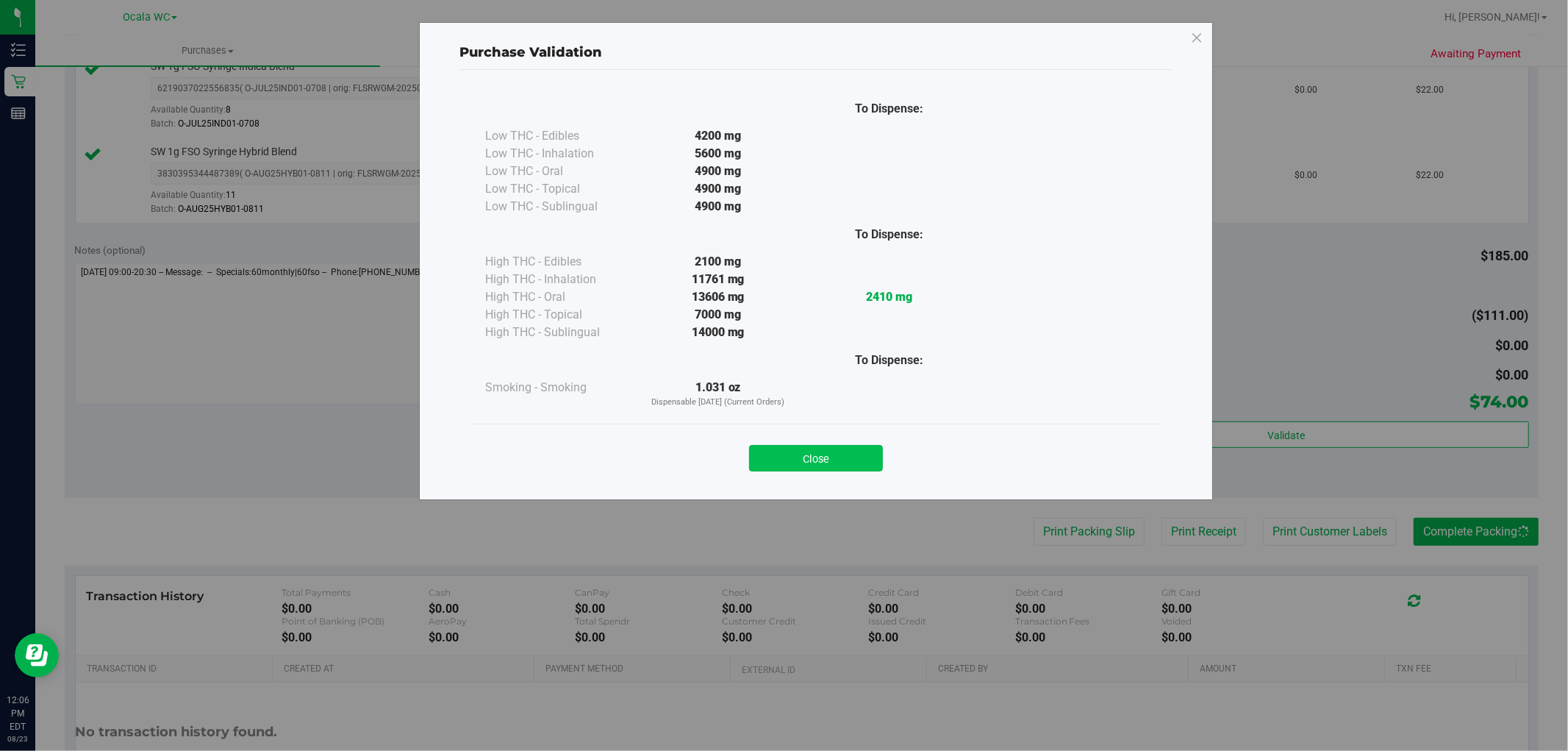
click at [861, 455] on button "Close" at bounding box center [816, 458] width 134 height 26
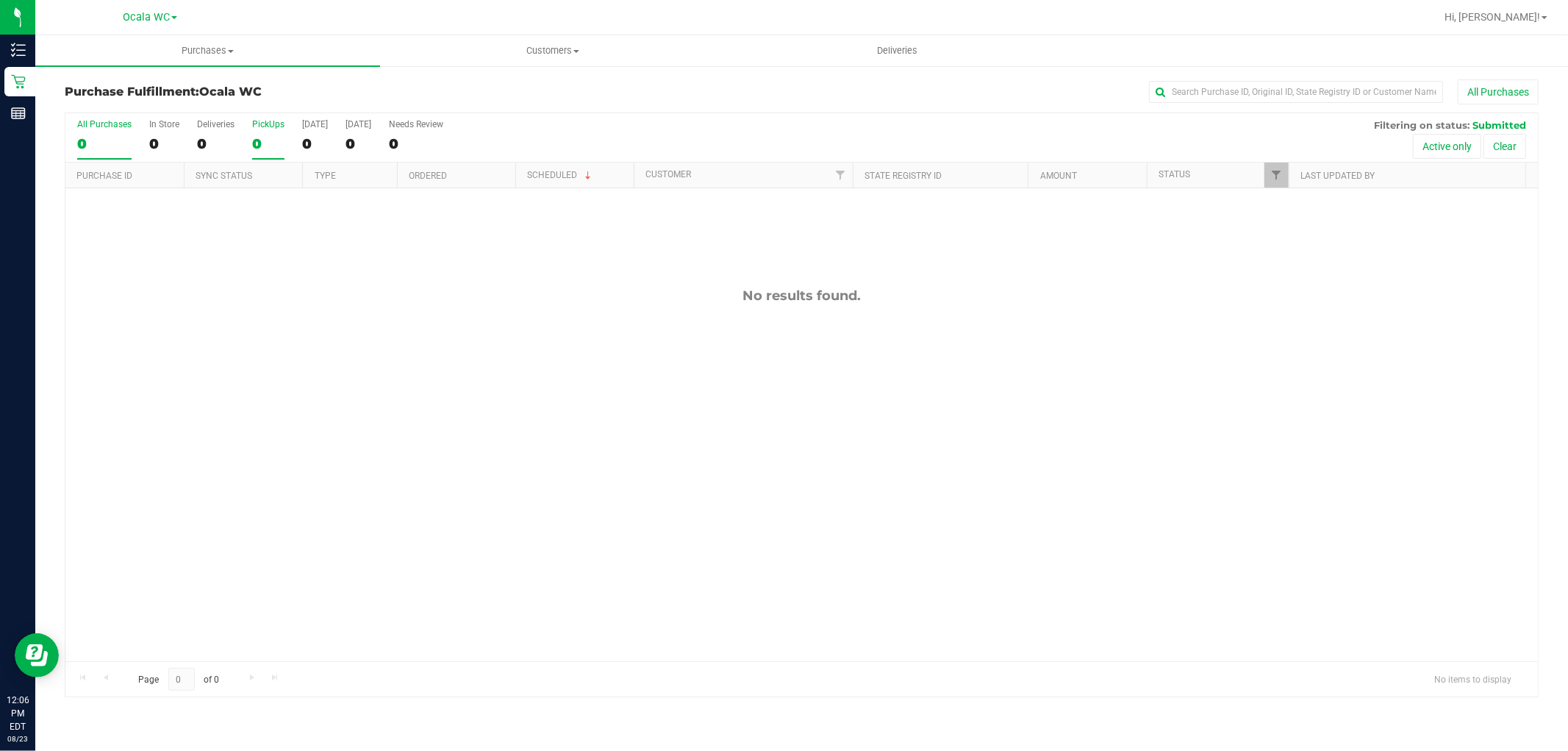
click at [281, 143] on div "0" at bounding box center [268, 143] width 32 height 17
click at [0, 0] on input "PickUps 0" at bounding box center [0, 0] width 0 height 0
click at [266, 148] on div "0" at bounding box center [268, 143] width 32 height 17
click at [0, 0] on input "PickUps 0" at bounding box center [0, 0] width 0 height 0
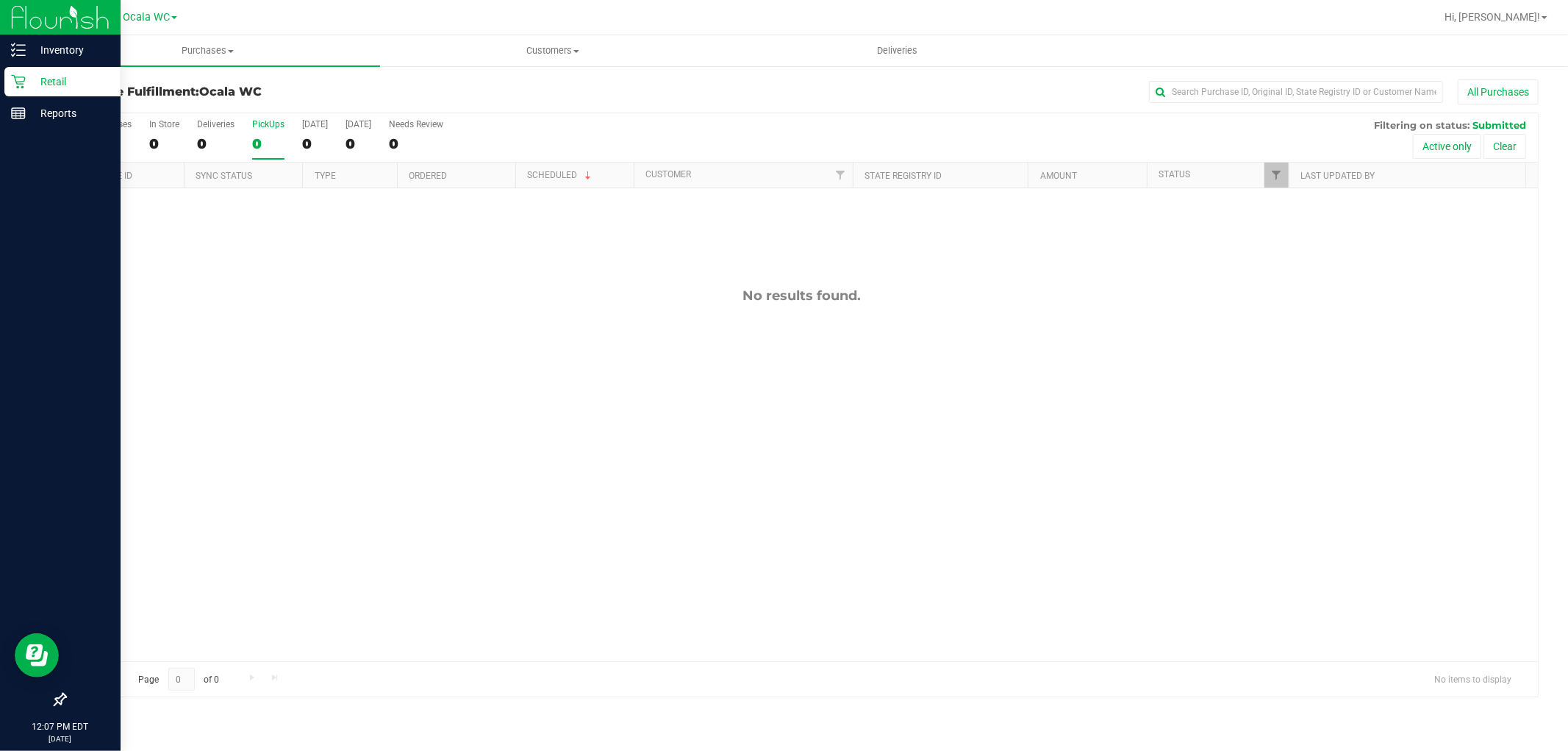
click at [15, 79] on icon at bounding box center [18, 81] width 15 height 15
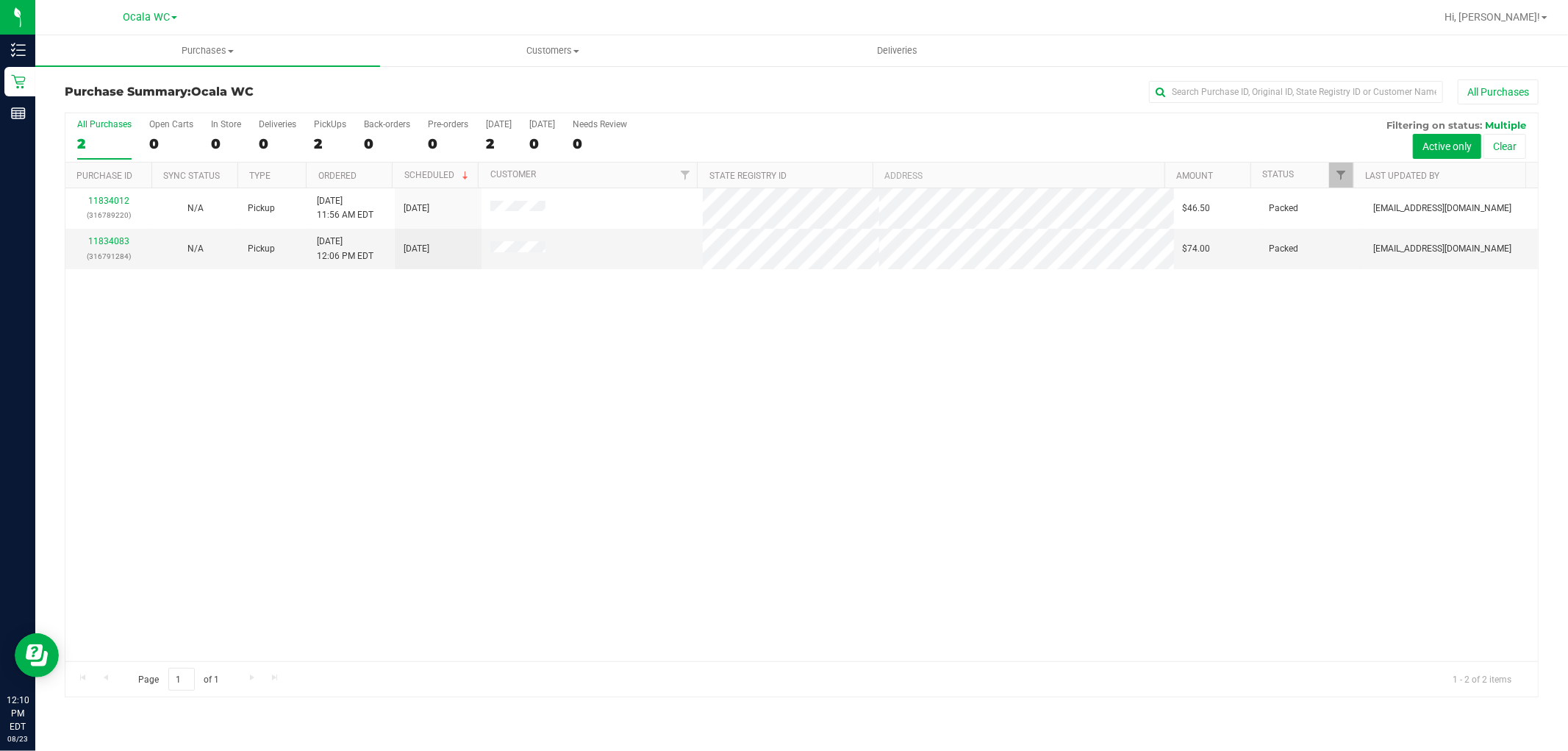
drag, startPoint x: 635, startPoint y: 506, endPoint x: 643, endPoint y: 508, distance: 8.2
click at [638, 508] on div "11834012 (316789220) N/A Pickup [DATE] 11:56 AM EDT 8/23/2025 $46.50 Packed [EM…" at bounding box center [801, 425] width 1472 height 473
click at [692, 579] on div "11834012 (316789220) N/A Pickup [DATE] 11:56 AM EDT 8/23/2025 $46.50 Packed [EM…" at bounding box center [801, 425] width 1472 height 473
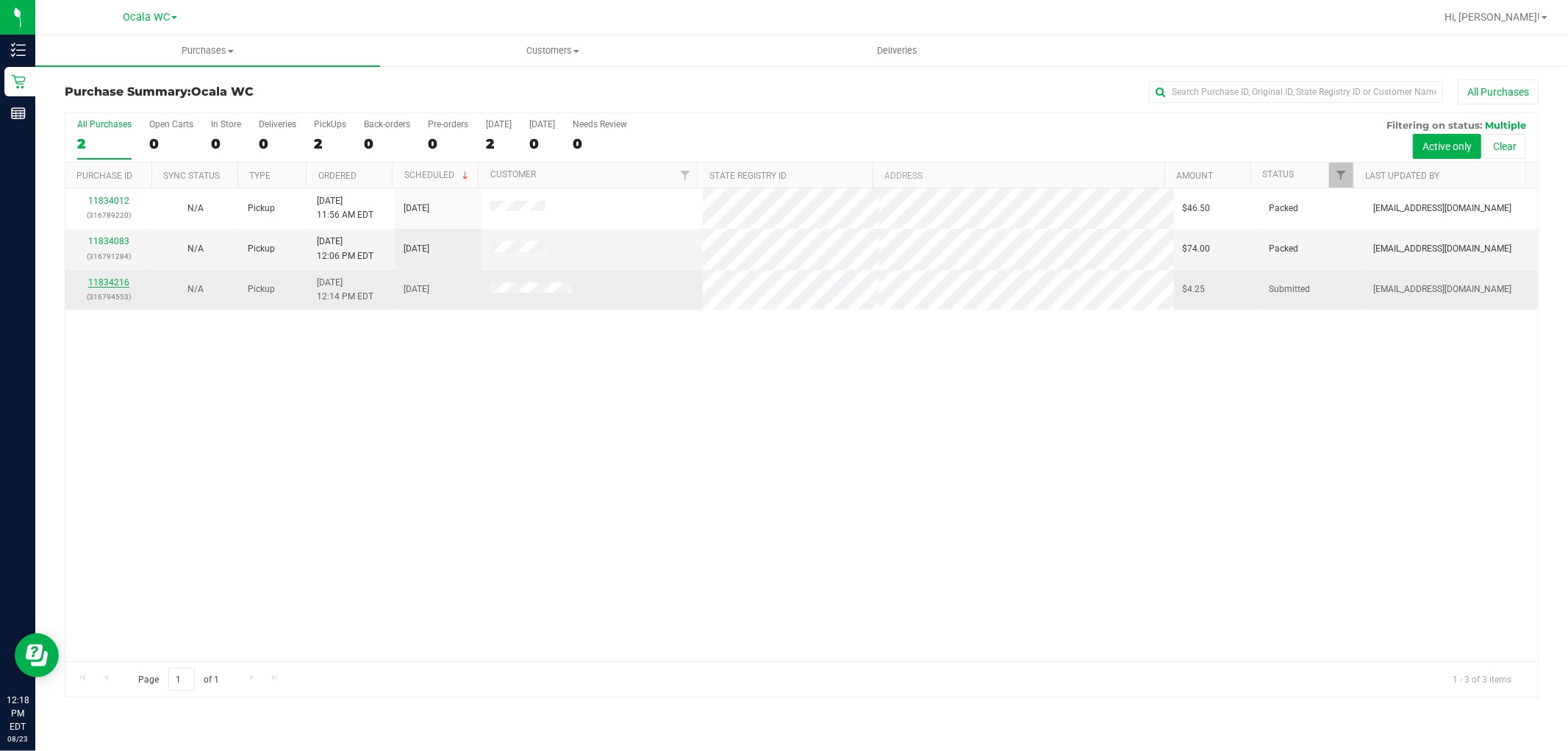
click at [107, 288] on link "11834216" at bounding box center [109, 282] width 41 height 10
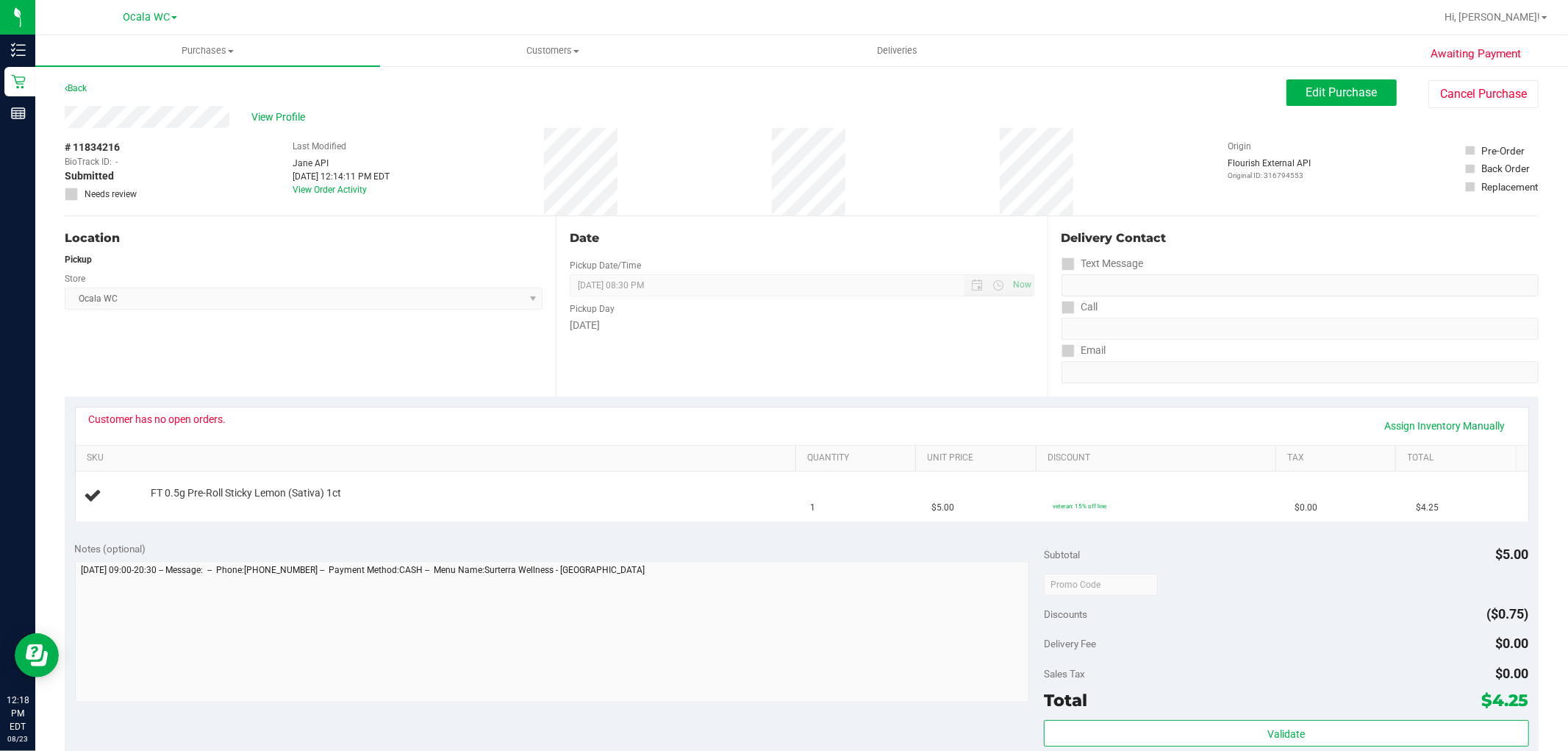
click at [542, 192] on div "# 11834216 BioTrack ID: - Submitted Needs review Last Modified [PERSON_NAME] AP…" at bounding box center [801, 172] width 1474 height 88
click at [290, 114] on span "View Profile" at bounding box center [281, 118] width 58 height 16
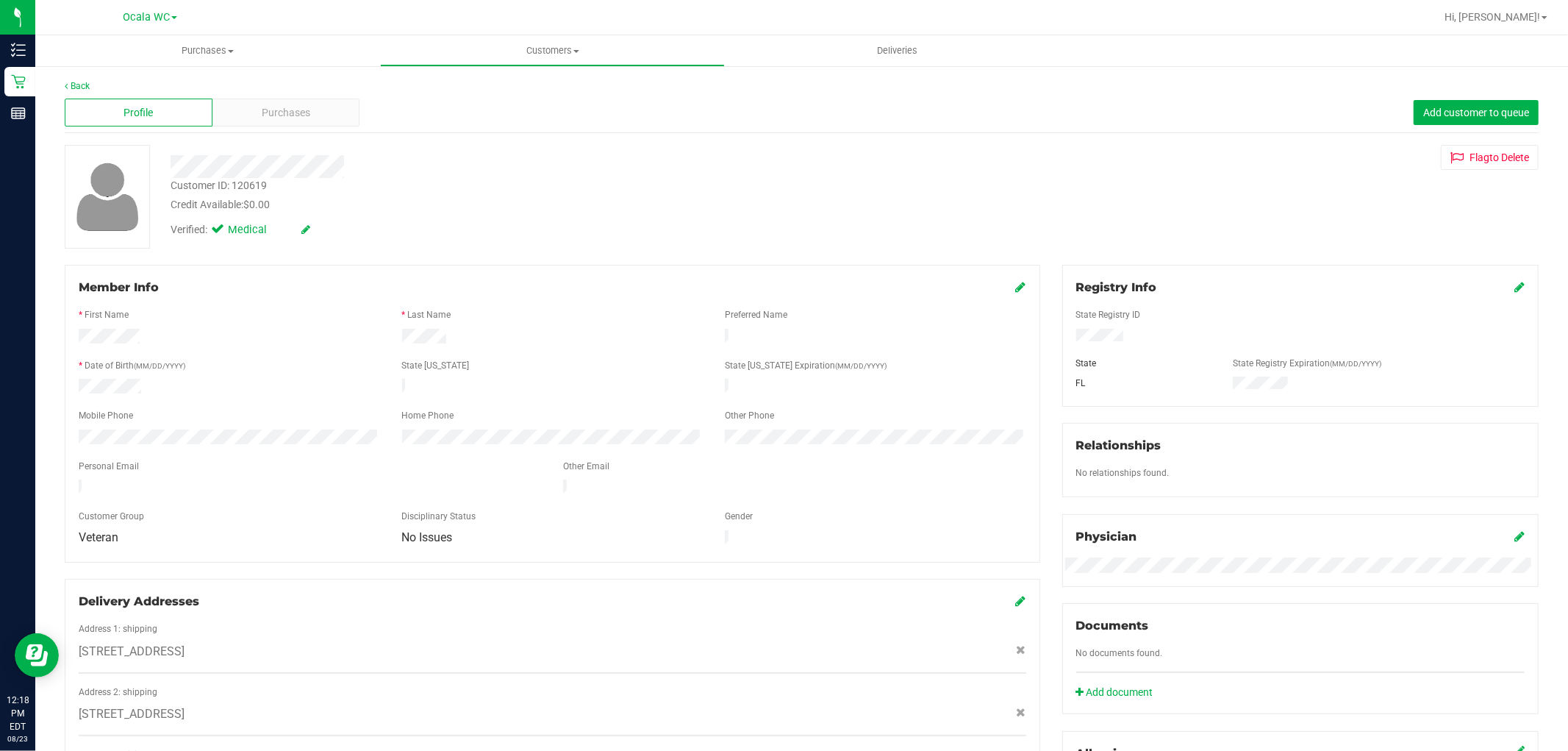
click at [247, 189] on div "Customer ID: 120619" at bounding box center [219, 186] width 96 height 16
copy div "120619"
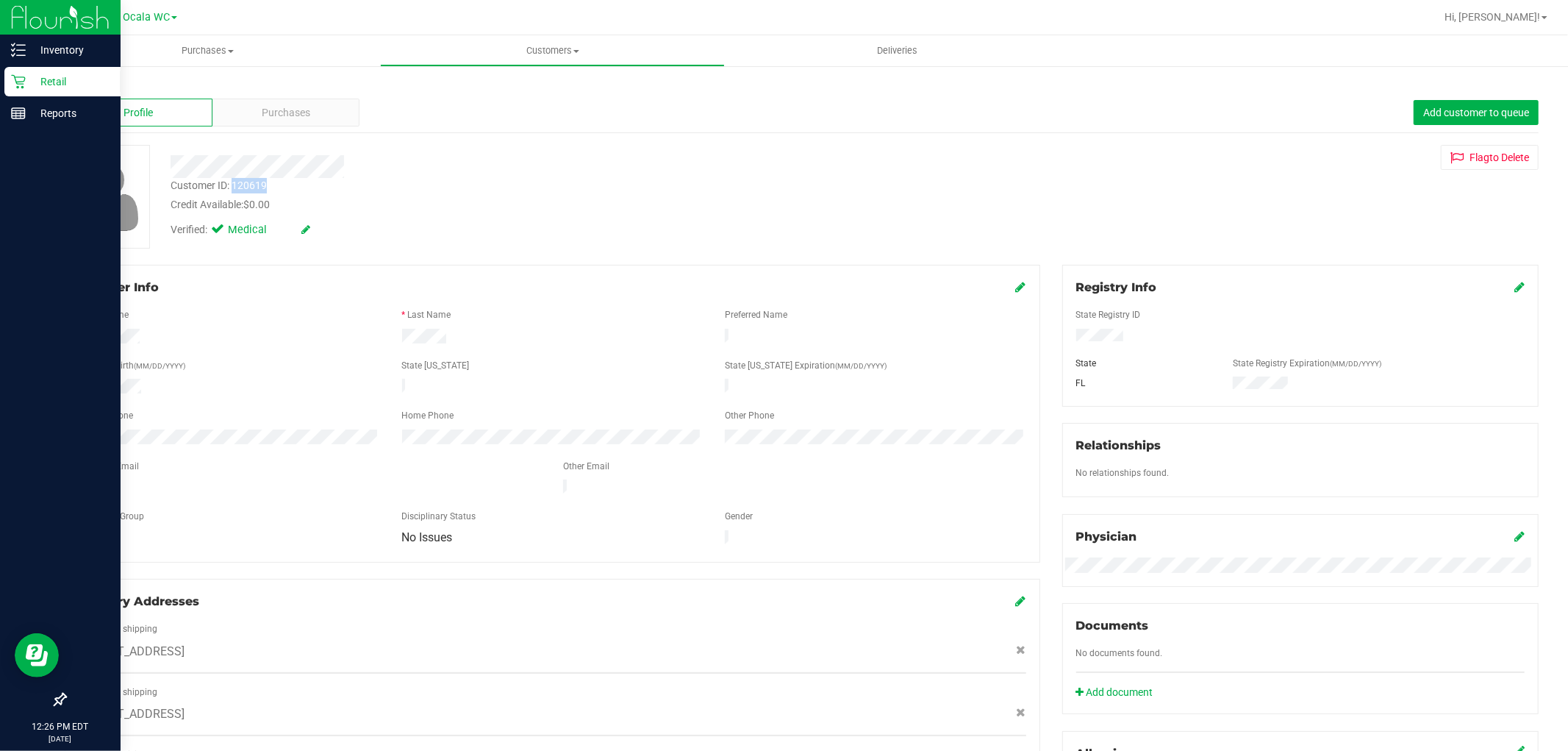
click at [6, 76] on div "Retail" at bounding box center [62, 81] width 116 height 29
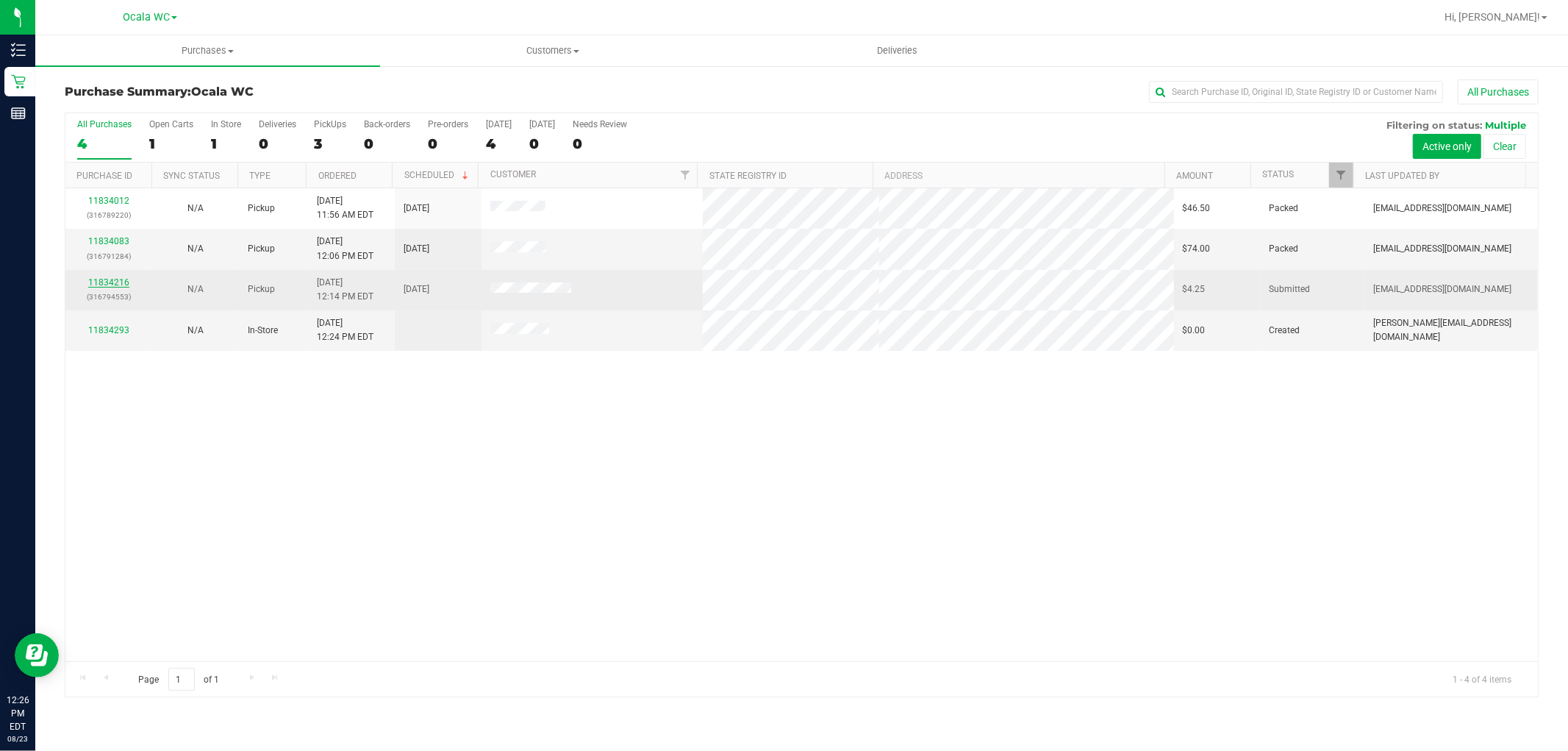
click at [107, 285] on link "11834216" at bounding box center [109, 282] width 41 height 10
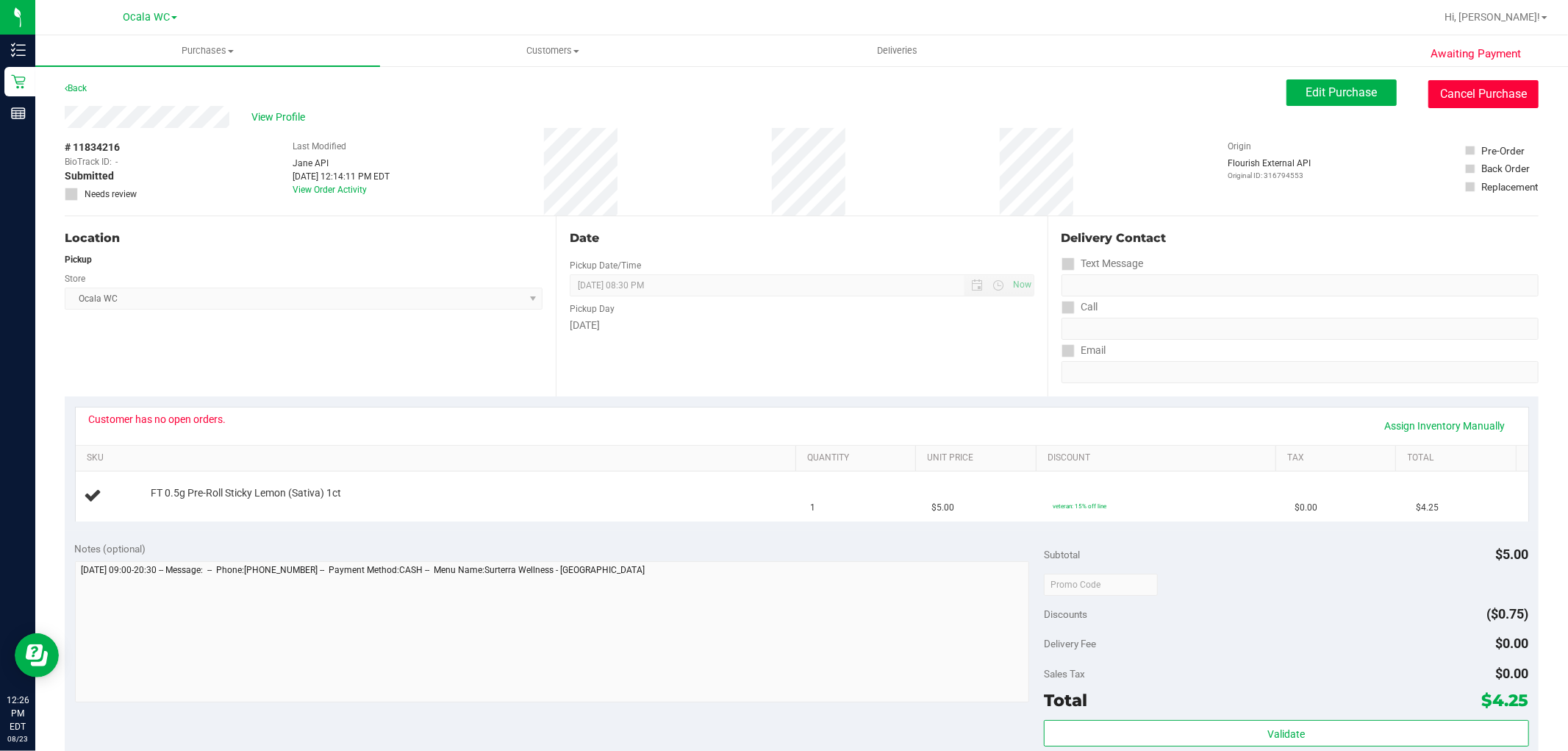
click at [1461, 92] on button "Cancel Purchase" at bounding box center [1483, 93] width 111 height 28
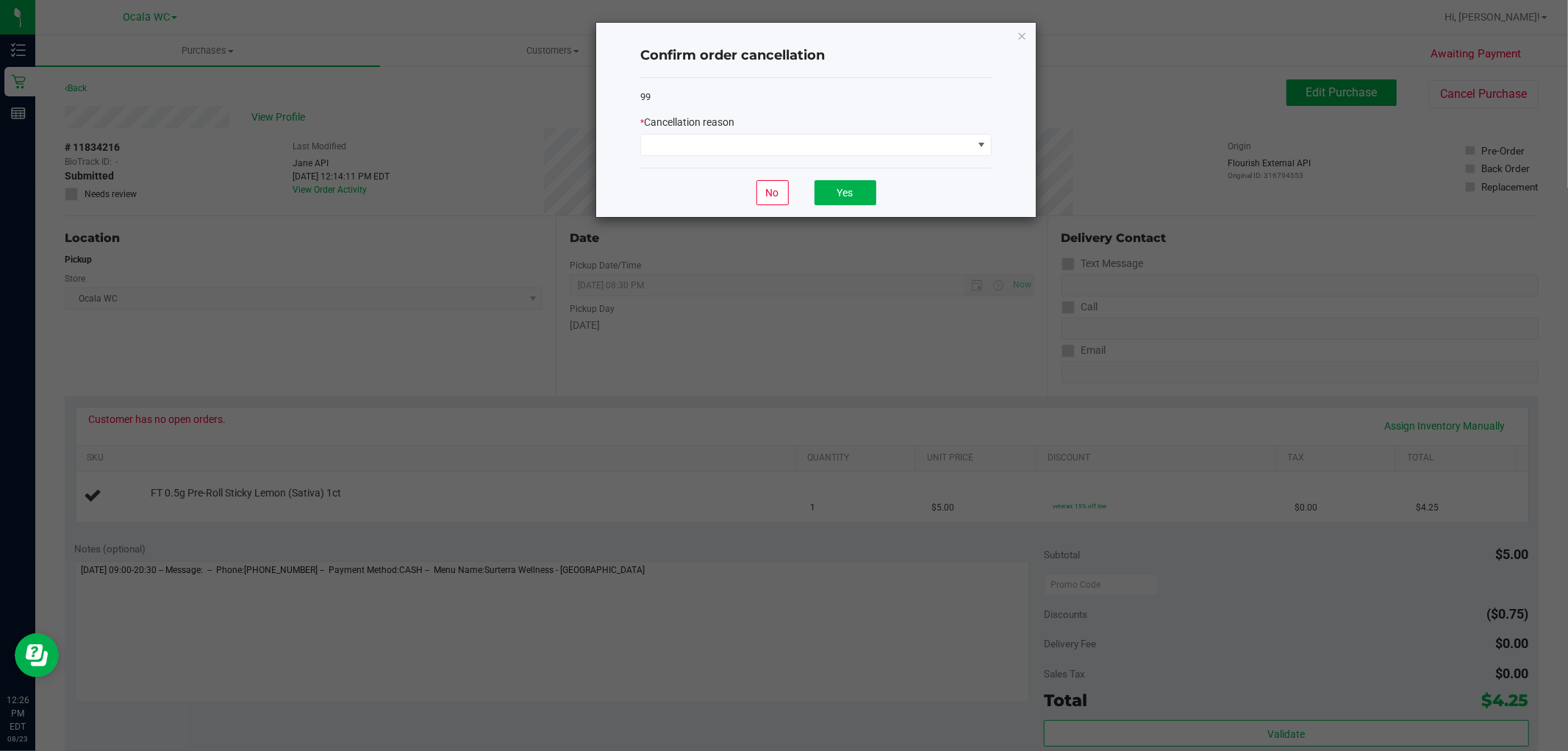
click at [728, 157] on div "99 * Cancellation reason" at bounding box center [816, 123] width 352 height 90
click at [710, 142] on span at bounding box center [807, 145] width 332 height 21
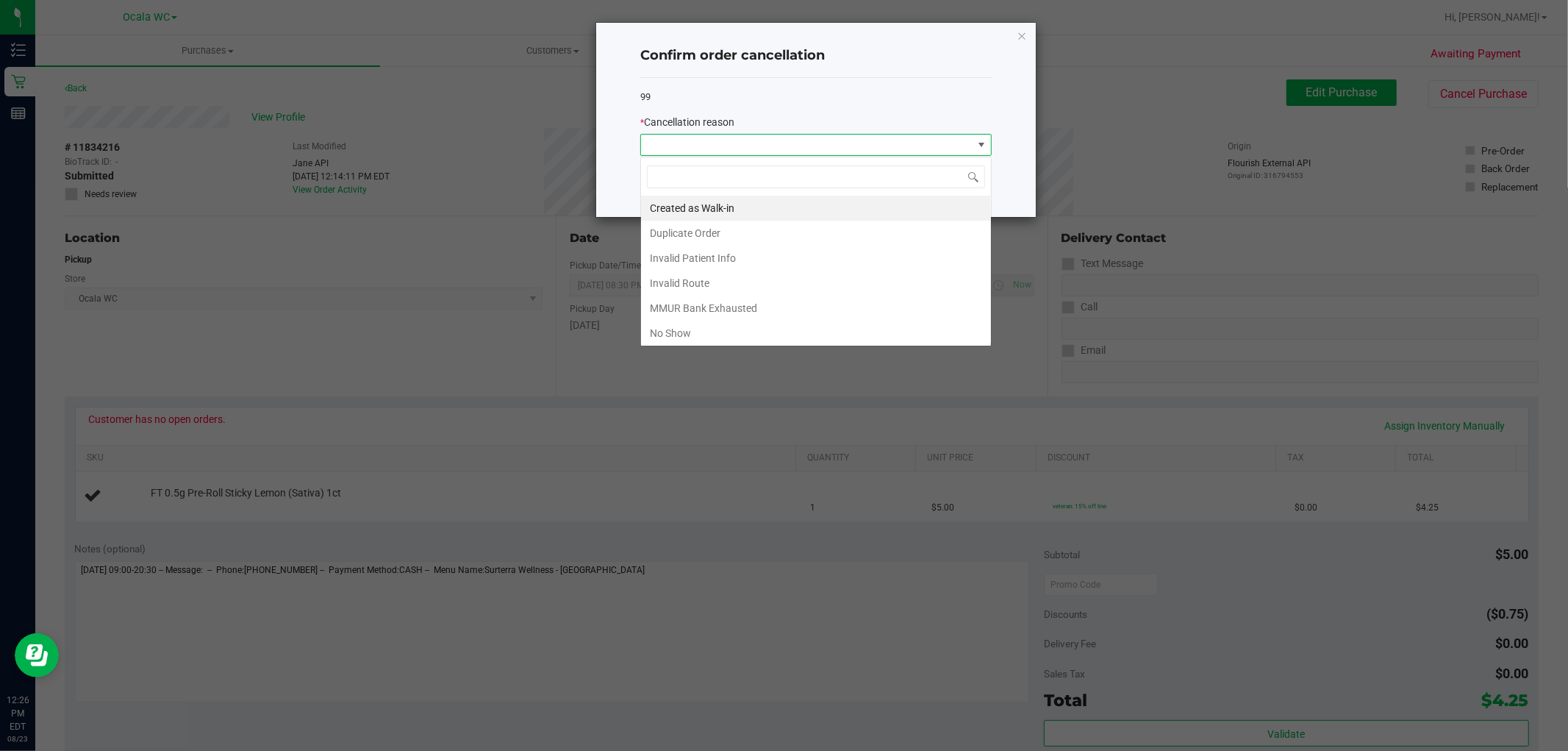
scroll to position [22, 351]
click at [675, 300] on li "MMUR Bank Exhausted" at bounding box center [816, 308] width 350 height 25
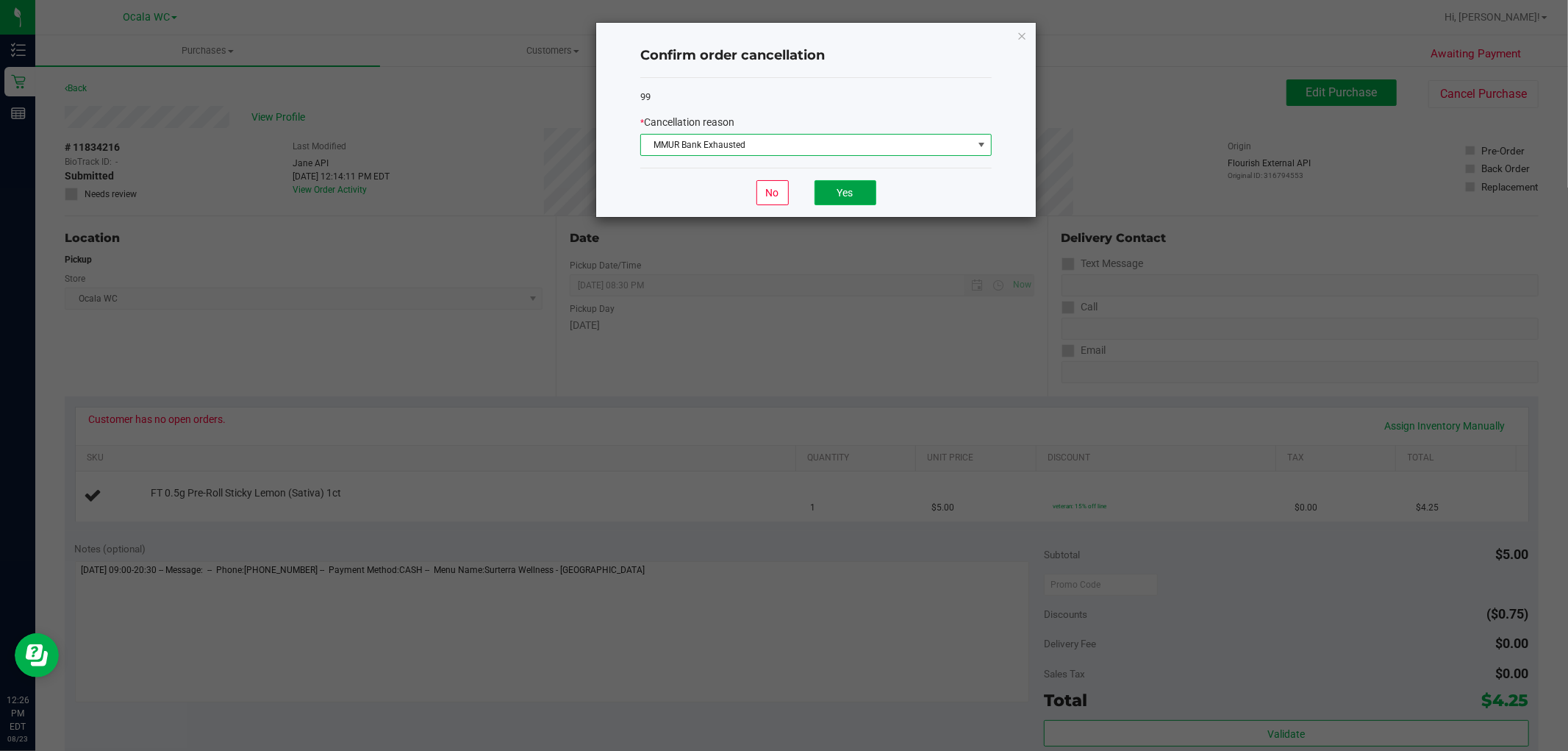
click at [864, 189] on button "Yes" at bounding box center [846, 193] width 62 height 25
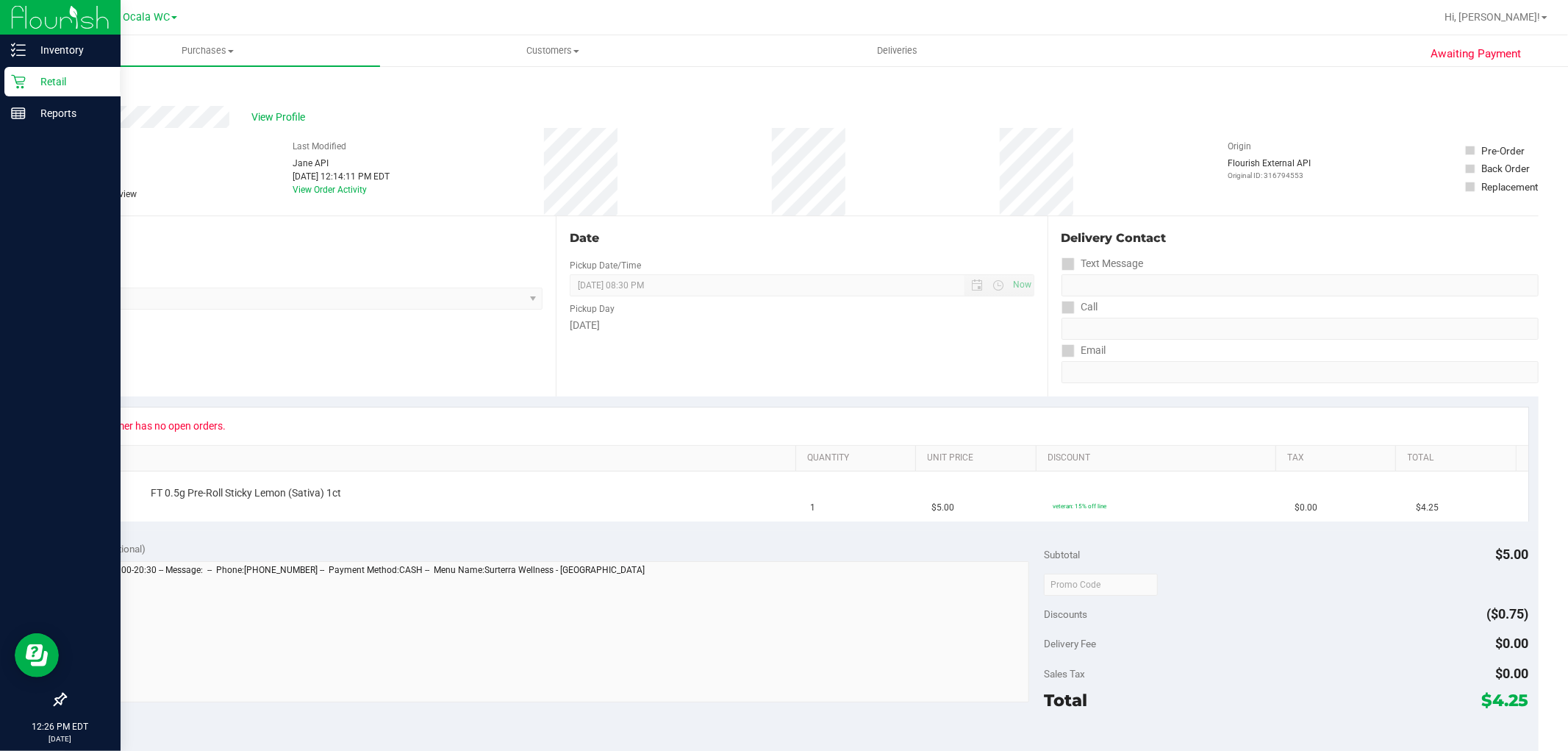
click at [11, 90] on div "Retail" at bounding box center [62, 81] width 116 height 29
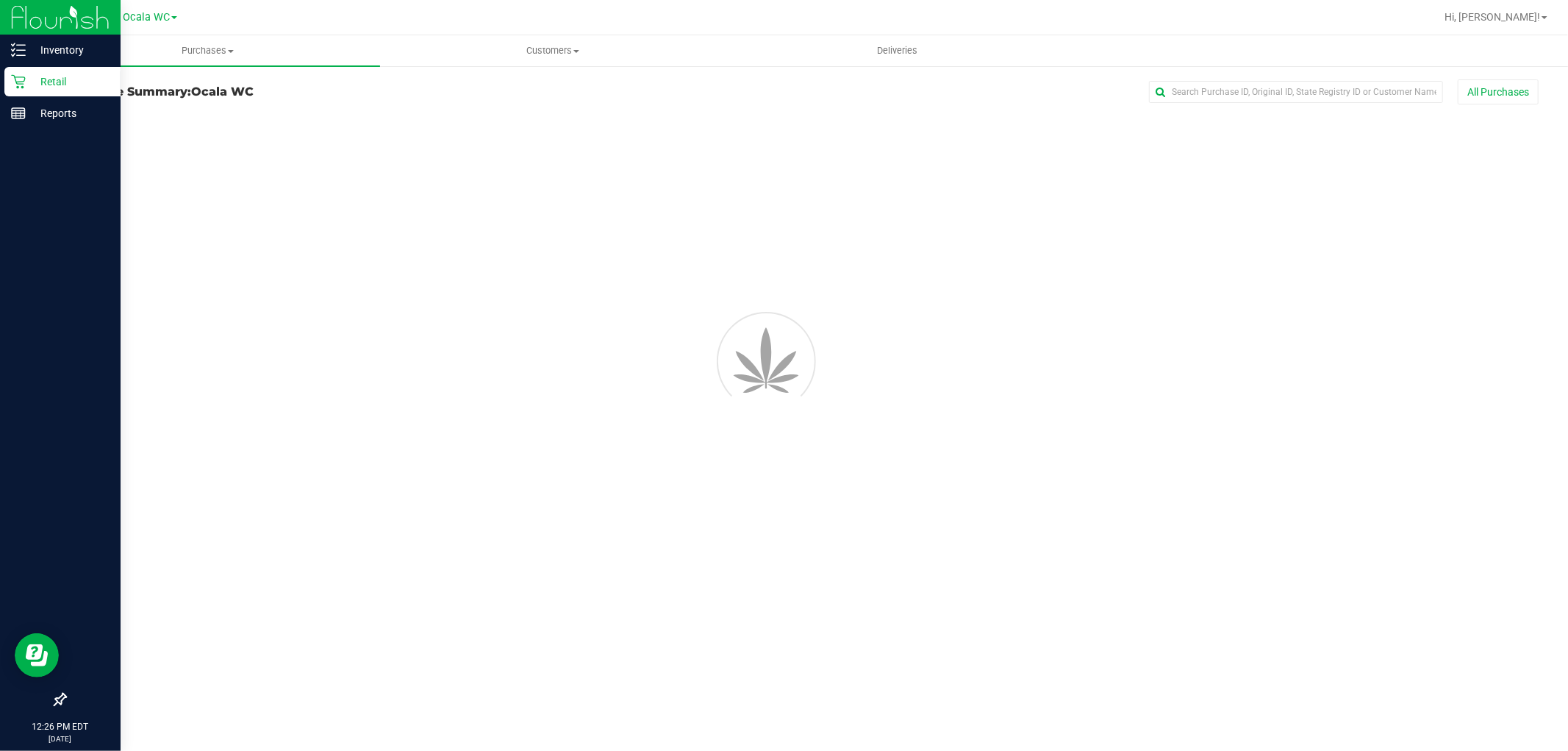
click at [21, 96] on div "Retail" at bounding box center [62, 81] width 116 height 29
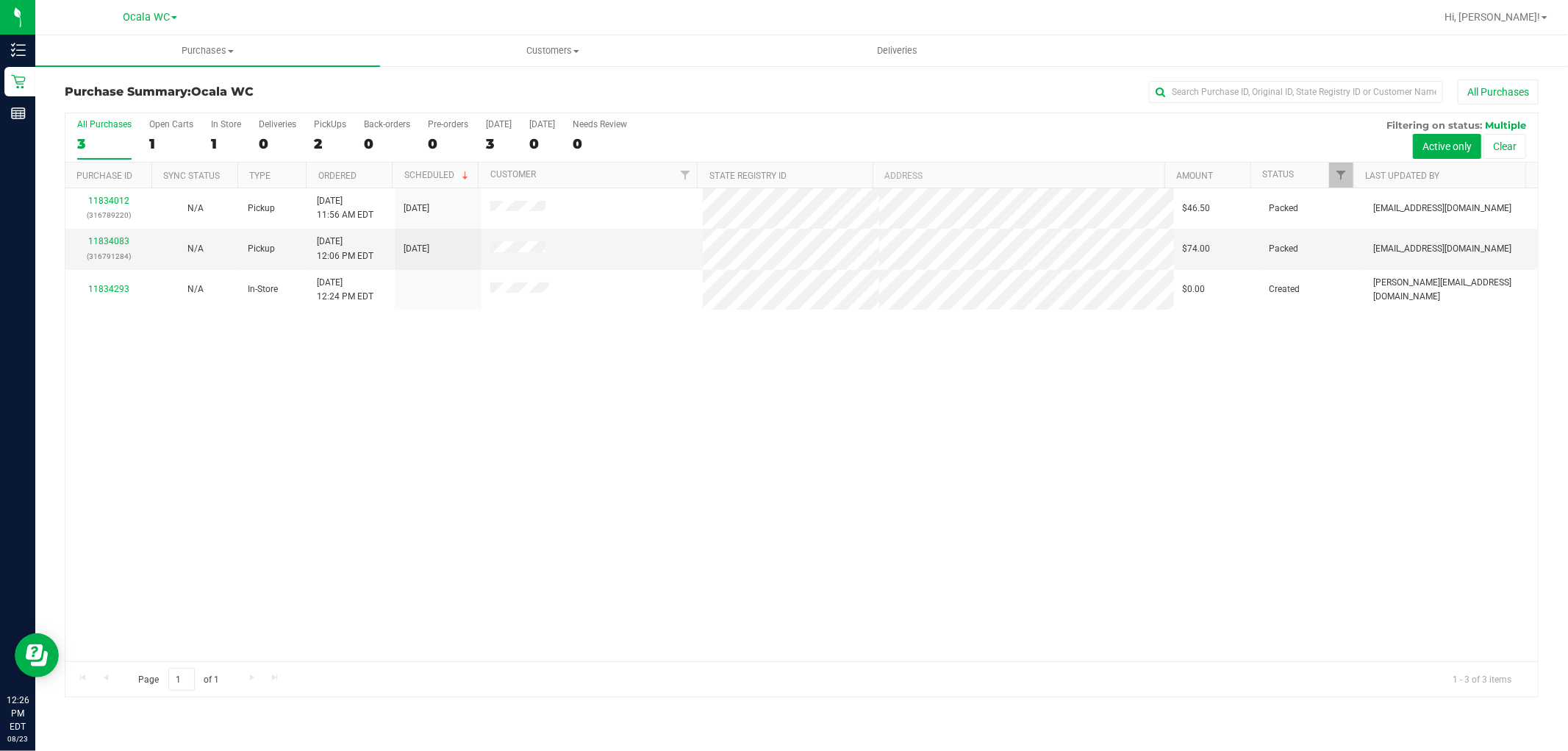
click at [311, 138] on div "All Purchases 3 Open Carts 1 In Store 1 Deliveries 0 PickUps 2 Back-orders 0 Pr…" at bounding box center [801, 138] width 1472 height 49
click at [322, 153] on label "PickUps 2" at bounding box center [330, 139] width 32 height 40
click at [0, 0] on input "PickUps 2" at bounding box center [0, 0] width 0 height 0
click at [314, 136] on div "2" at bounding box center [330, 143] width 32 height 17
click at [0, 0] on input "PickUps 2" at bounding box center [0, 0] width 0 height 0
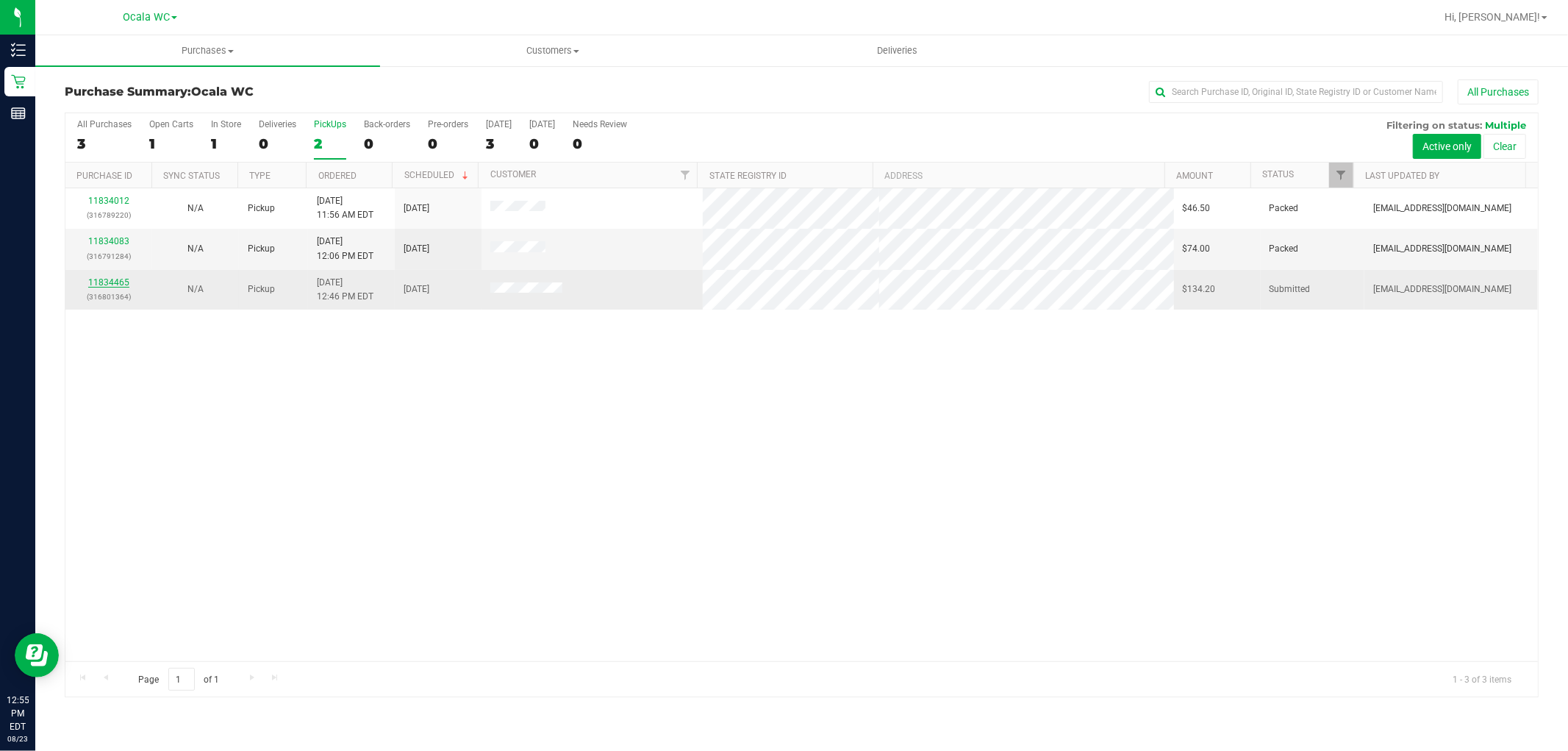
click at [121, 282] on link "11834465" at bounding box center [109, 282] width 41 height 10
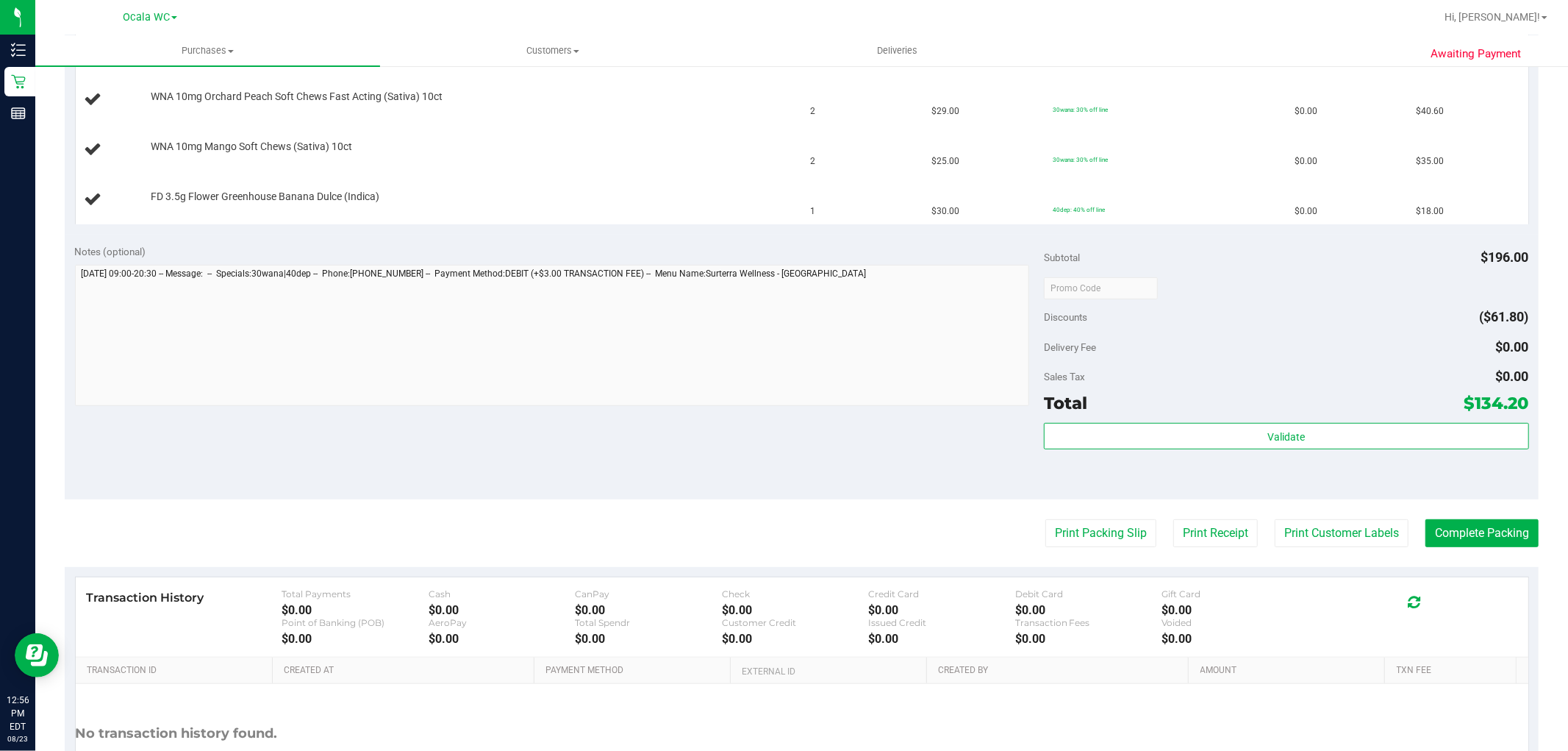
scroll to position [568, 0]
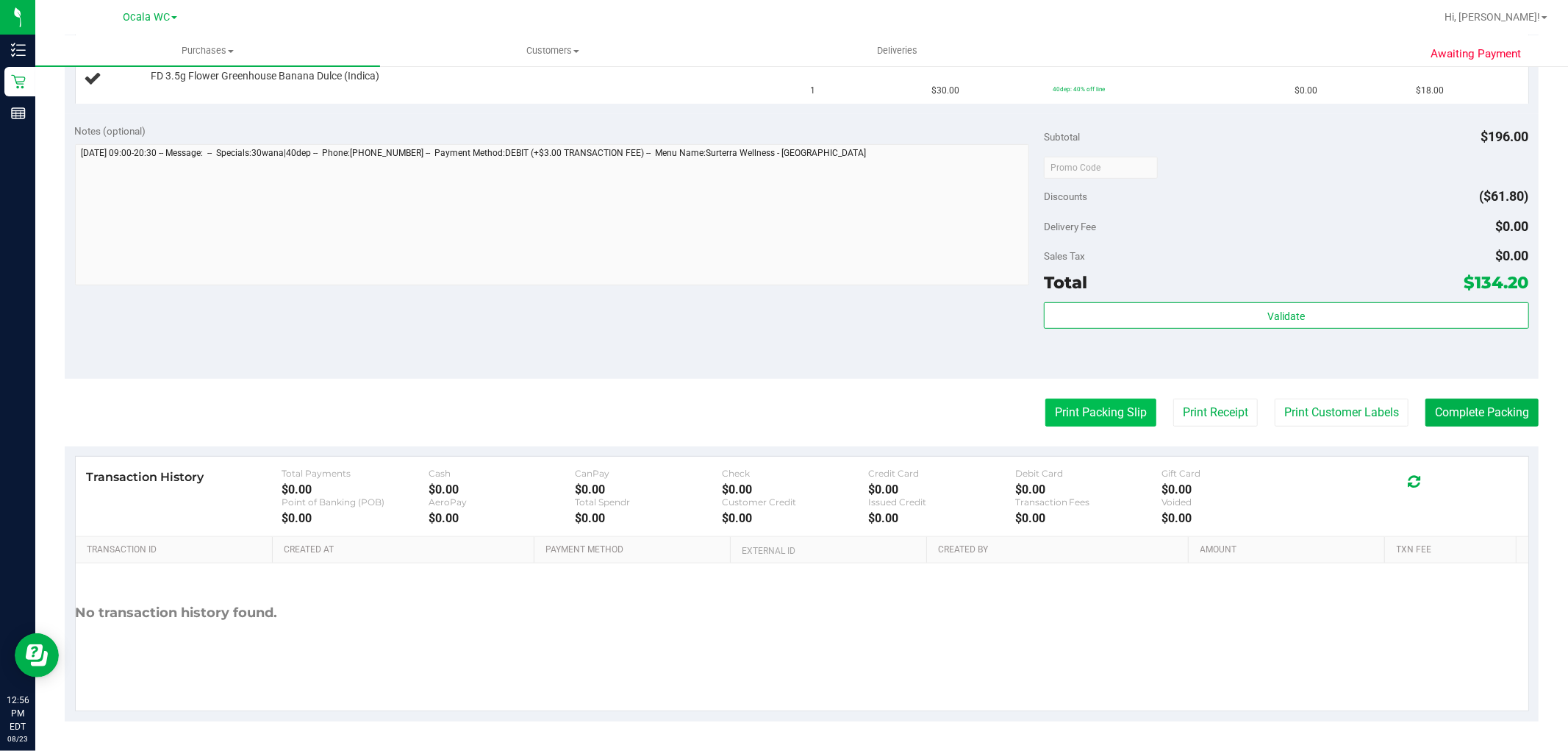
click at [1085, 421] on button "Print Packing Slip" at bounding box center [1101, 412] width 111 height 28
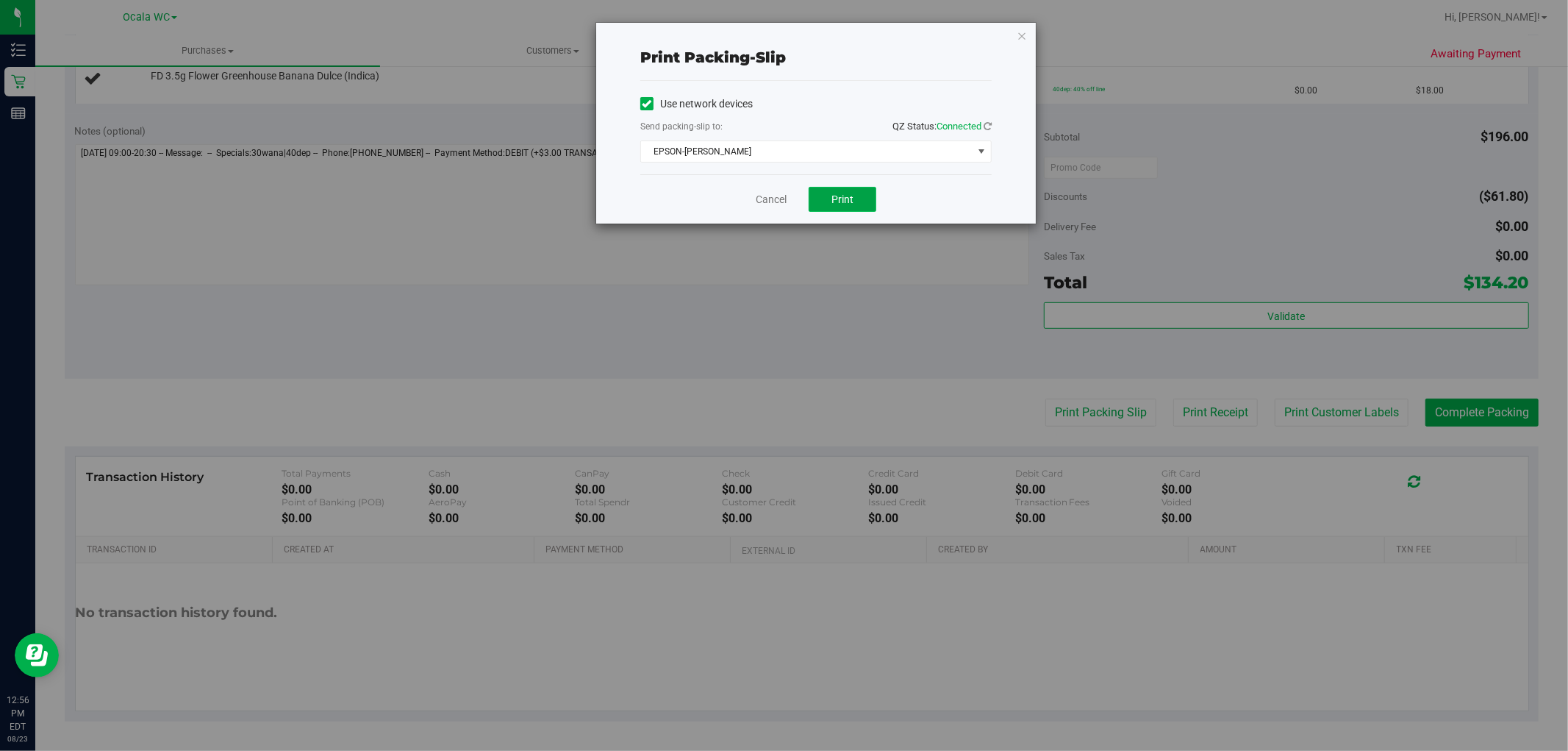
click at [847, 195] on span "Print" at bounding box center [842, 199] width 22 height 12
click at [1022, 32] on icon "button" at bounding box center [1022, 35] width 10 height 17
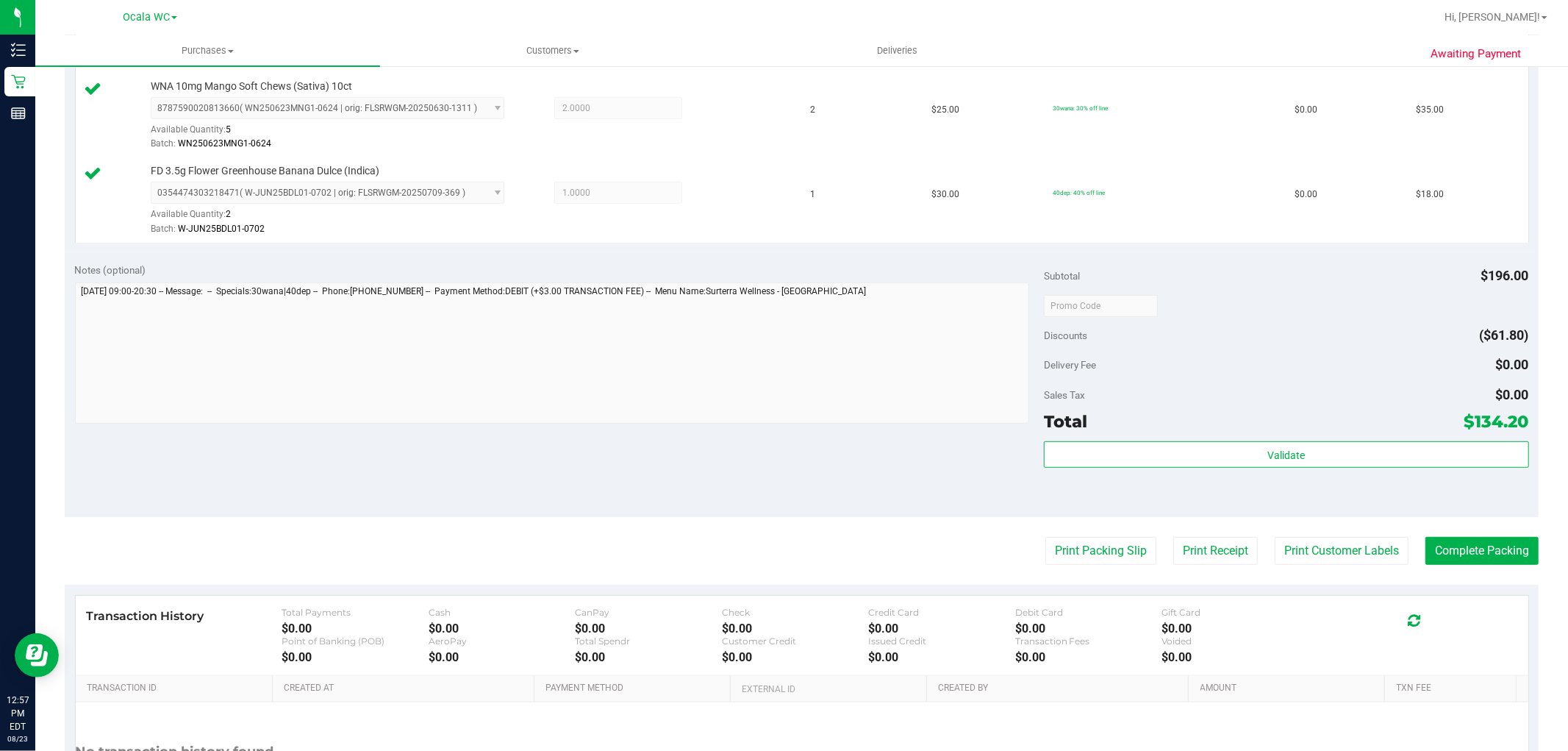
click at [1243, 428] on div "Total $134.20" at bounding box center [1286, 421] width 484 height 26
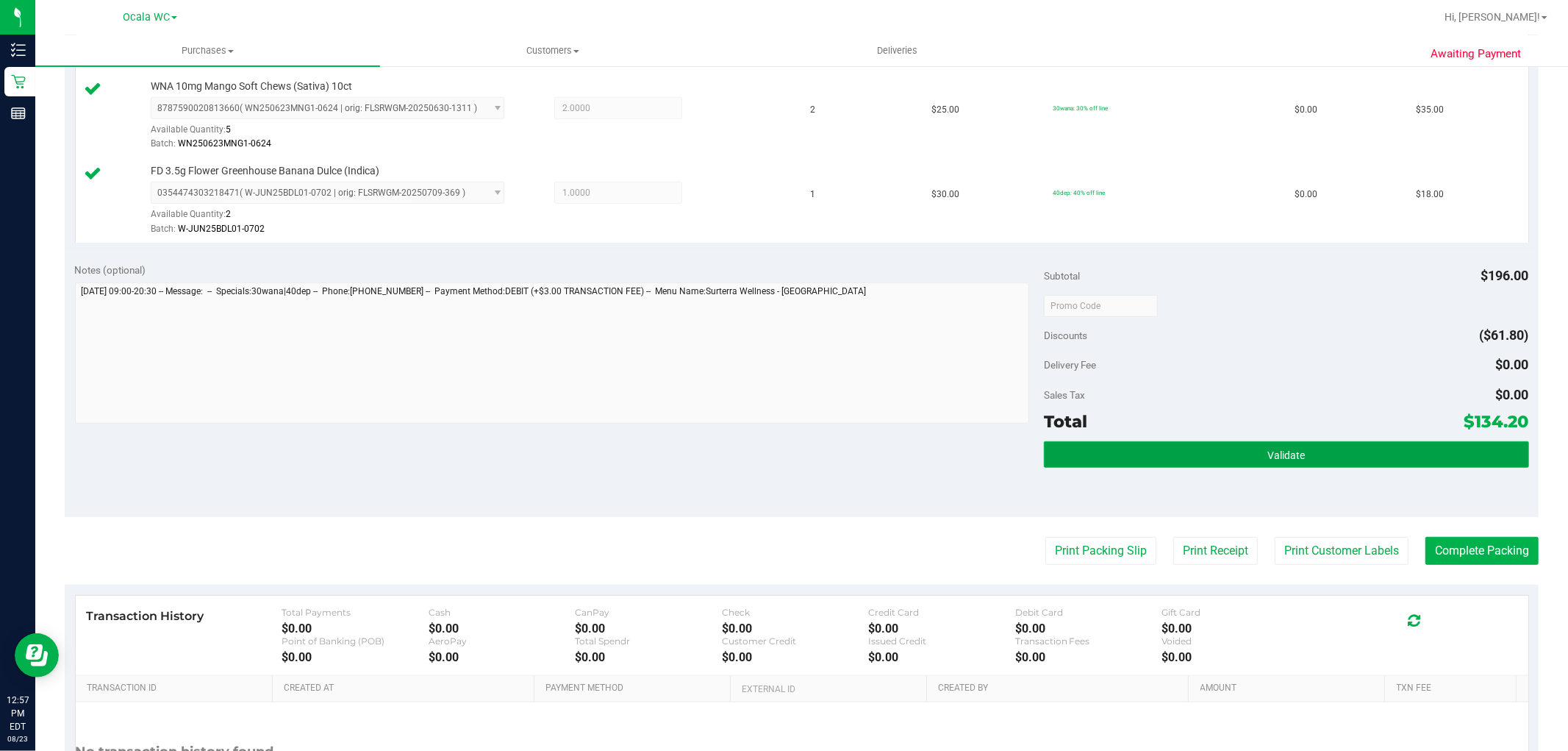
click at [1265, 459] on button "Validate" at bounding box center [1286, 454] width 484 height 26
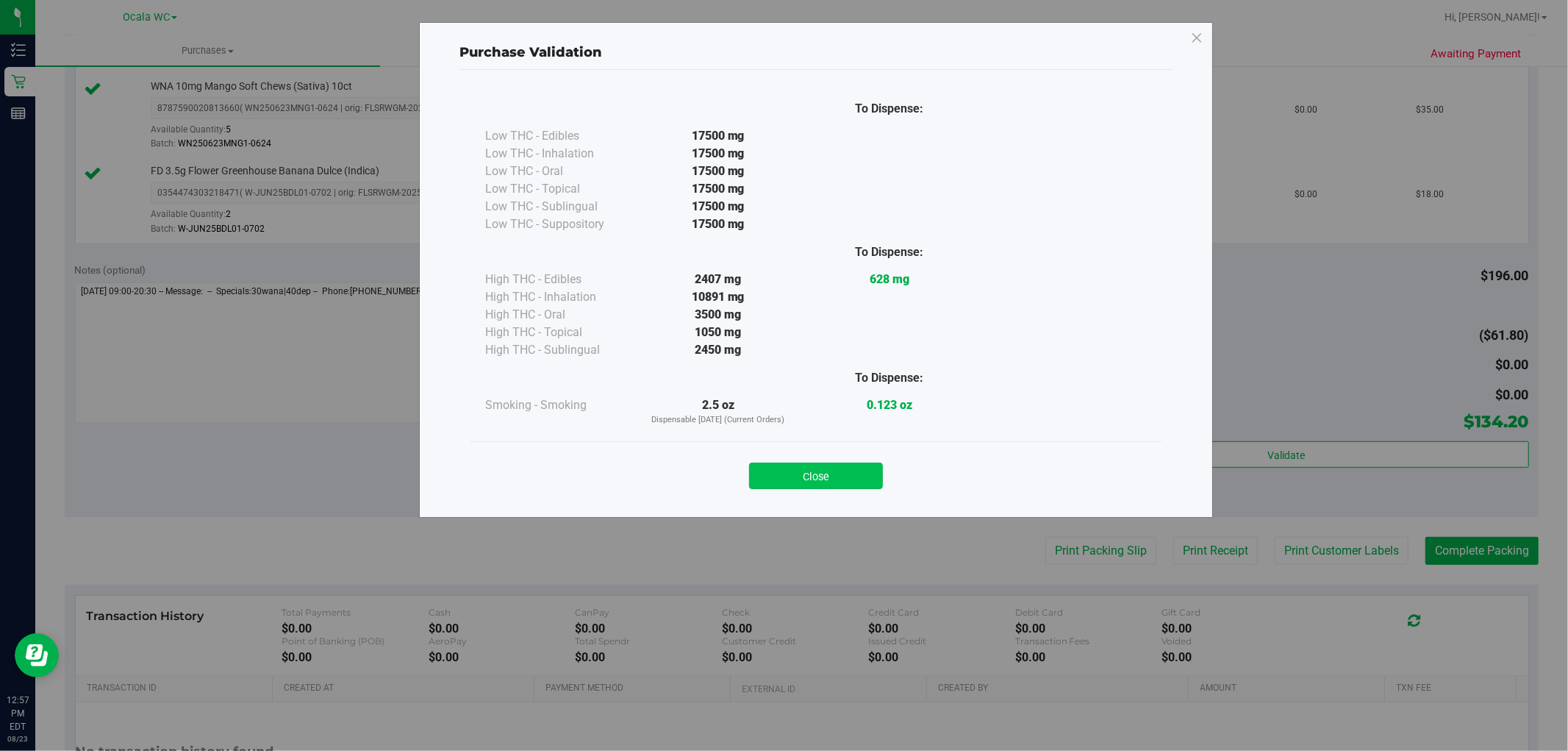
click at [834, 481] on button "Close" at bounding box center [816, 475] width 134 height 26
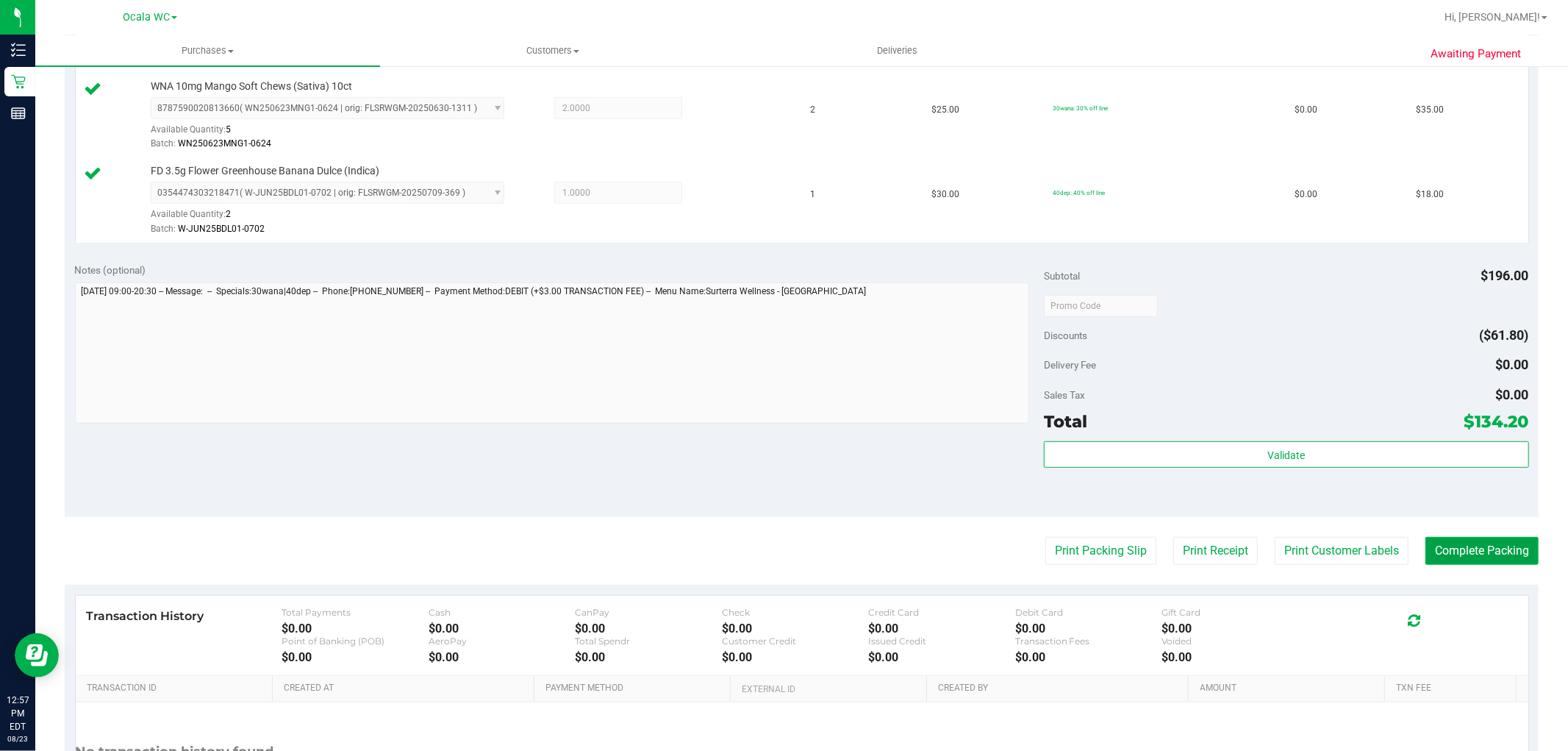
click at [1468, 548] on button "Complete Packing" at bounding box center [1482, 550] width 113 height 28
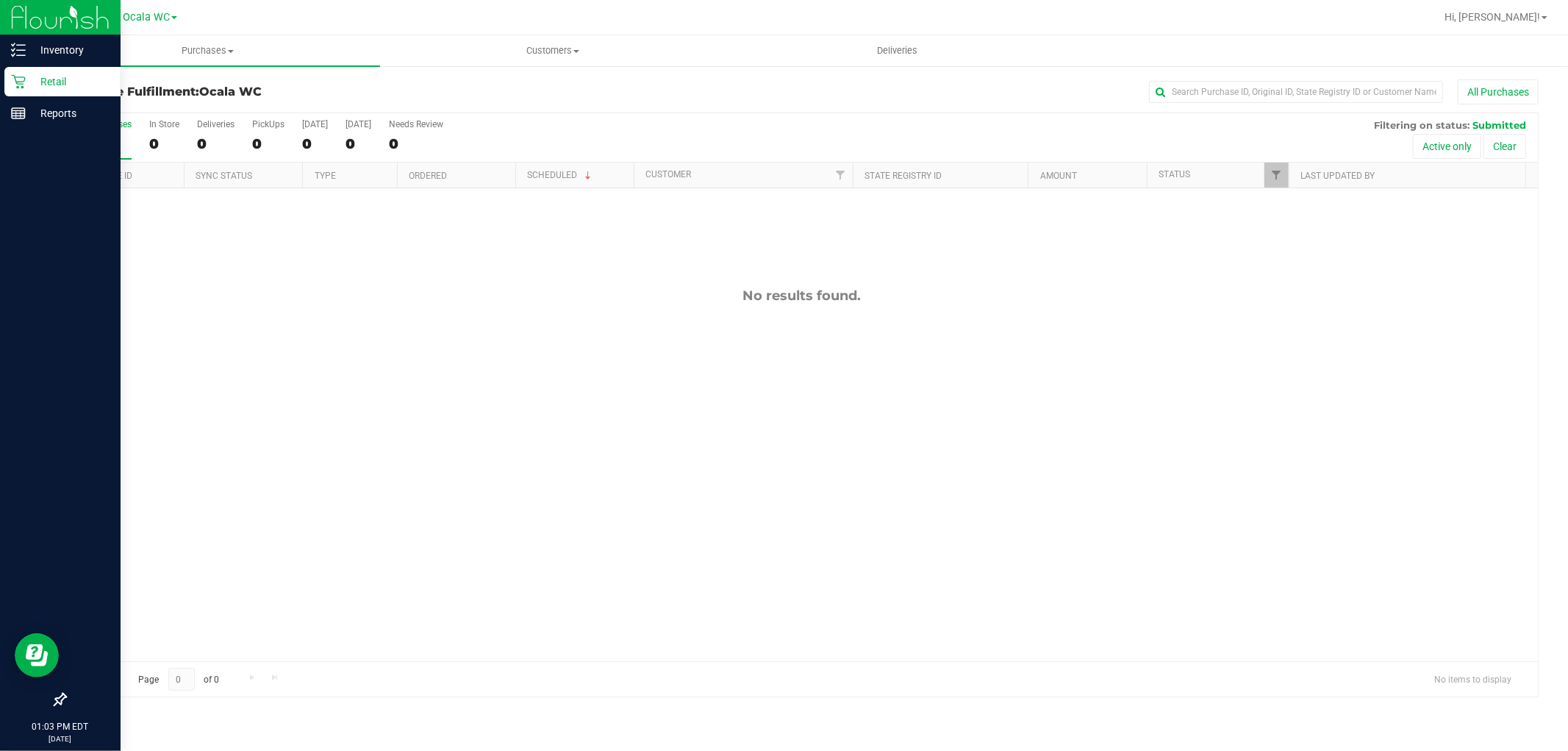
click at [29, 89] on p "Retail" at bounding box center [70, 81] width 89 height 17
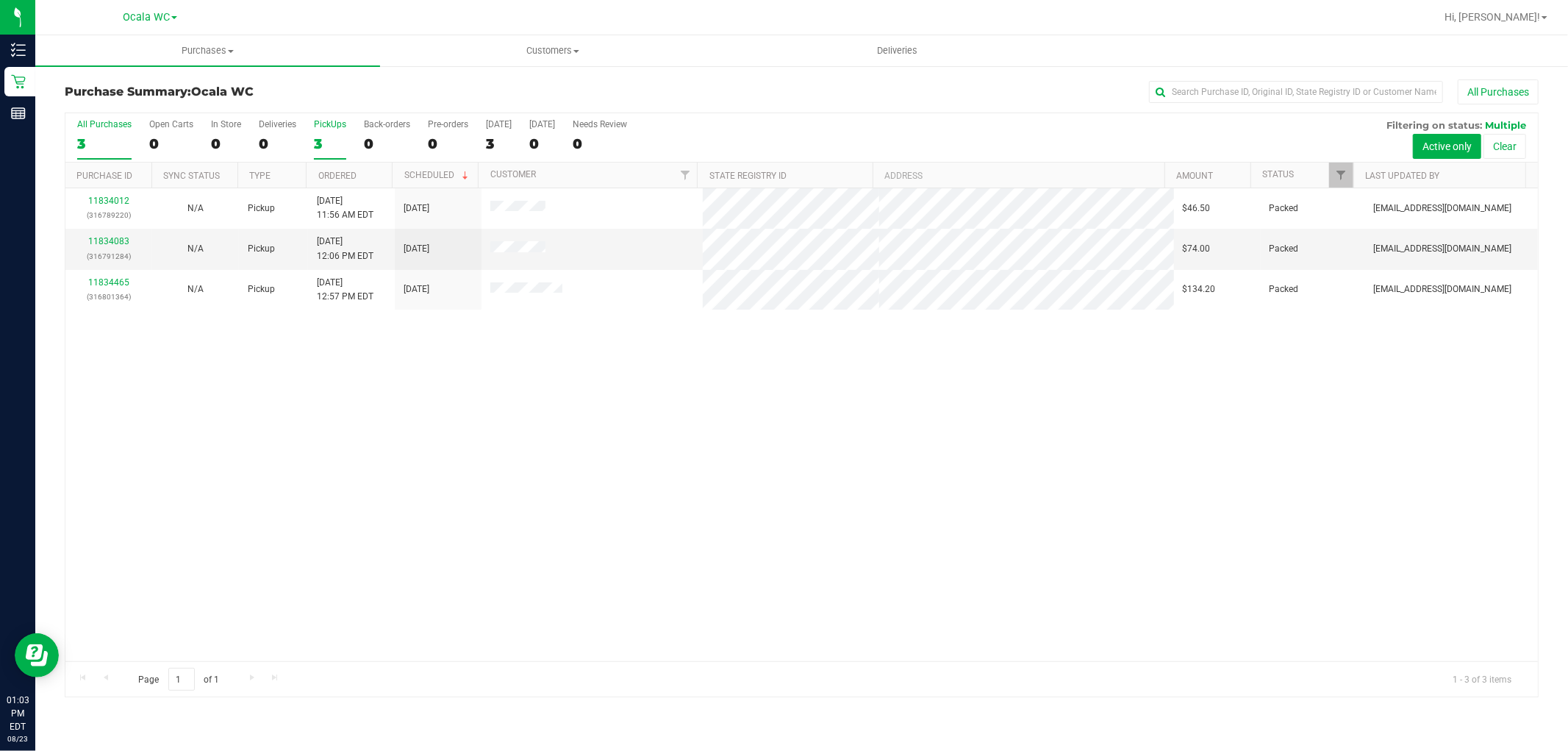
click at [342, 140] on div "3" at bounding box center [330, 143] width 32 height 17
click at [0, 0] on input "PickUps 3" at bounding box center [0, 0] width 0 height 0
drag, startPoint x: 692, startPoint y: 474, endPoint x: 460, endPoint y: 6, distance: 522.3
click at [692, 468] on div "11834012 (316789220) N/A Pickup [DATE] 11:56 AM EDT 8/23/2025 $46.50 Packed [EM…" at bounding box center [801, 425] width 1472 height 473
click at [327, 149] on div "3" at bounding box center [330, 143] width 32 height 17
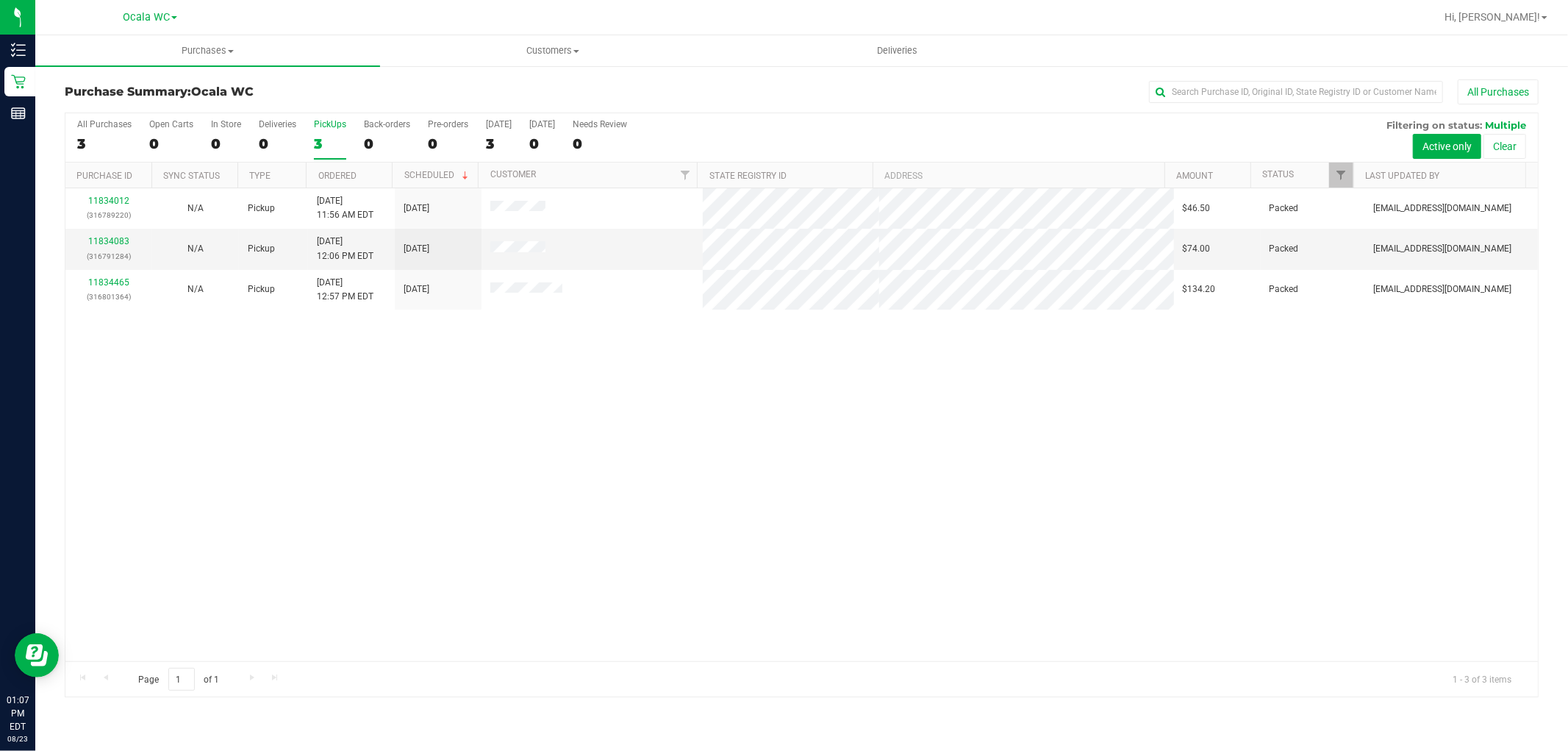
click at [0, 0] on input "PickUps 3" at bounding box center [0, 0] width 0 height 0
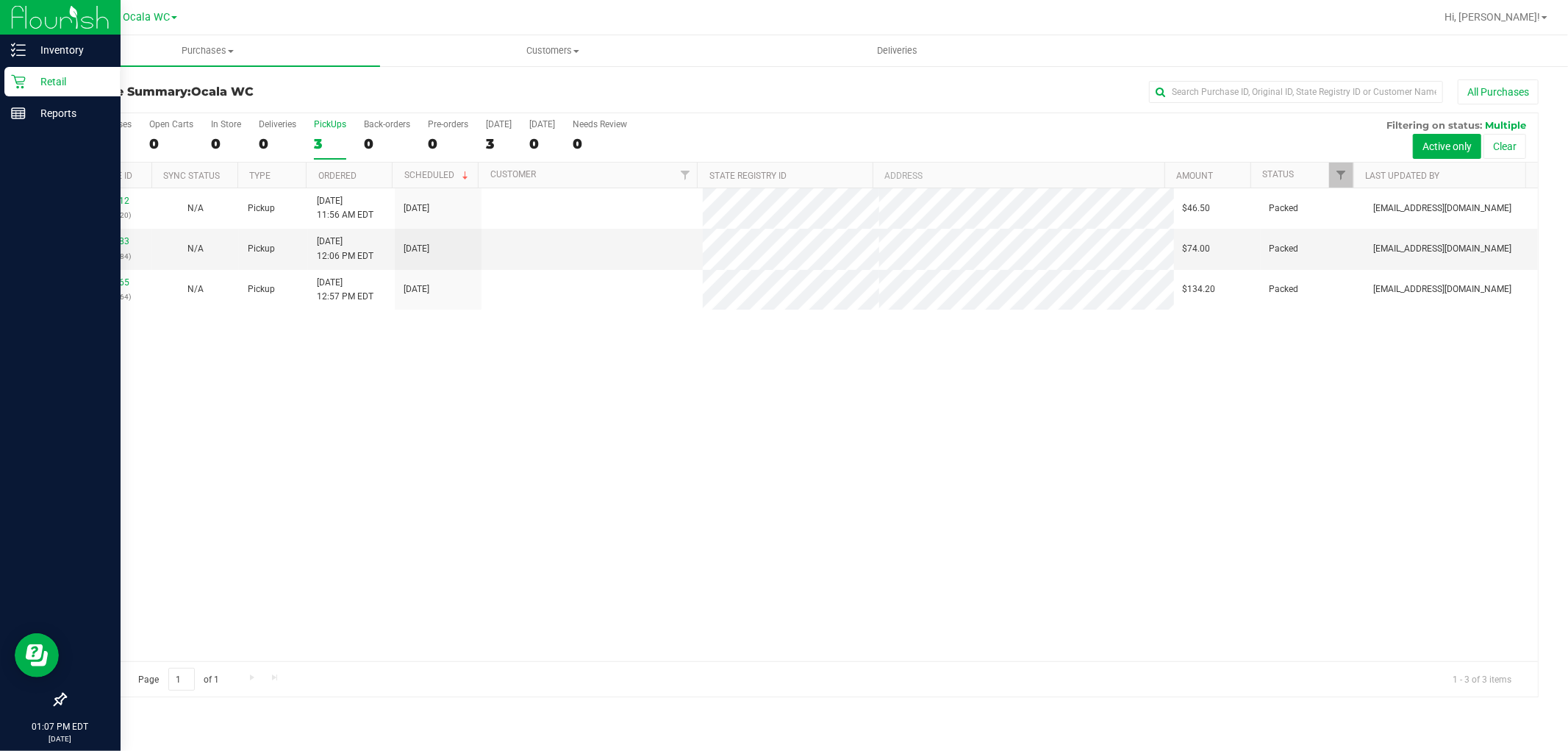
click at [5, 82] on div "Retail" at bounding box center [62, 81] width 116 height 29
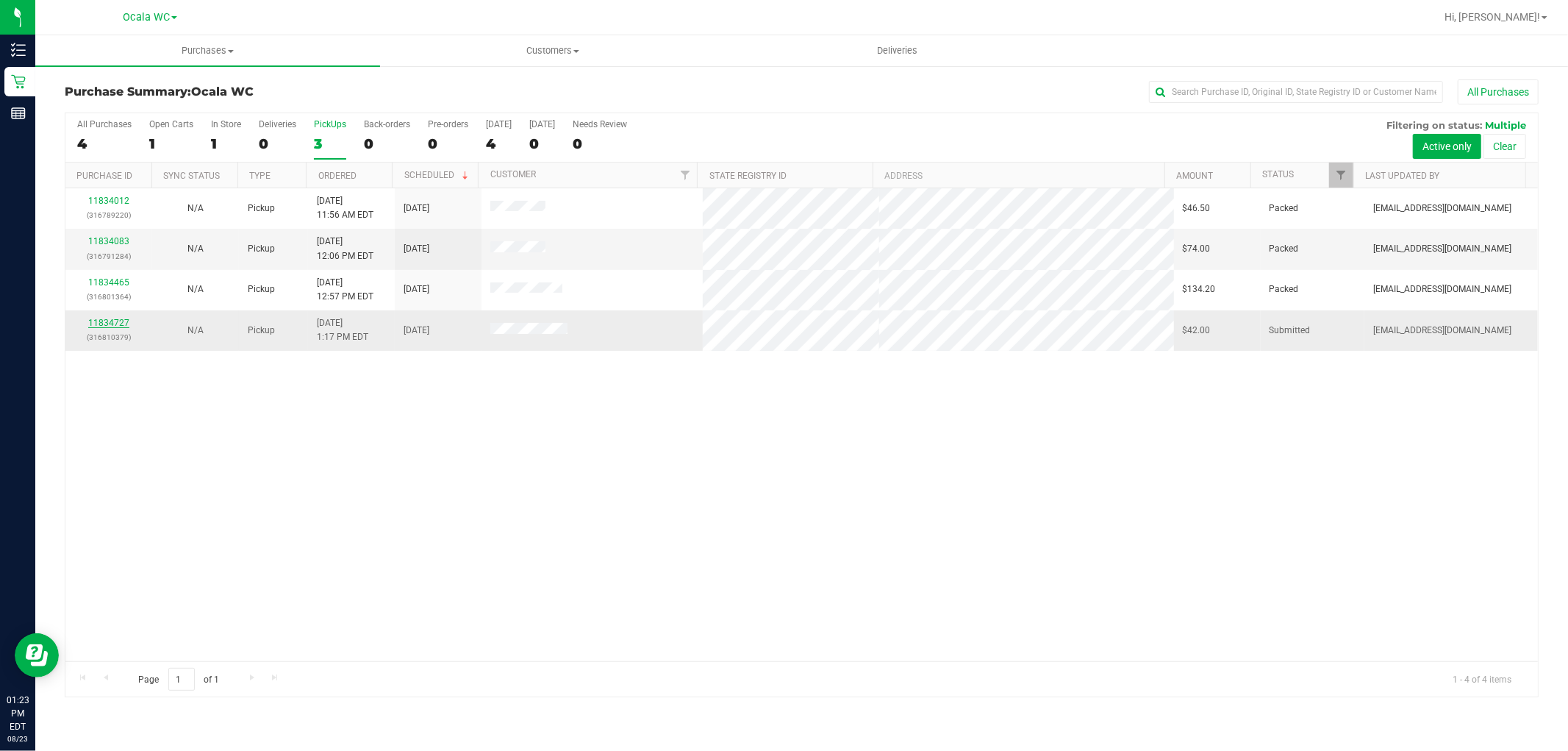
click at [119, 322] on link "11834727" at bounding box center [109, 323] width 41 height 10
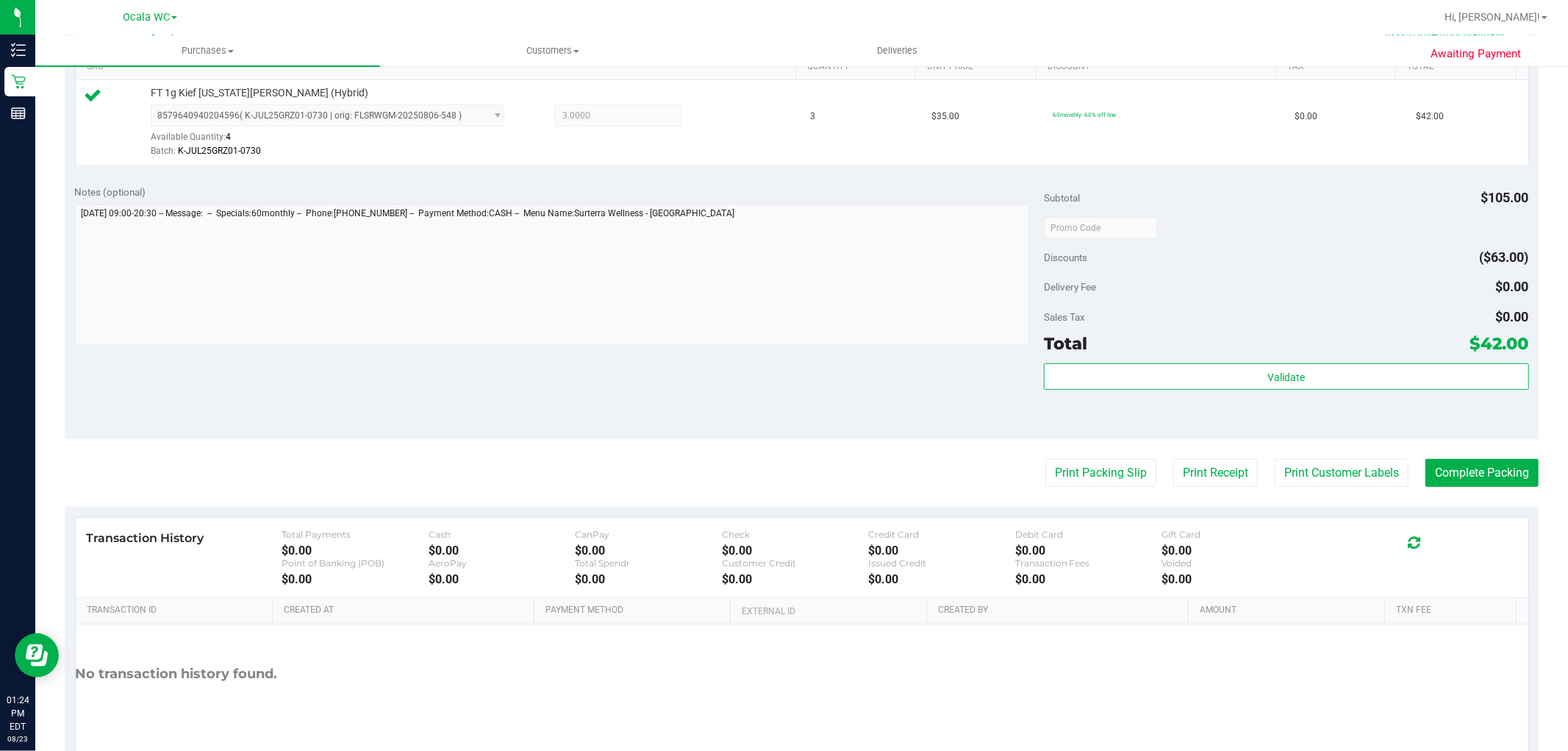
scroll to position [452, 0]
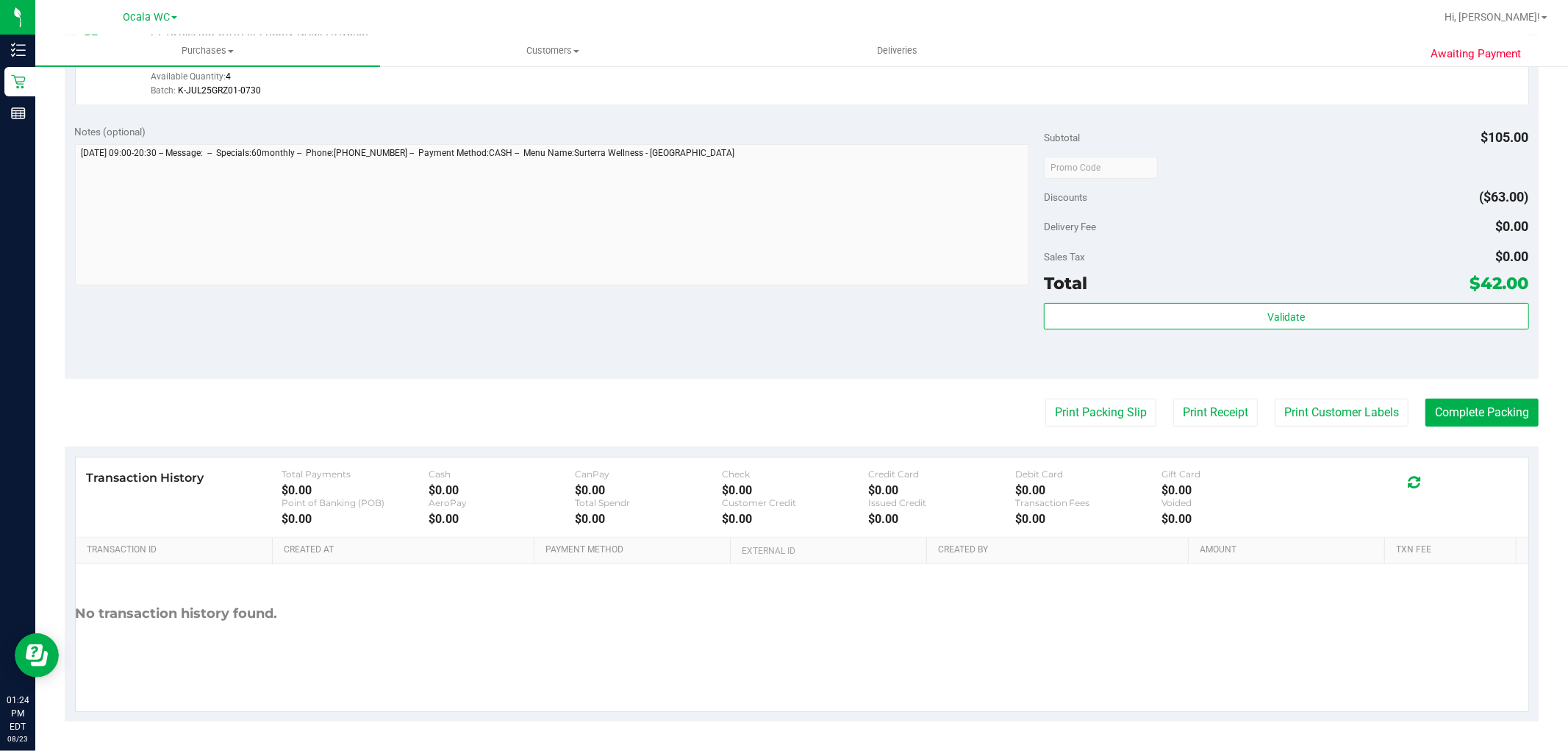
click at [1209, 292] on div "Total $42.00" at bounding box center [1286, 282] width 484 height 26
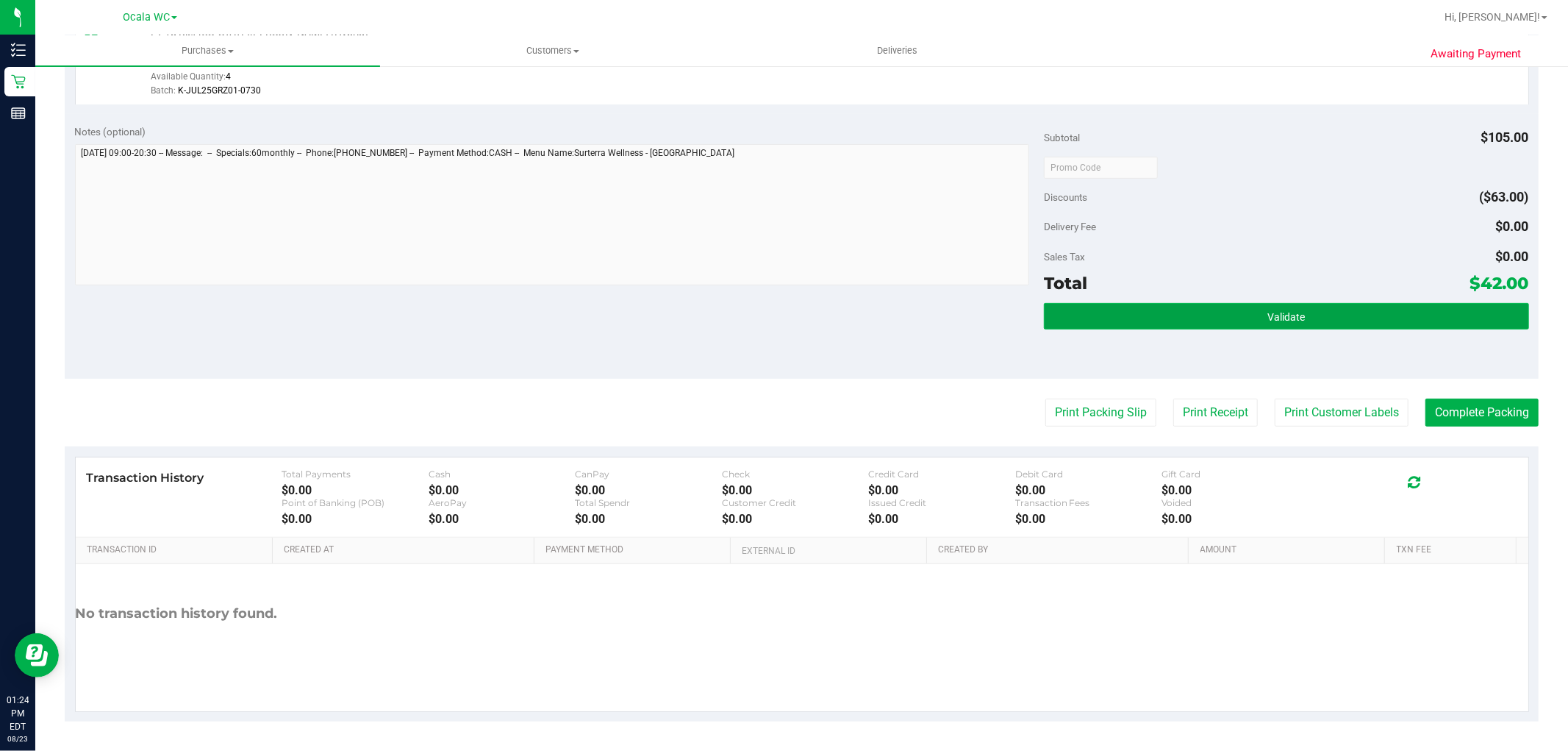
click at [1197, 313] on button "Validate" at bounding box center [1286, 315] width 484 height 26
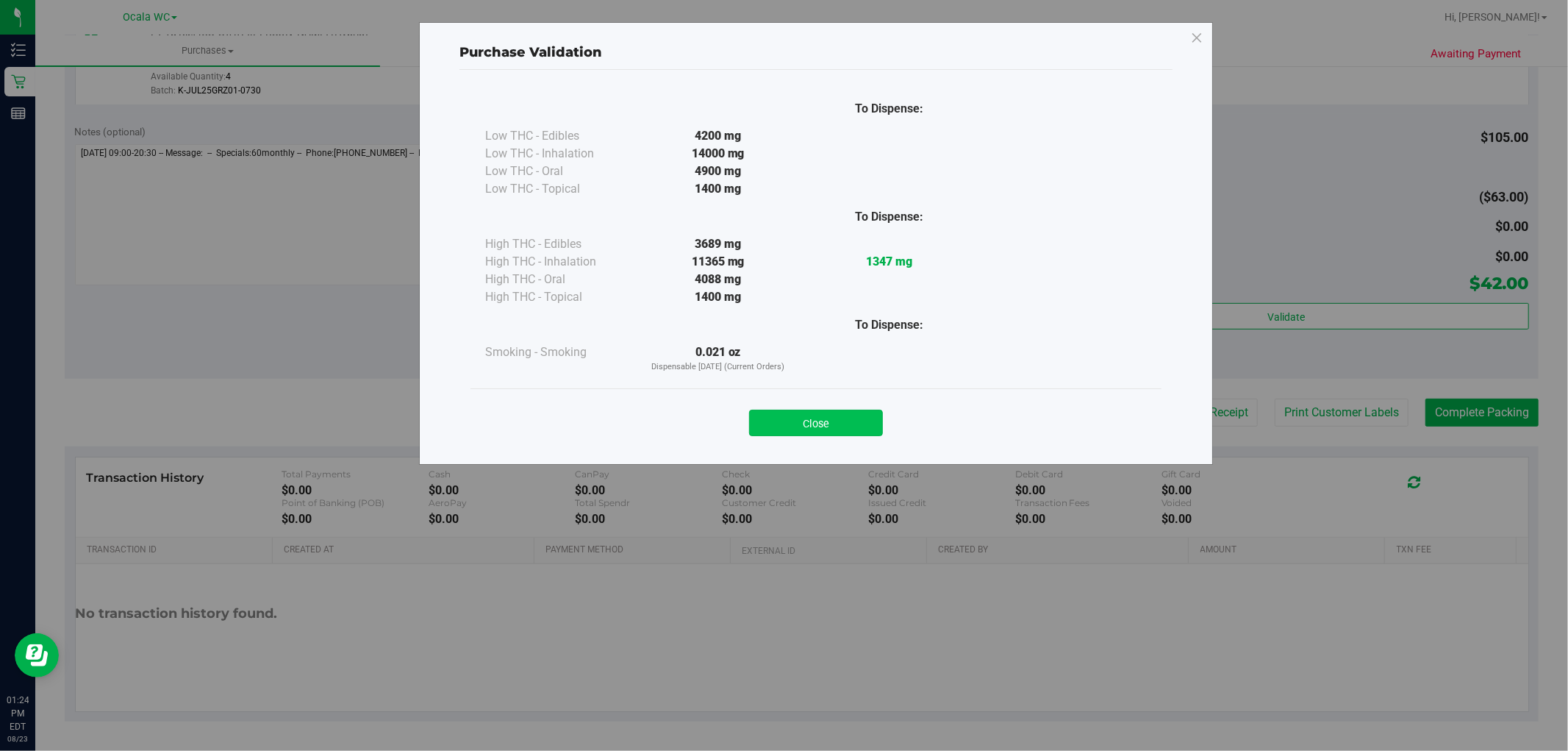
click at [854, 422] on button "Close" at bounding box center [816, 422] width 134 height 26
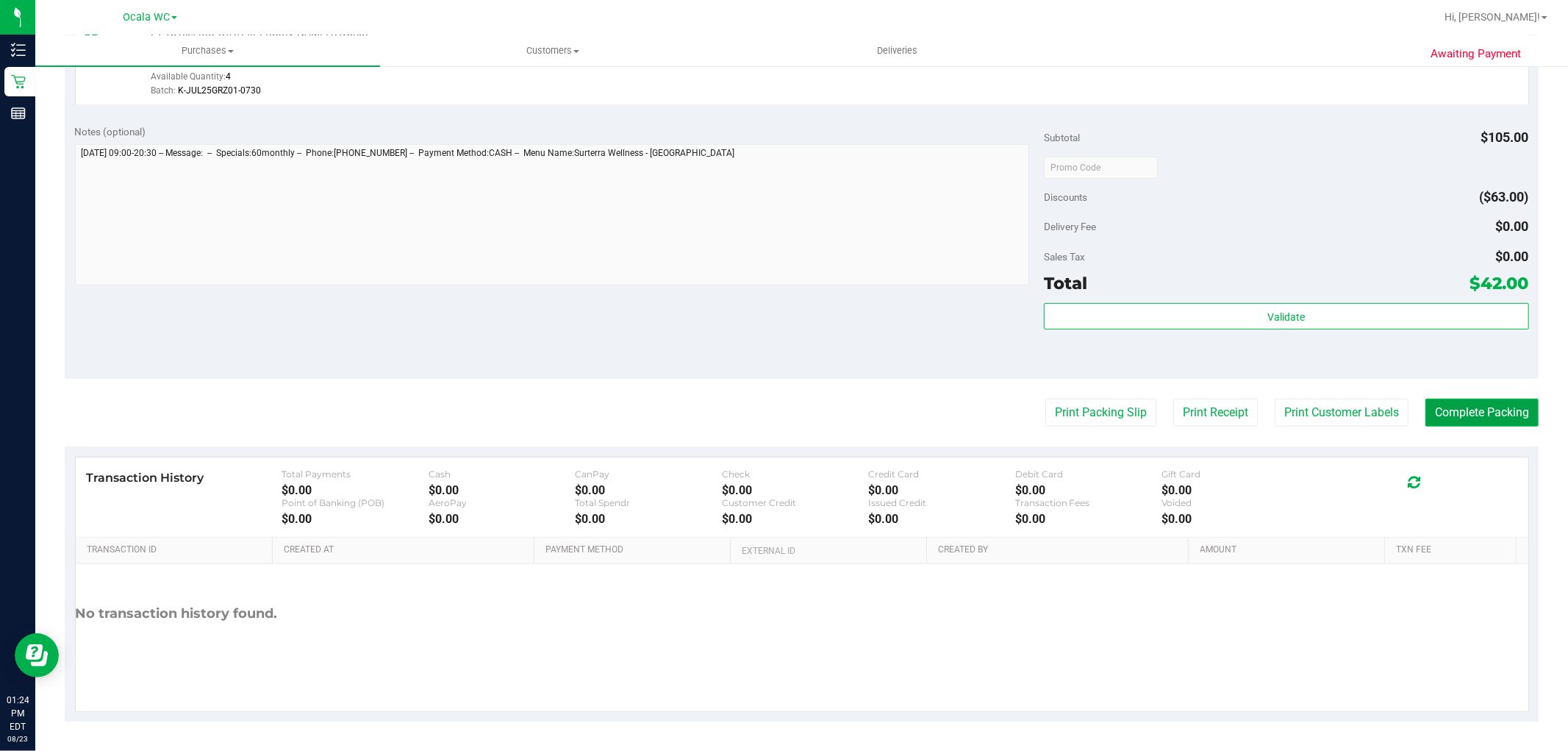
click at [1490, 425] on button "Complete Packing" at bounding box center [1482, 412] width 113 height 28
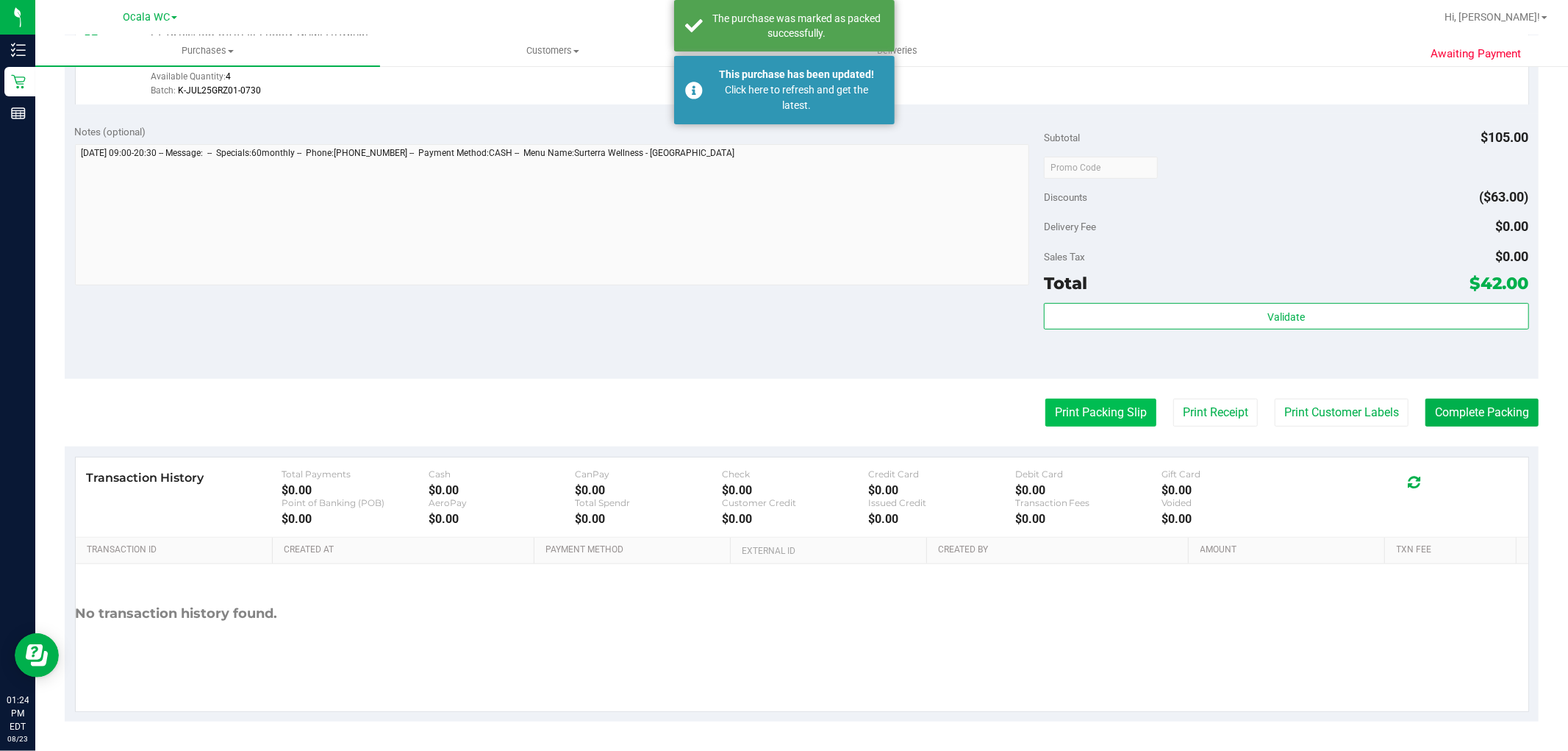
click at [1101, 422] on button "Print Packing Slip" at bounding box center [1101, 412] width 111 height 28
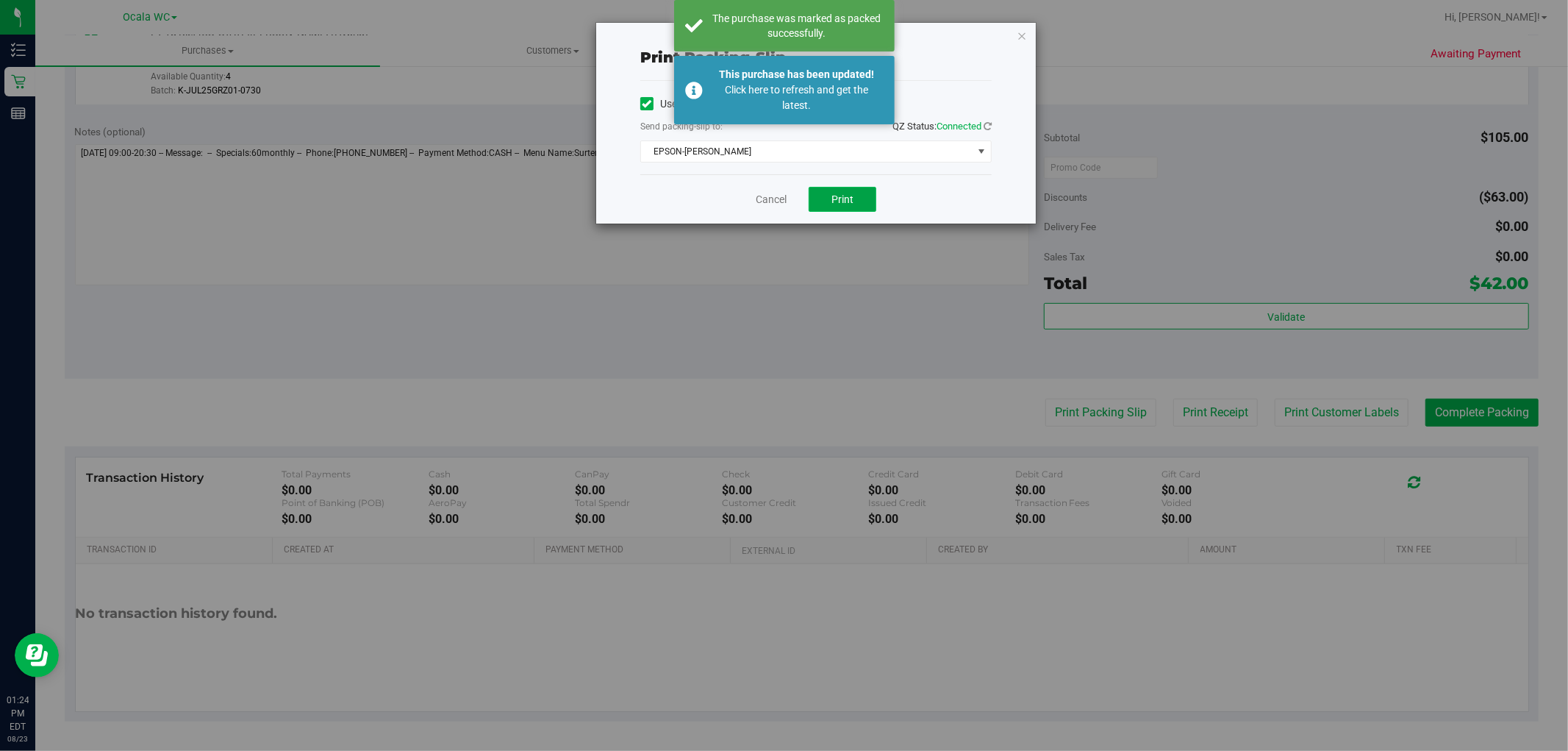
click at [854, 196] on button "Print" at bounding box center [842, 199] width 68 height 25
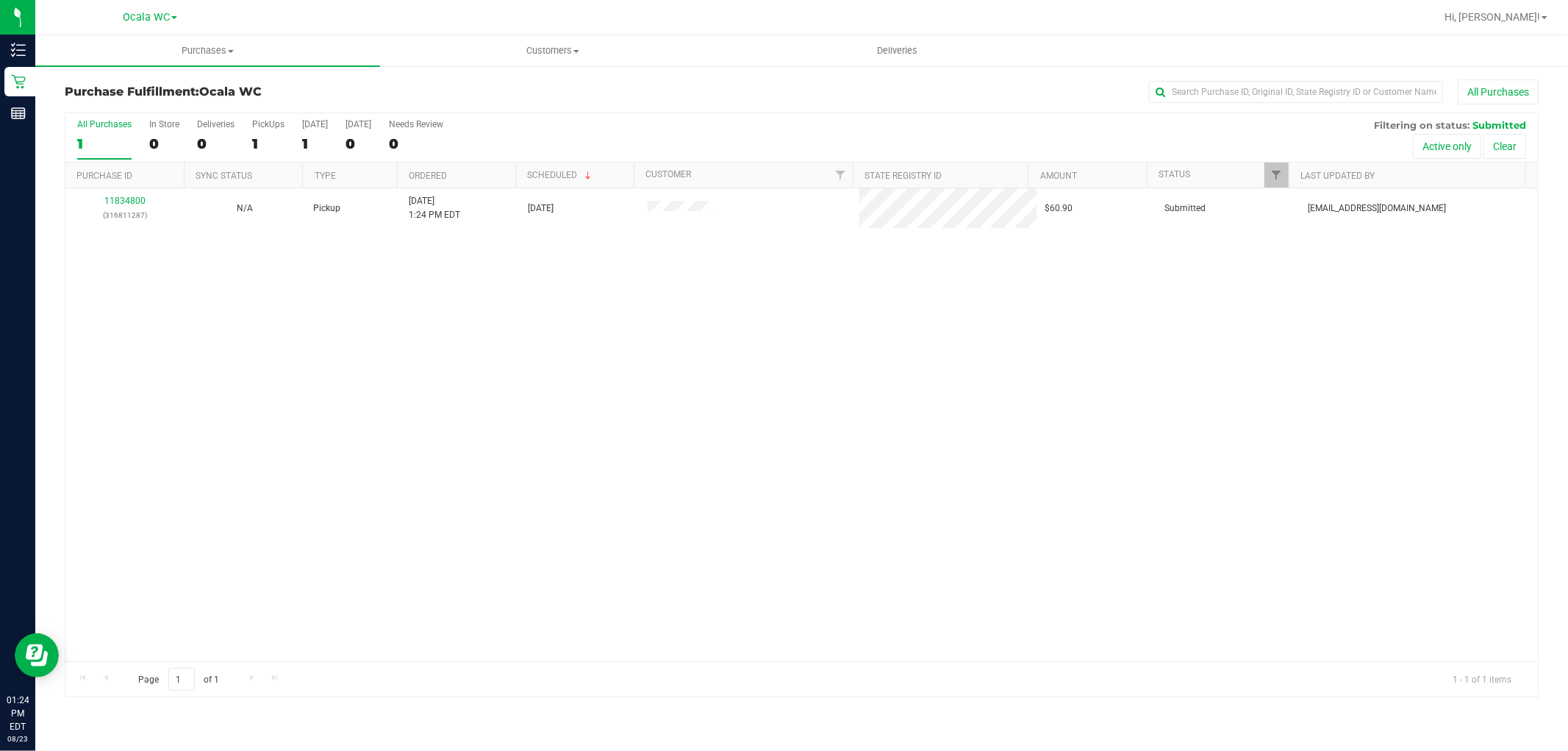
click at [733, 447] on div "11834800 (316811287) N/A Pickup [DATE] 1:24 PM EDT 8/23/2025 $60.90 Submitted […" at bounding box center [801, 425] width 1472 height 473
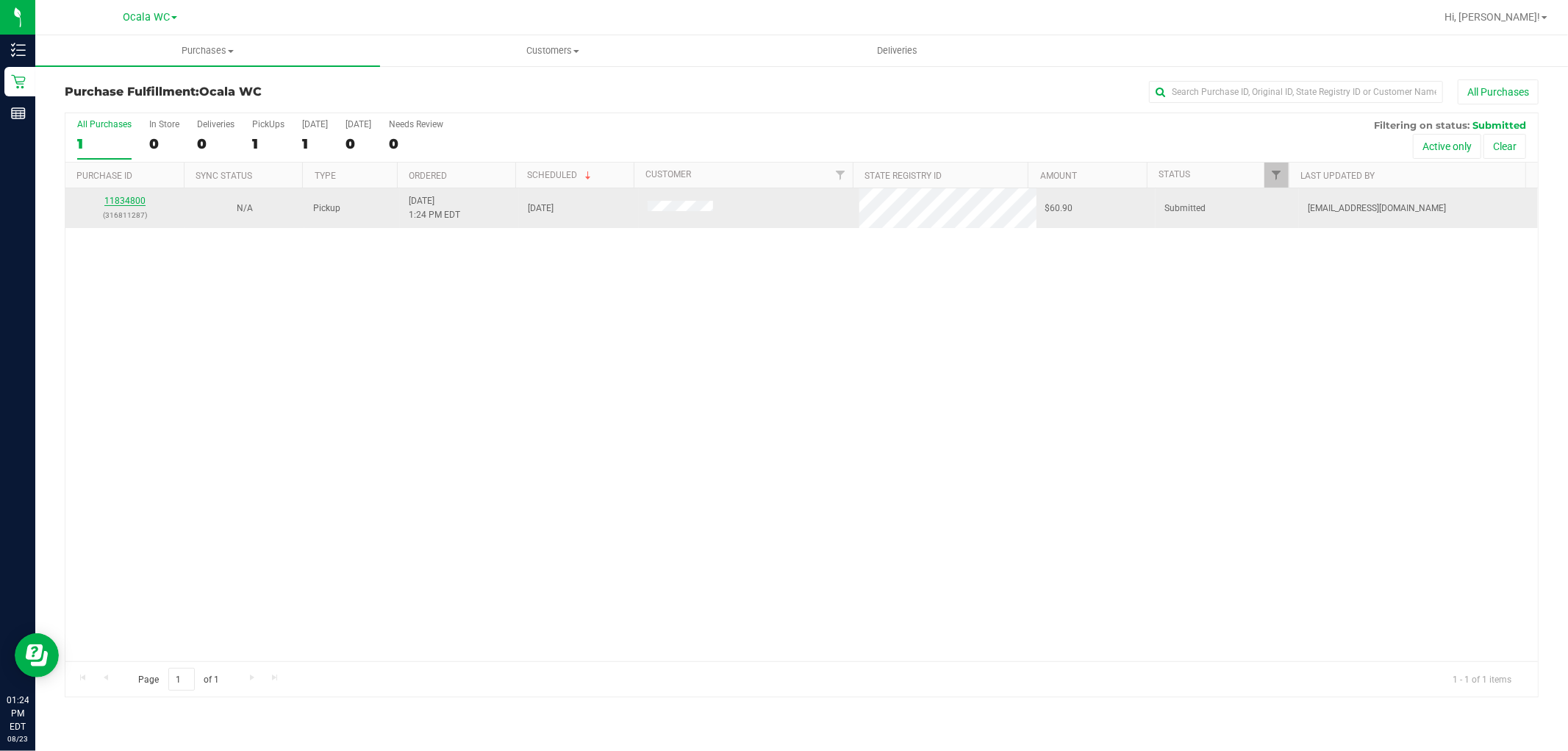
click at [135, 202] on link "11834800" at bounding box center [125, 200] width 41 height 10
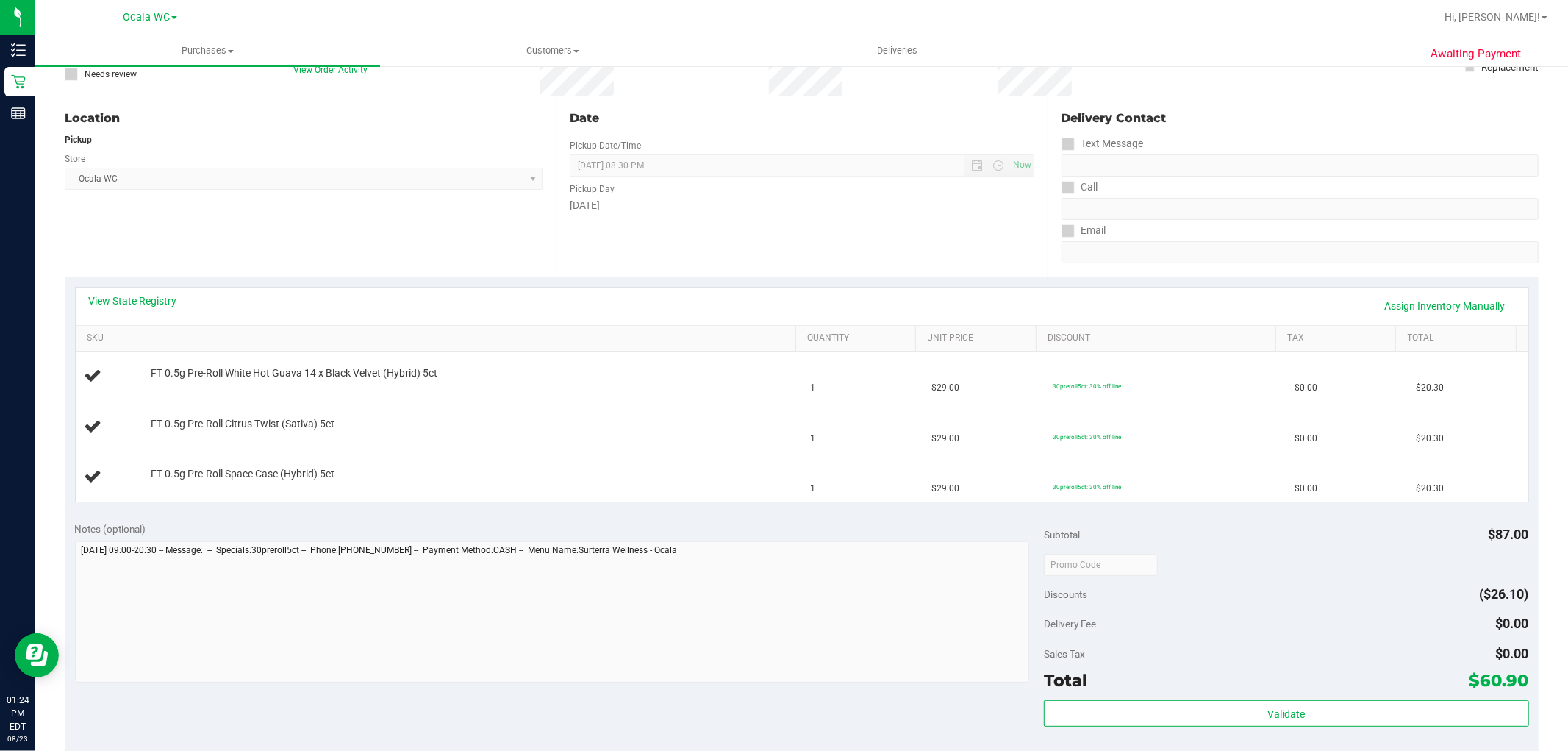
scroll to position [326, 0]
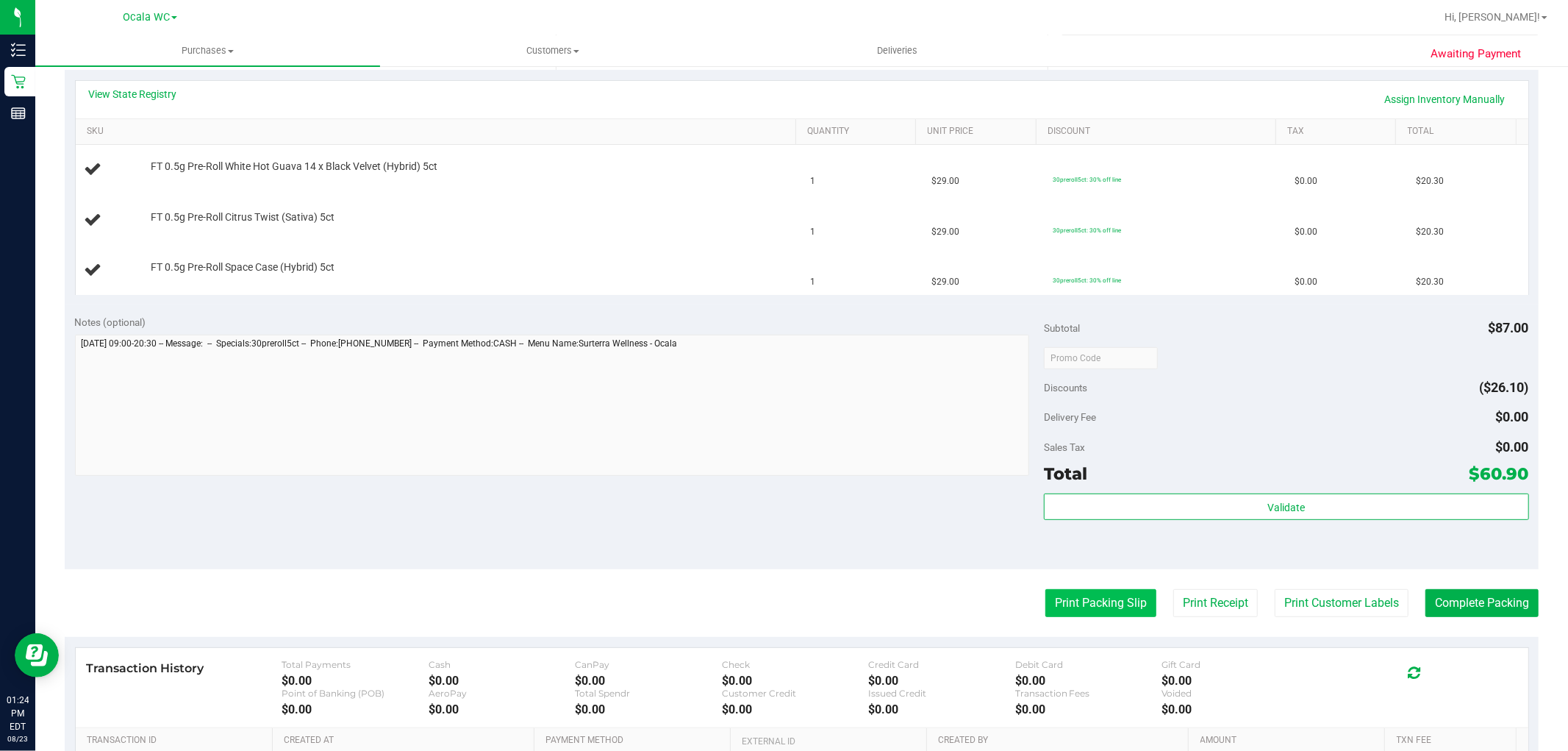
click at [1046, 613] on button "Print Packing Slip" at bounding box center [1101, 602] width 111 height 28
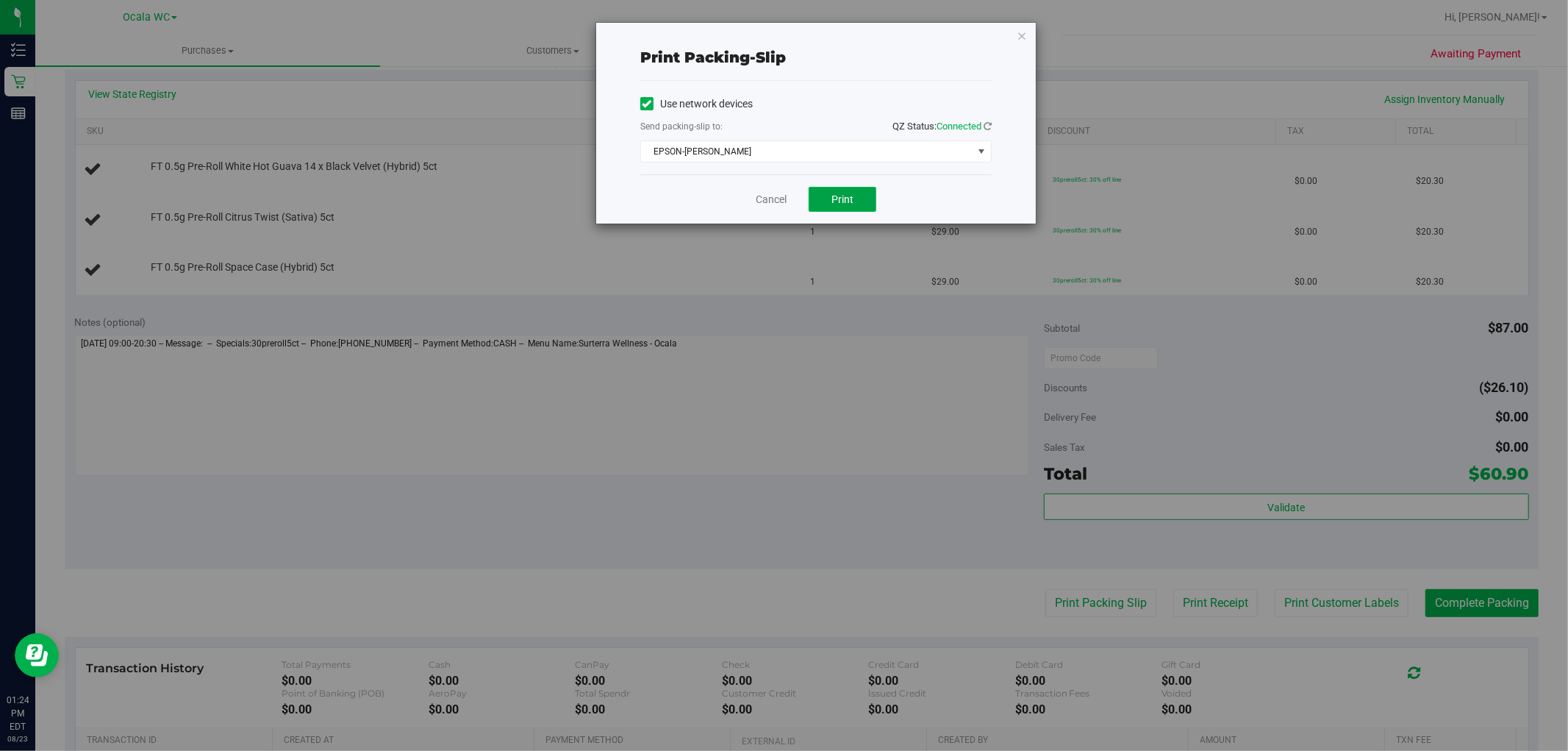
click at [837, 194] on span "Print" at bounding box center [842, 199] width 22 height 12
click at [1018, 33] on icon "button" at bounding box center [1022, 35] width 10 height 17
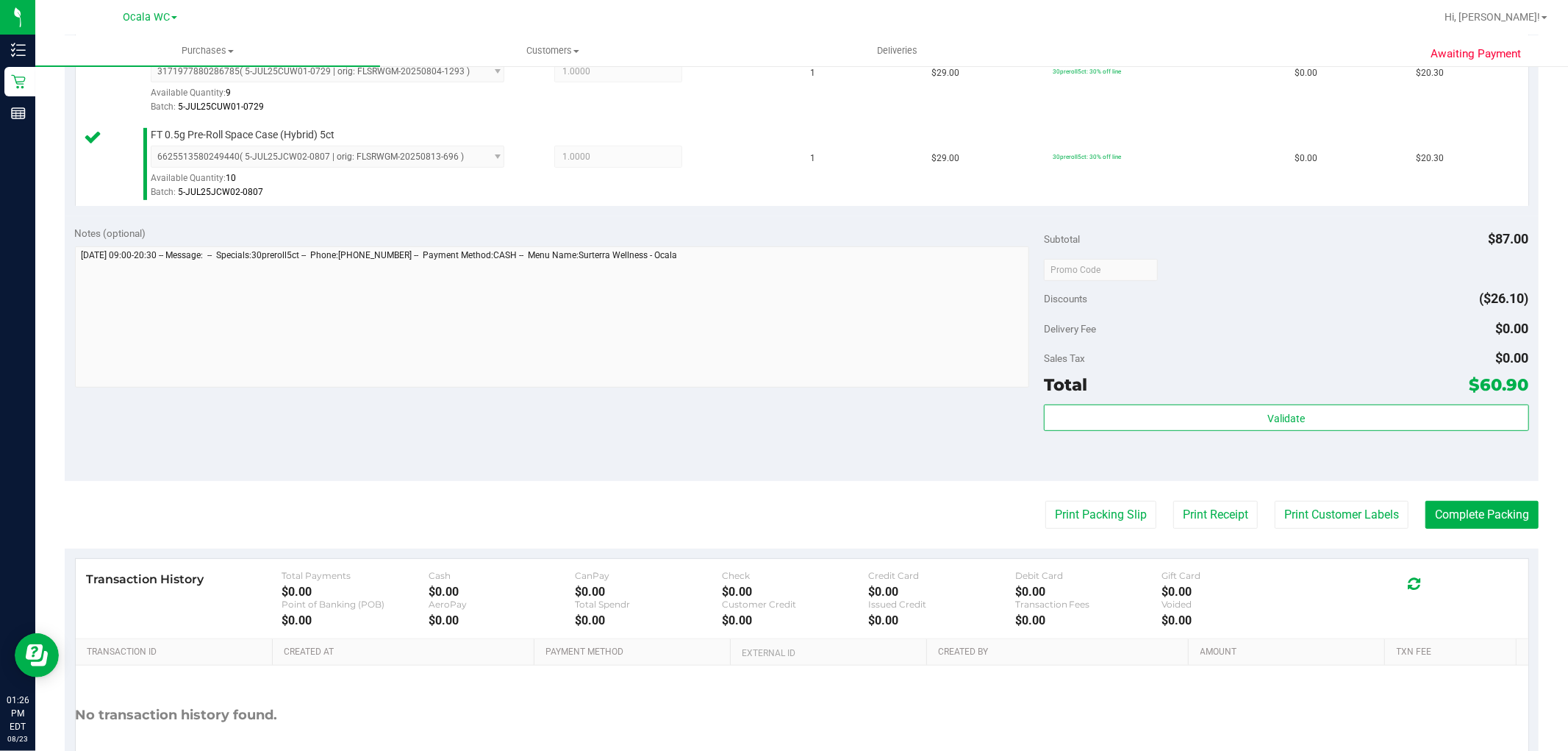
scroll to position [528, 0]
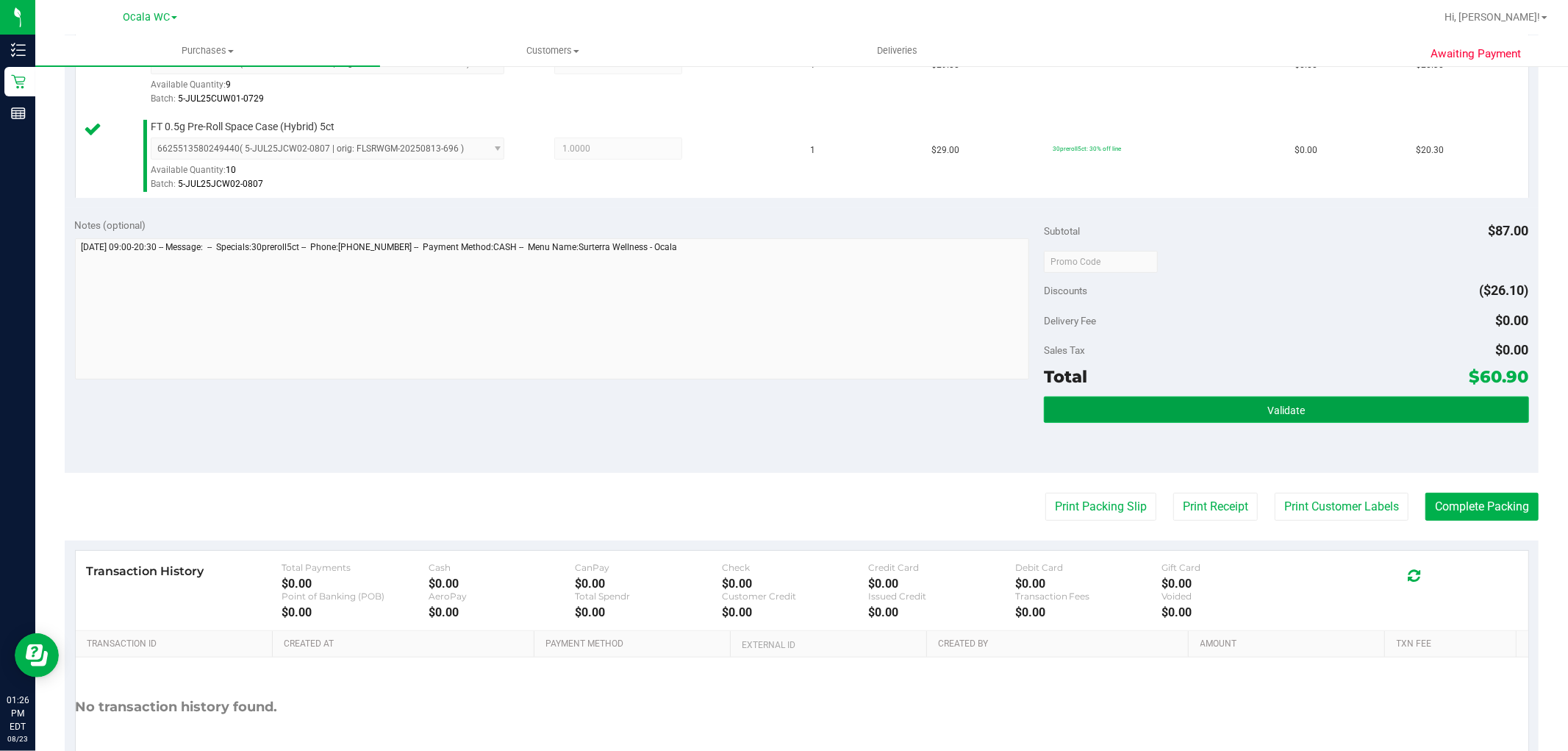
click at [1341, 406] on button "Validate" at bounding box center [1286, 409] width 484 height 26
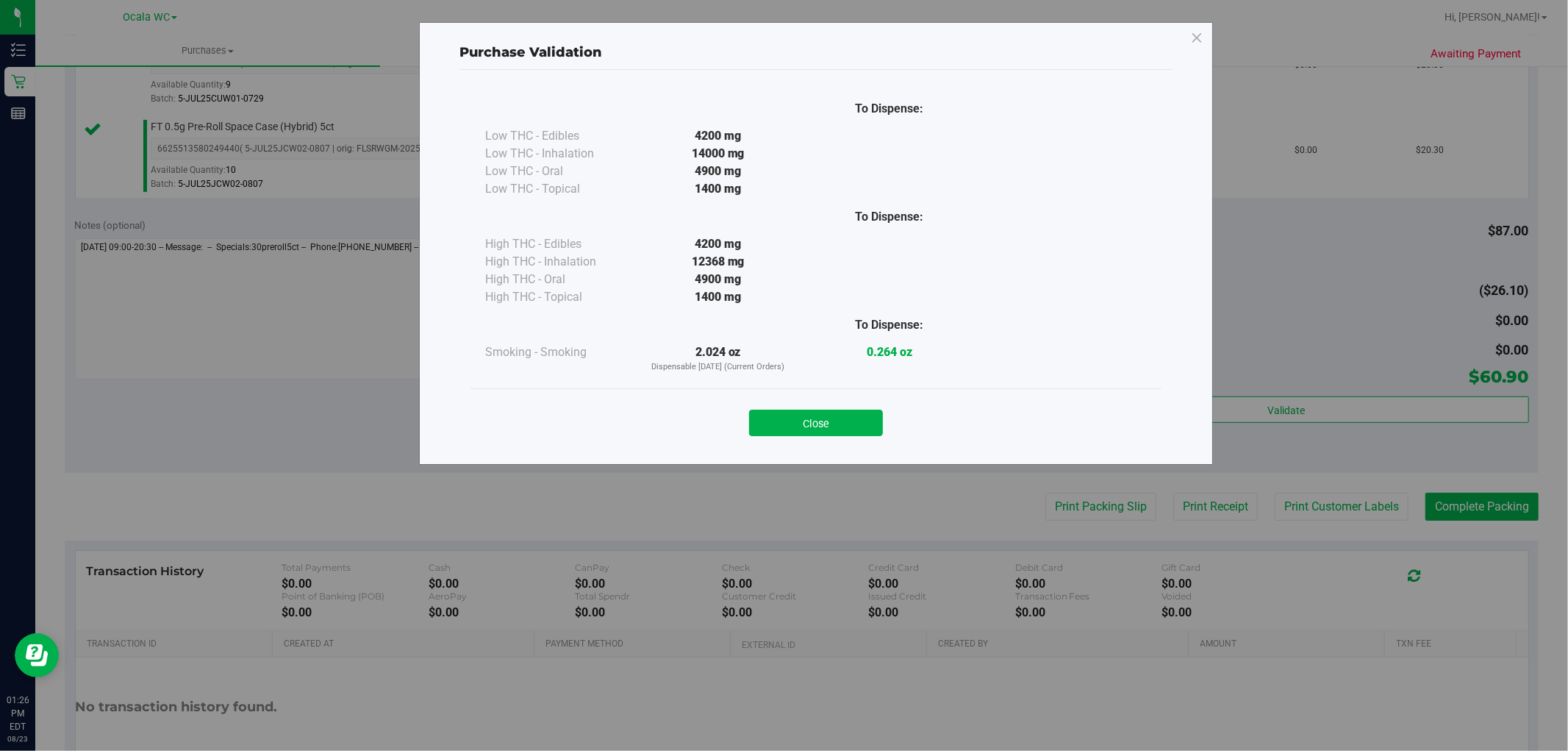
click at [1102, 505] on div "Purchase Validation To Dispense: Low THC - Edibles 4200 mg" at bounding box center [790, 376] width 1579 height 751
click at [825, 421] on button "Close" at bounding box center [816, 422] width 134 height 26
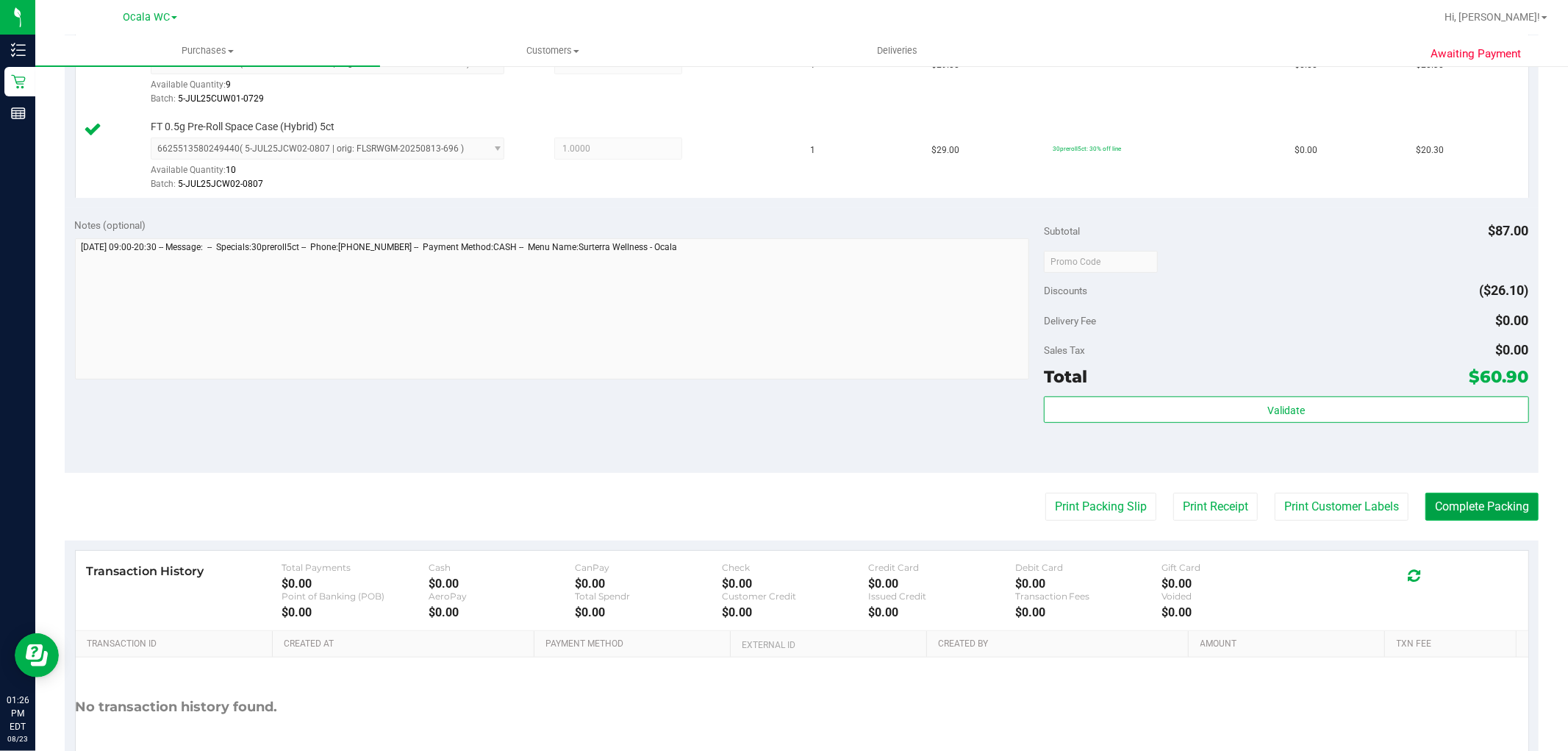
click at [1507, 515] on button "Complete Packing" at bounding box center [1482, 506] width 113 height 28
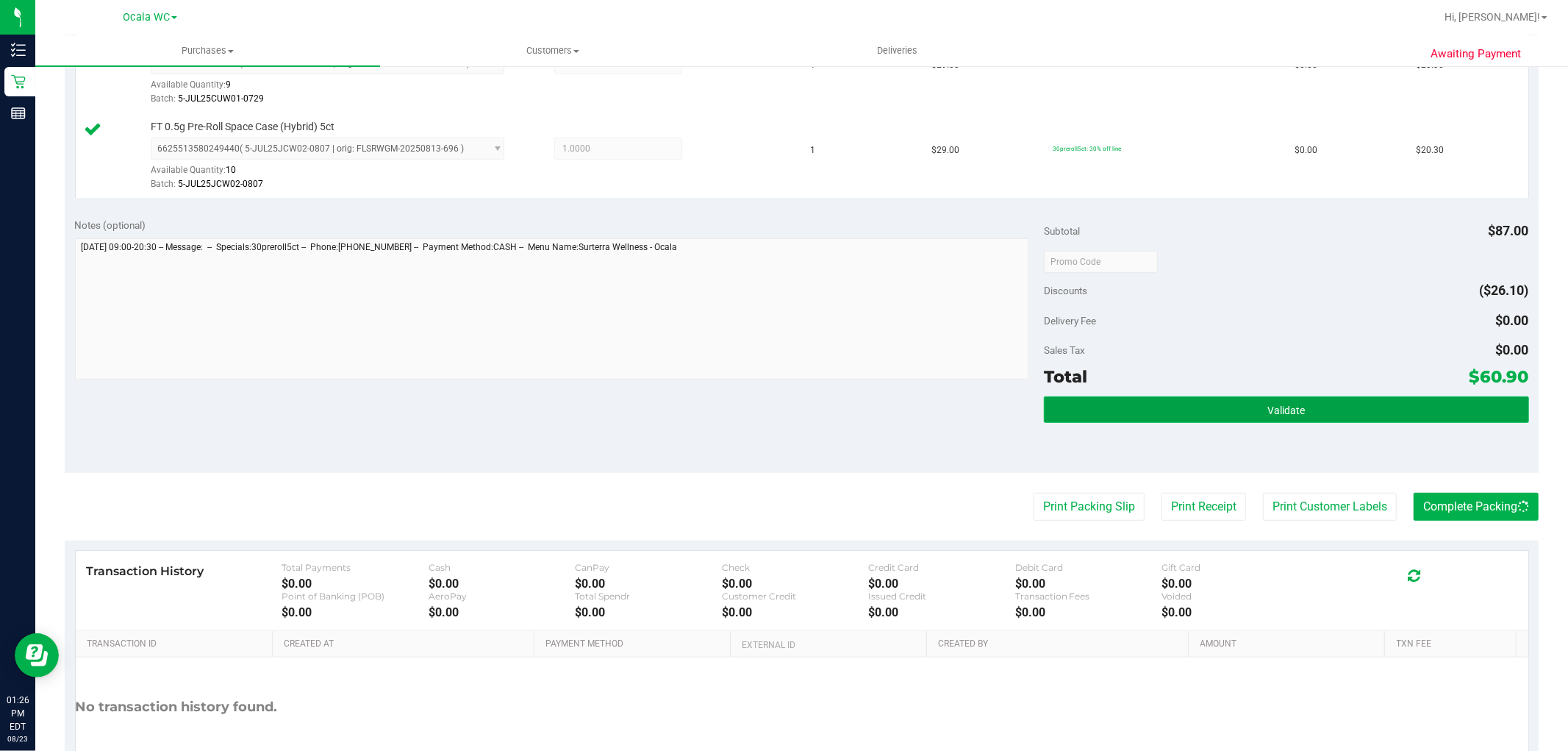
click at [1407, 419] on button "Validate" at bounding box center [1286, 409] width 484 height 26
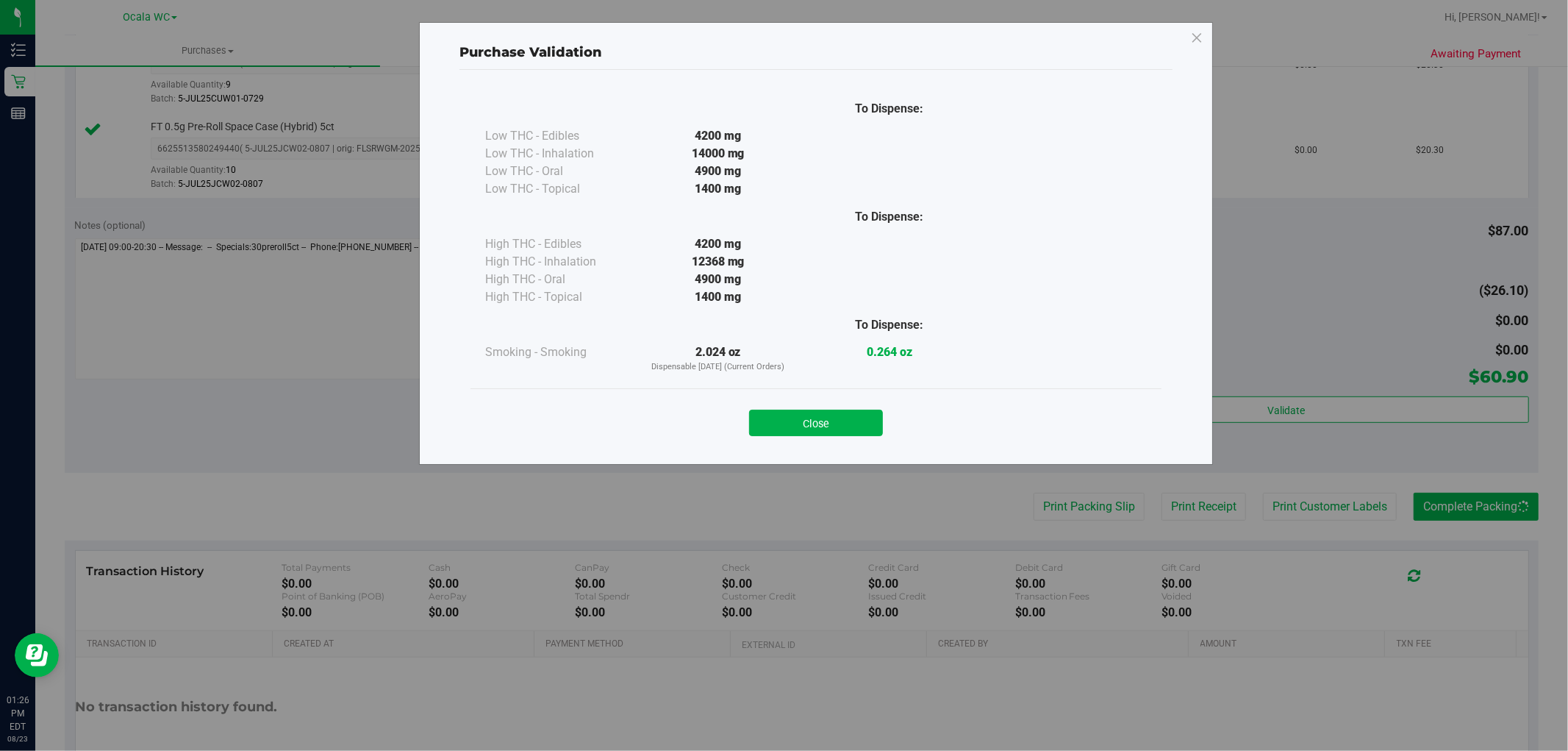
click at [1336, 413] on div "Purchase Validation To Dispense: Low THC - Edibles 4200 mg" at bounding box center [790, 376] width 1579 height 751
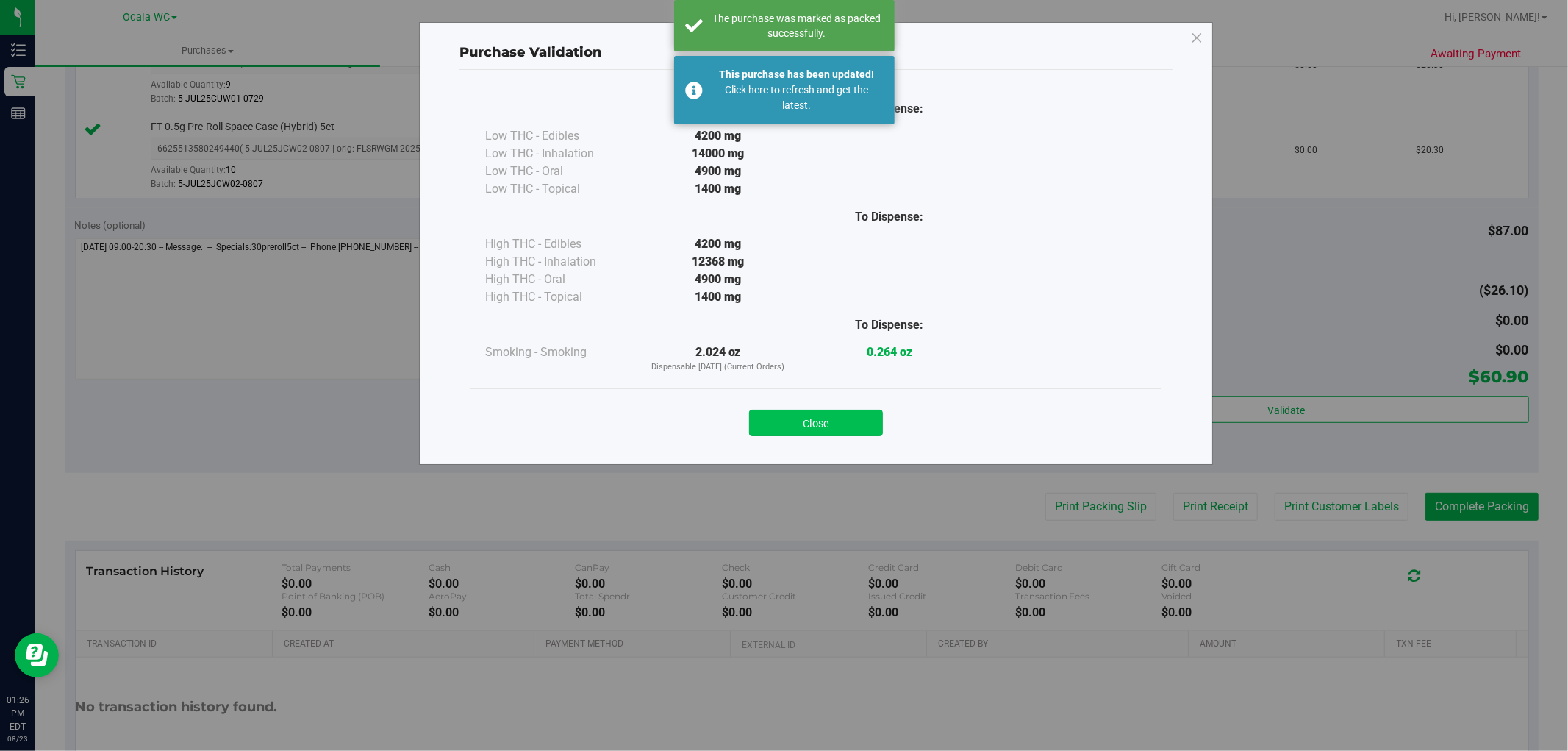
click at [849, 432] on button "Close" at bounding box center [816, 422] width 134 height 26
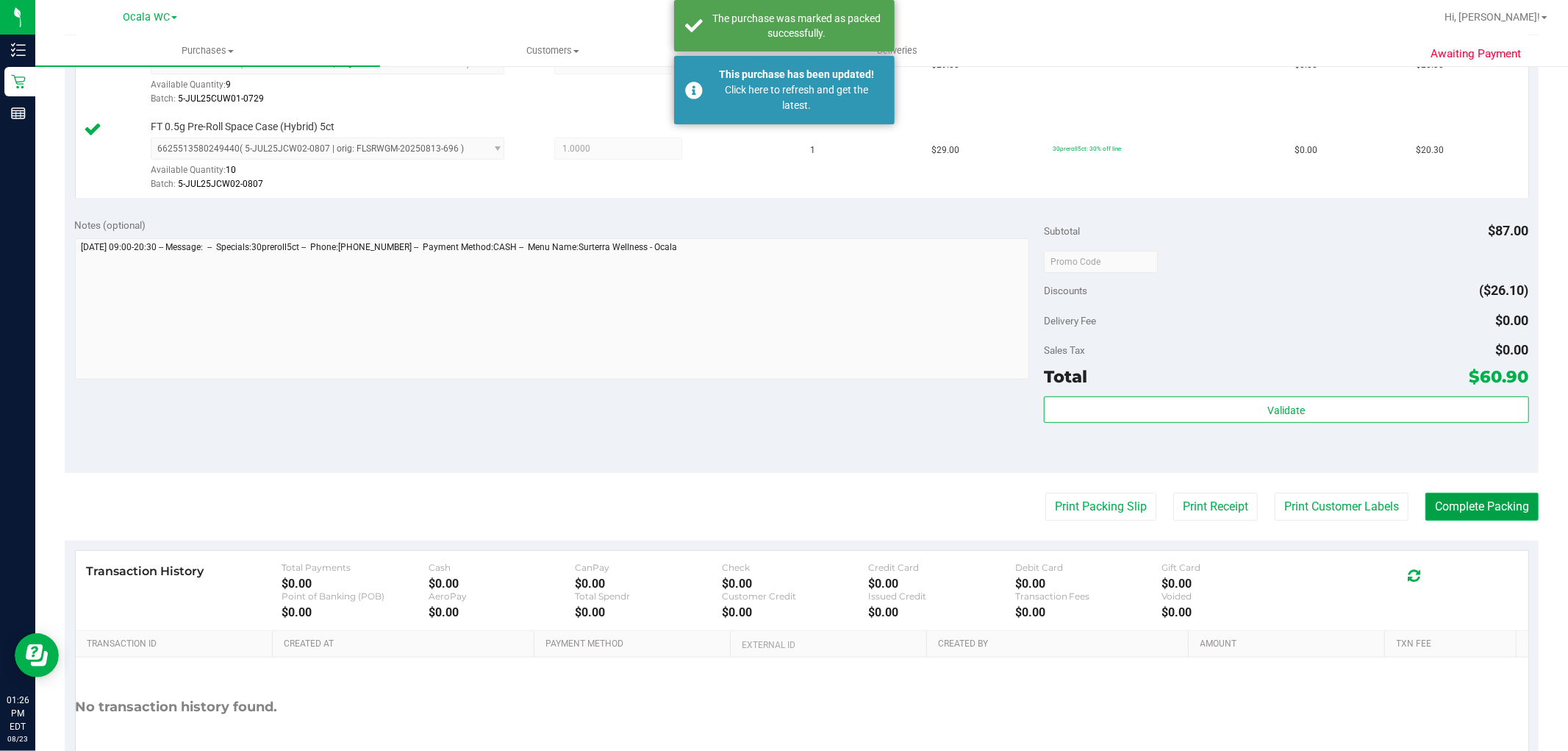
click at [1452, 509] on button "Complete Packing" at bounding box center [1482, 506] width 113 height 28
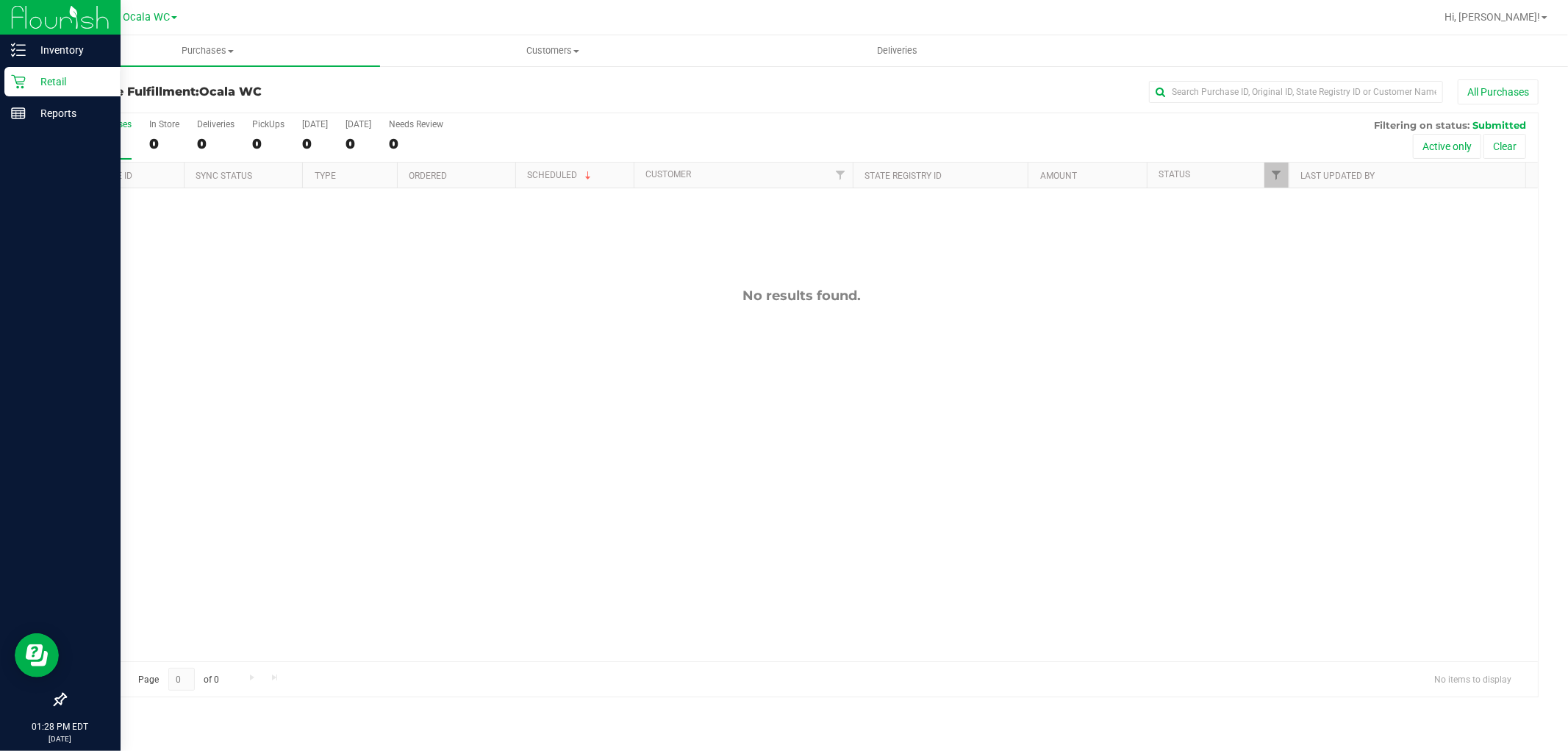
click at [59, 86] on p "Retail" at bounding box center [70, 81] width 89 height 17
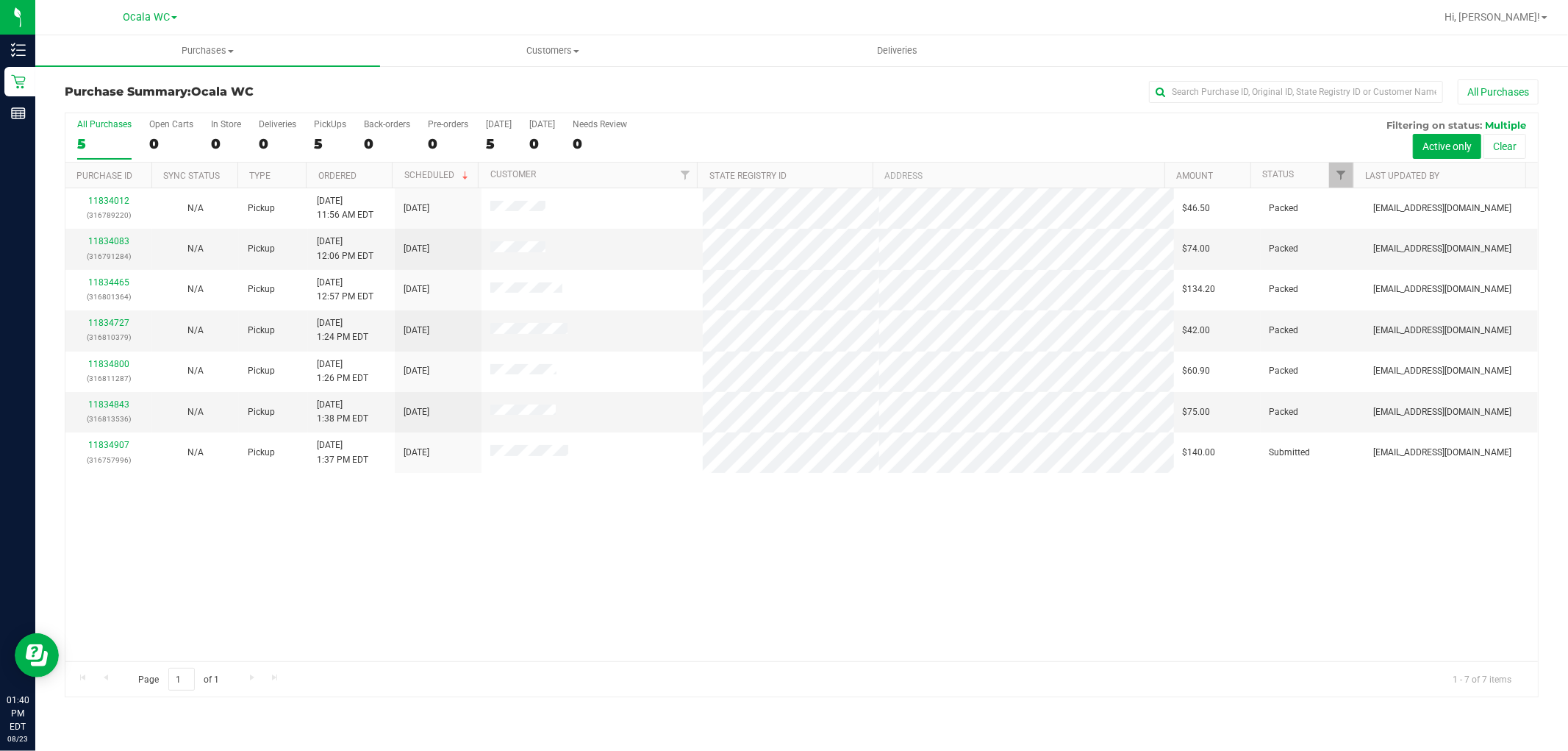
click at [424, 557] on div "11834012 (316789220) N/A Pickup [DATE] 11:56 AM EDT 8/23/2025 $46.50 Packed [EM…" at bounding box center [801, 425] width 1472 height 473
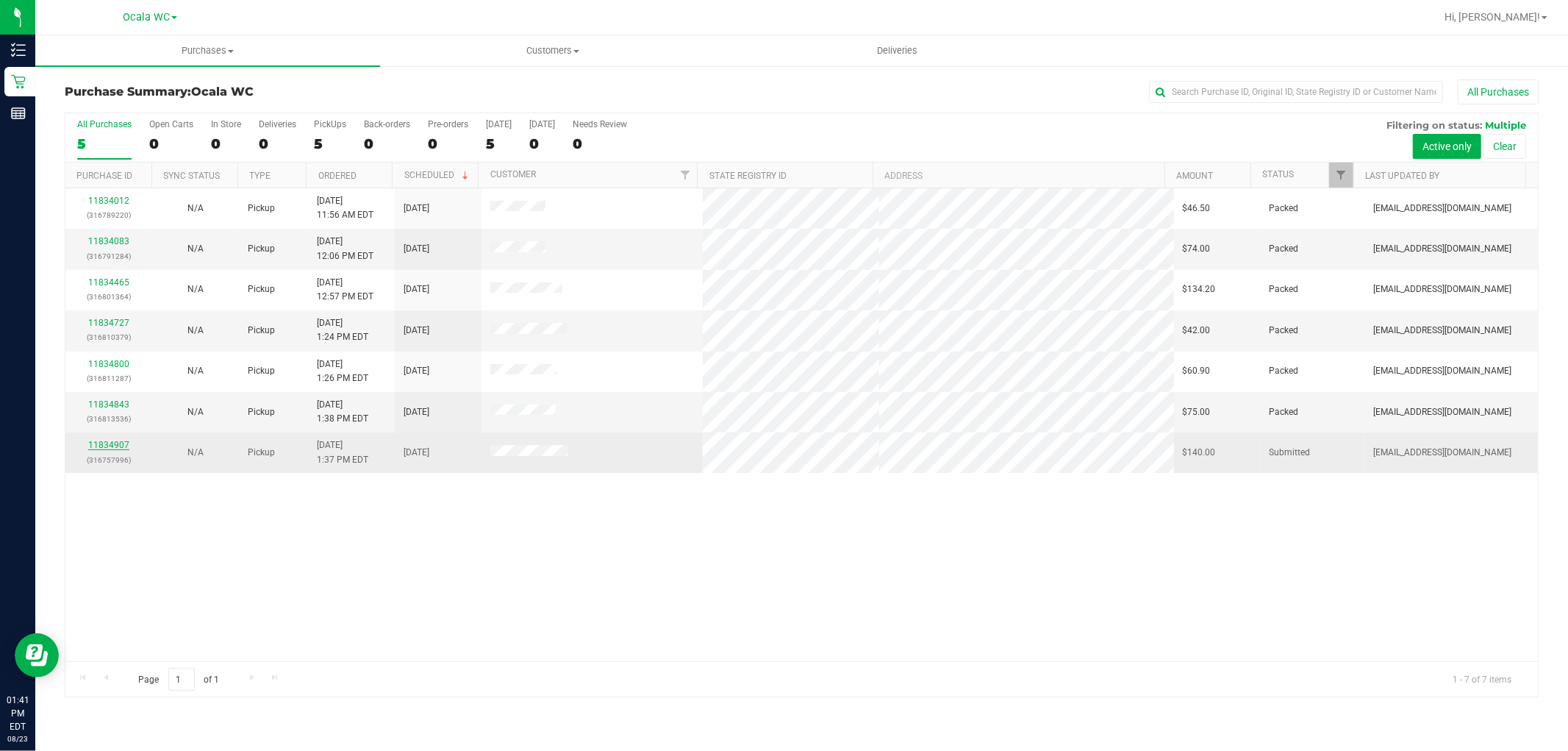
click at [111, 446] on link "11834907" at bounding box center [109, 444] width 41 height 10
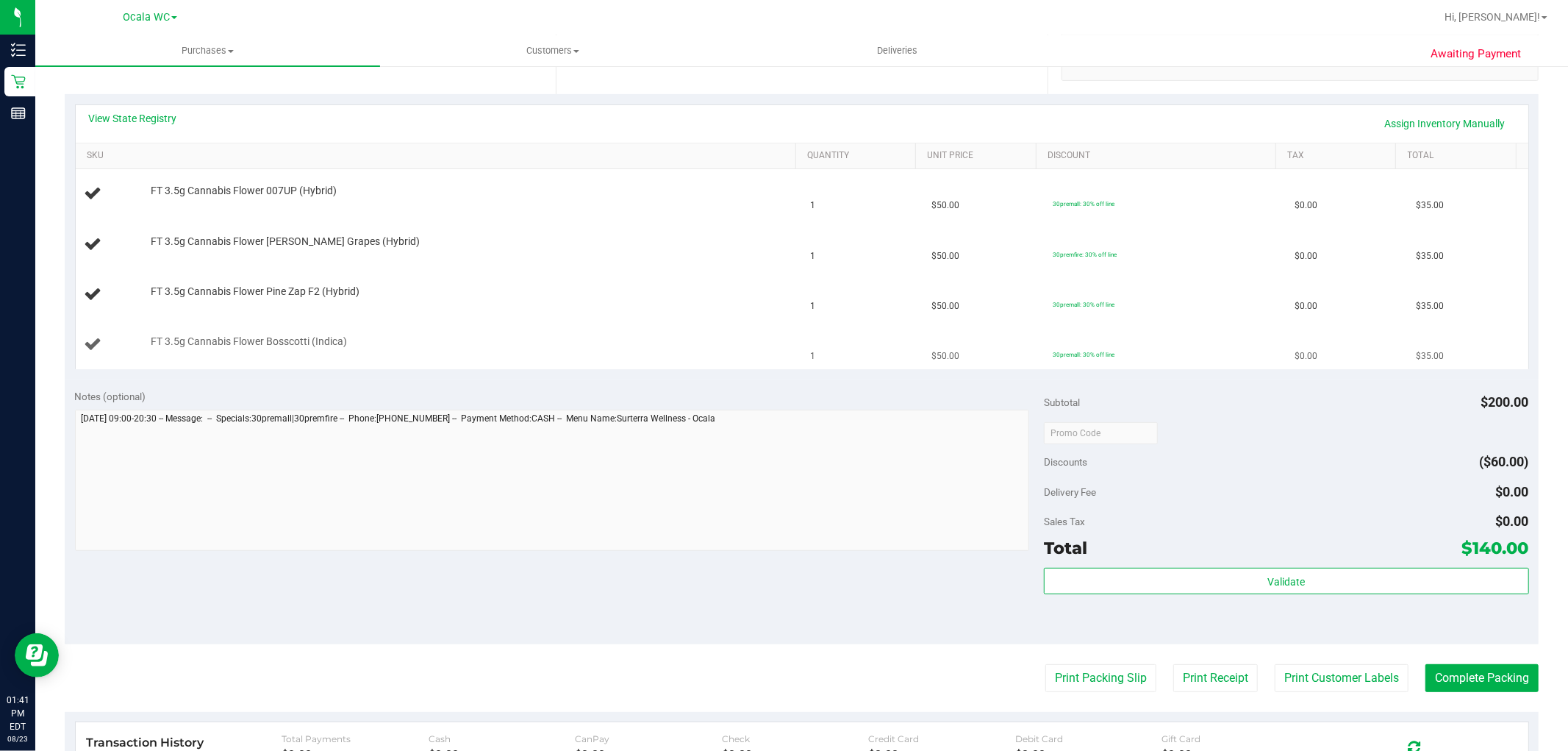
scroll to position [326, 0]
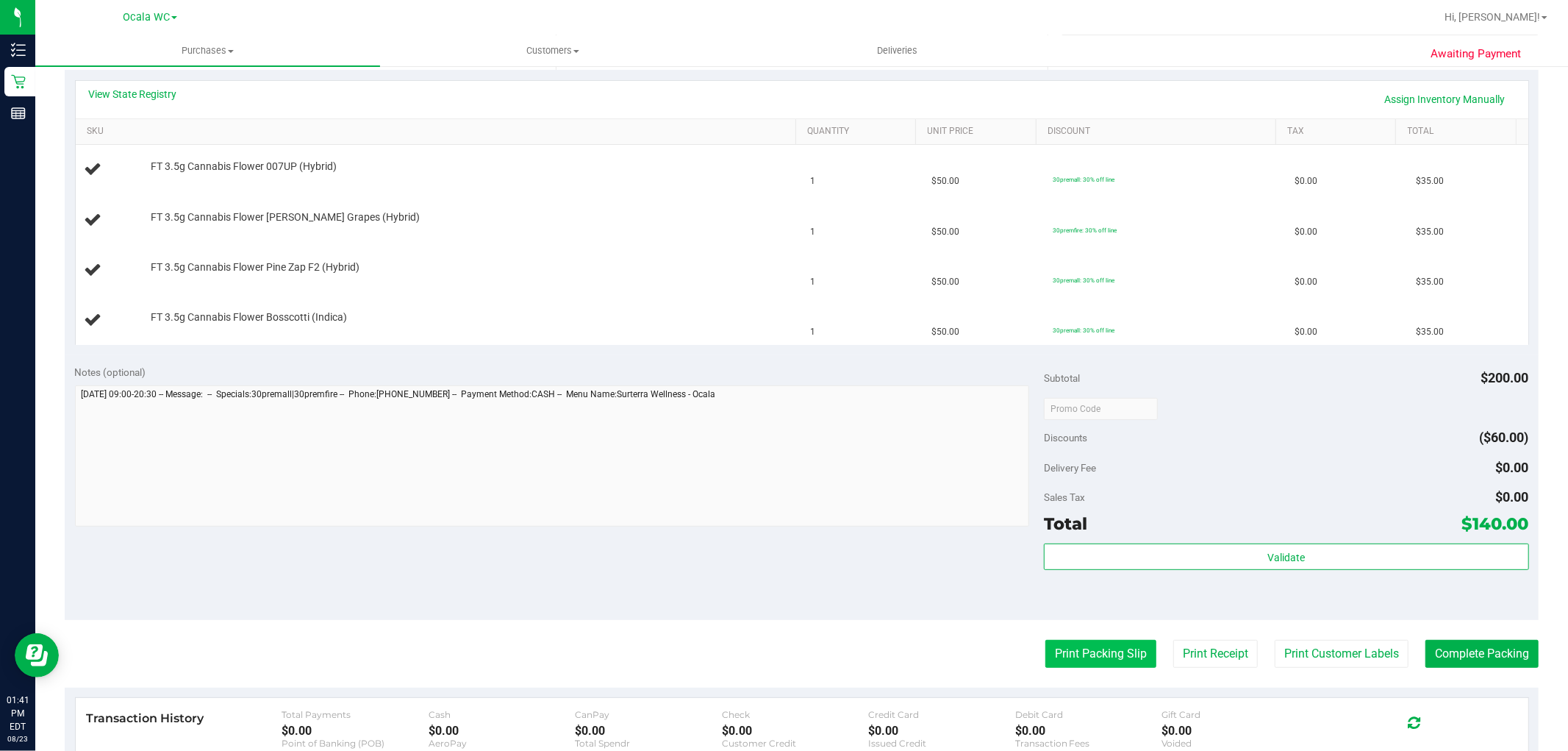
click at [1099, 658] on button "Print Packing Slip" at bounding box center [1101, 653] width 111 height 28
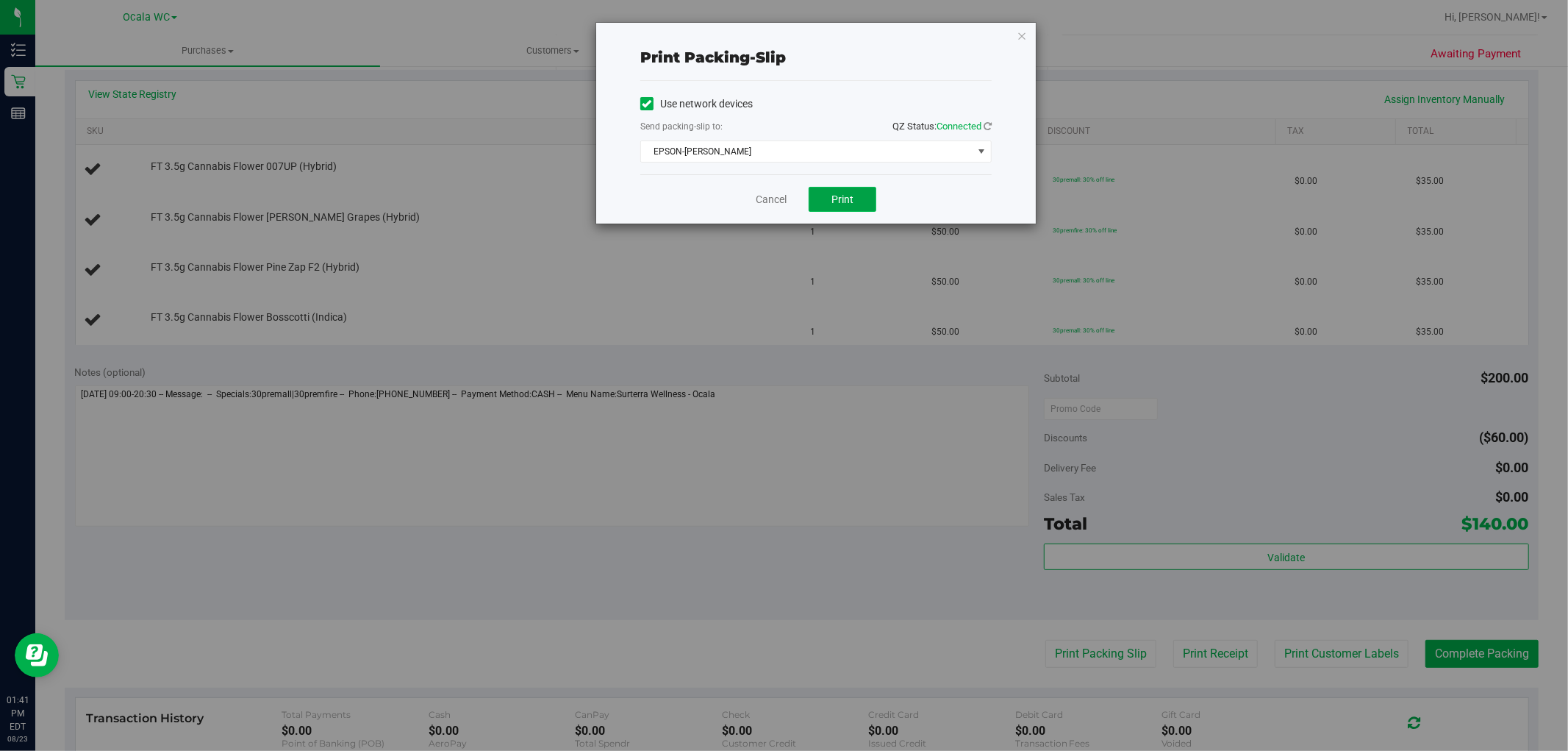
click at [822, 188] on button "Print" at bounding box center [842, 199] width 68 height 25
click at [1023, 32] on icon "button" at bounding box center [1022, 35] width 10 height 17
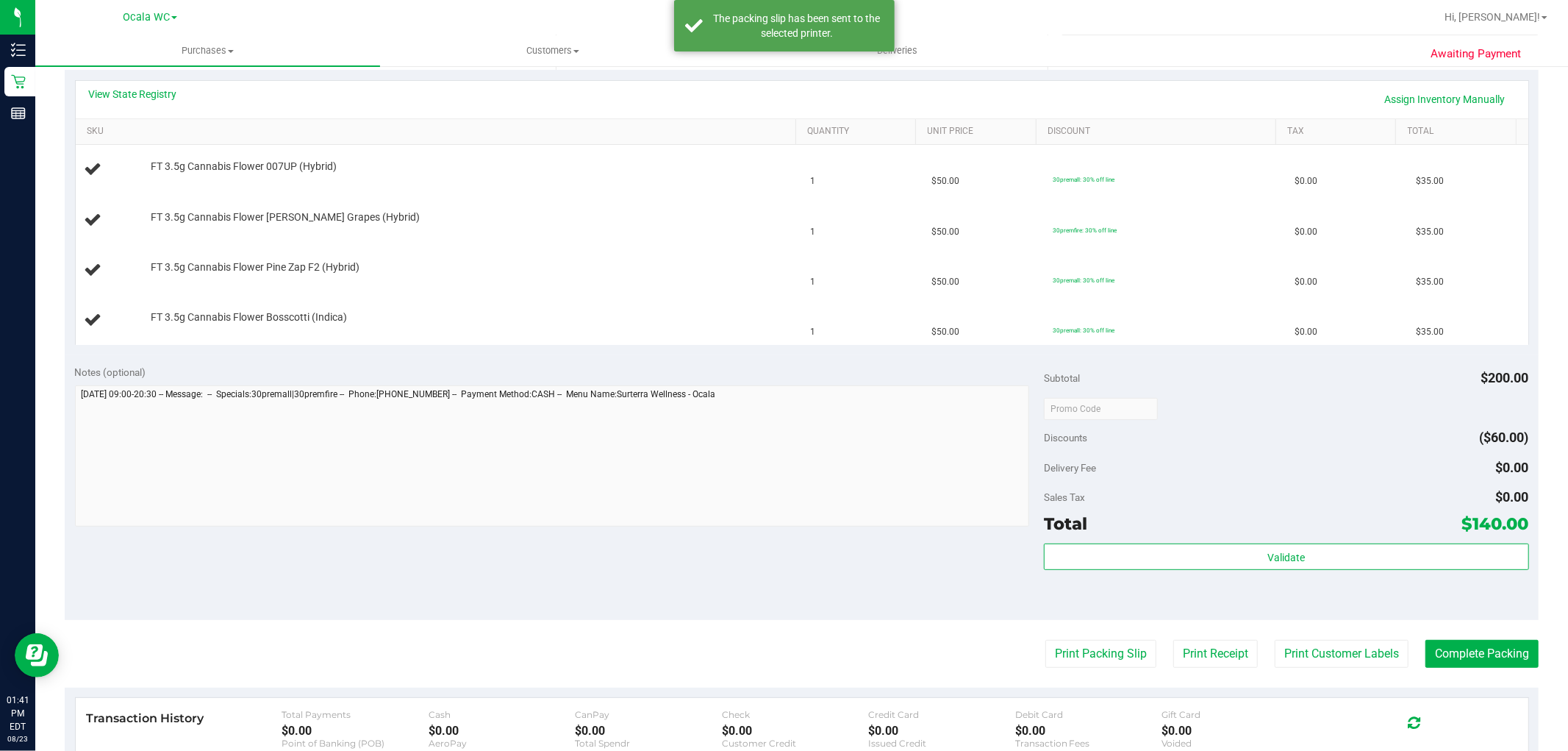
click at [1023, 32] on nav "Ocala WC Hi, [PERSON_NAME]!" at bounding box center [802, 17] width 1533 height 36
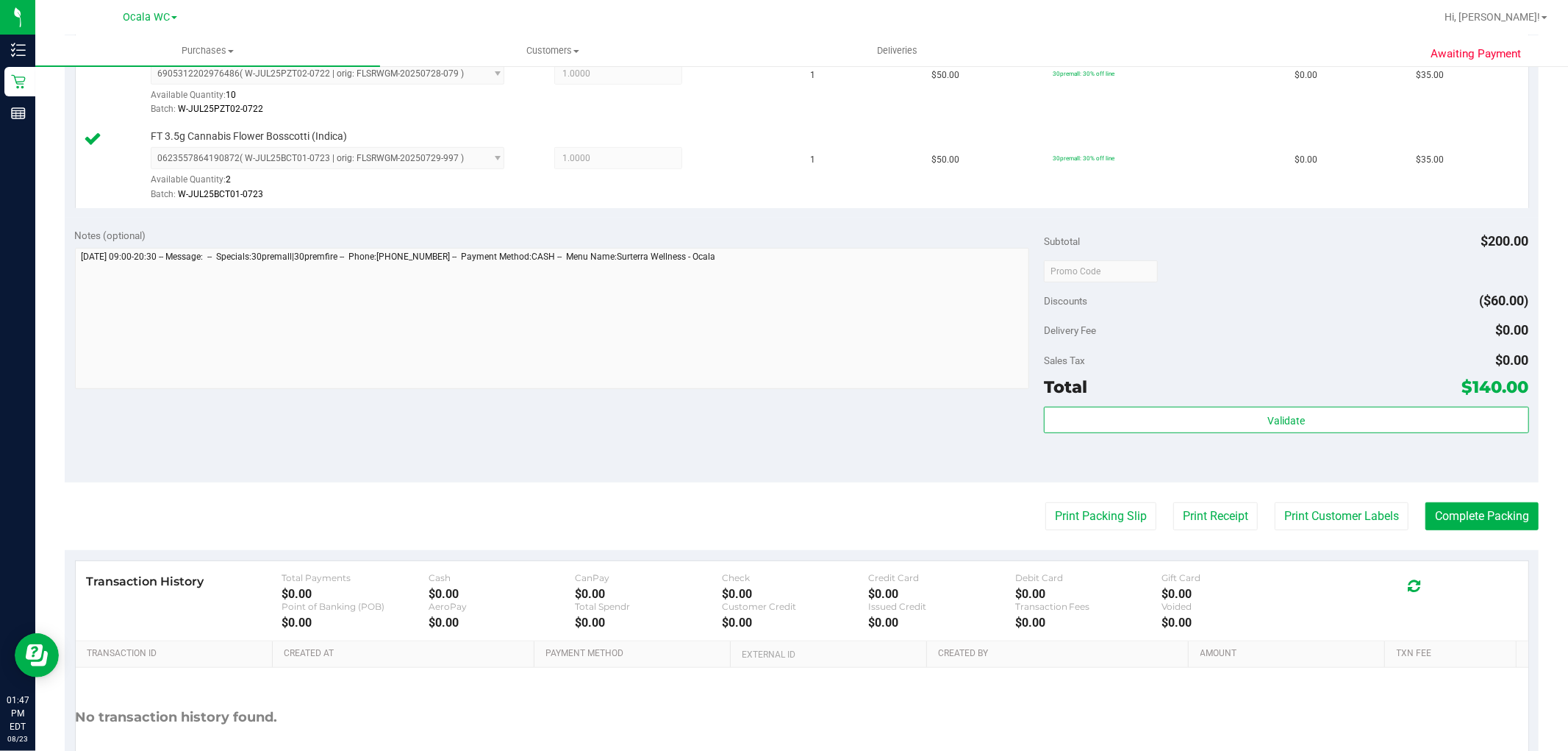
scroll to position [653, 0]
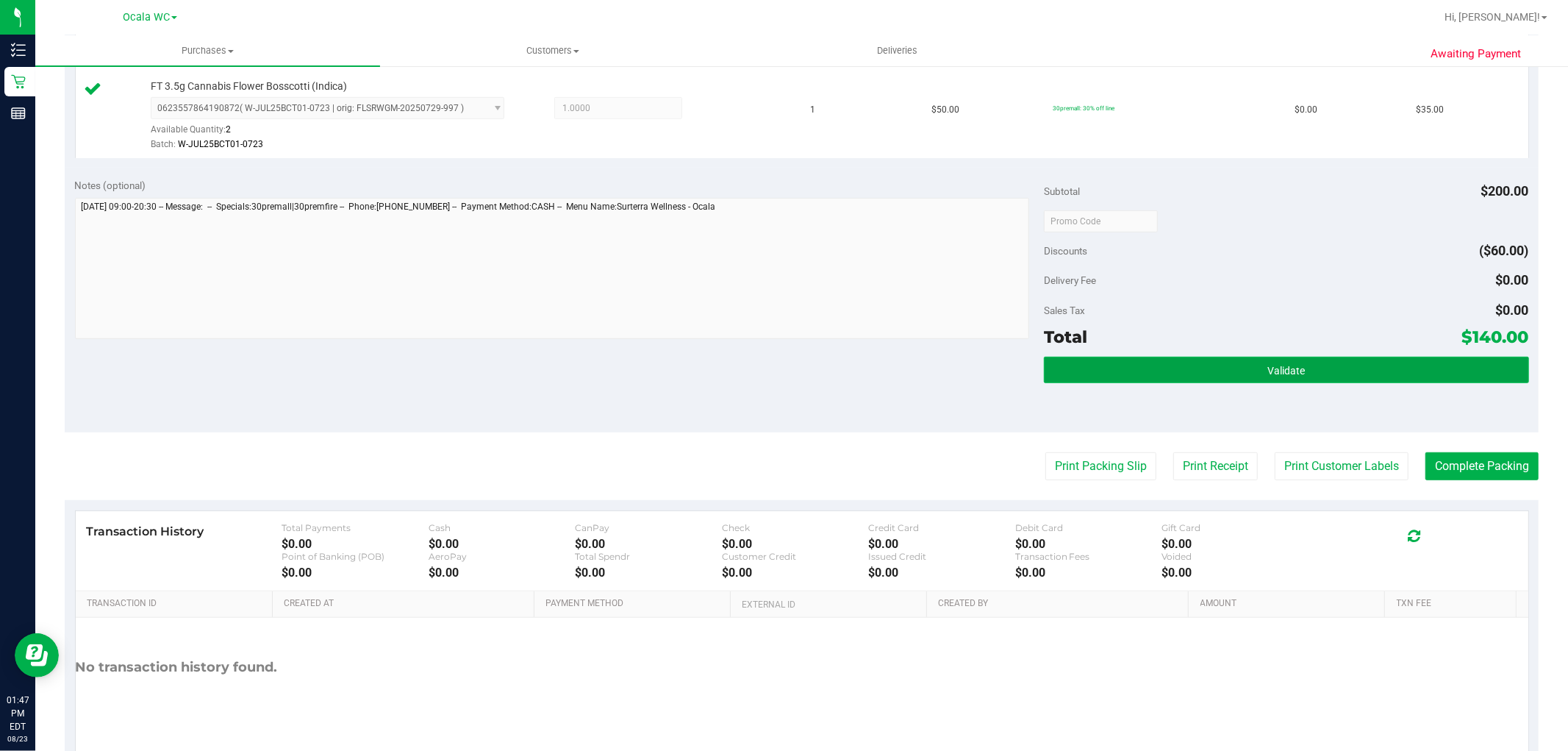
click at [1179, 366] on button "Validate" at bounding box center [1286, 369] width 484 height 26
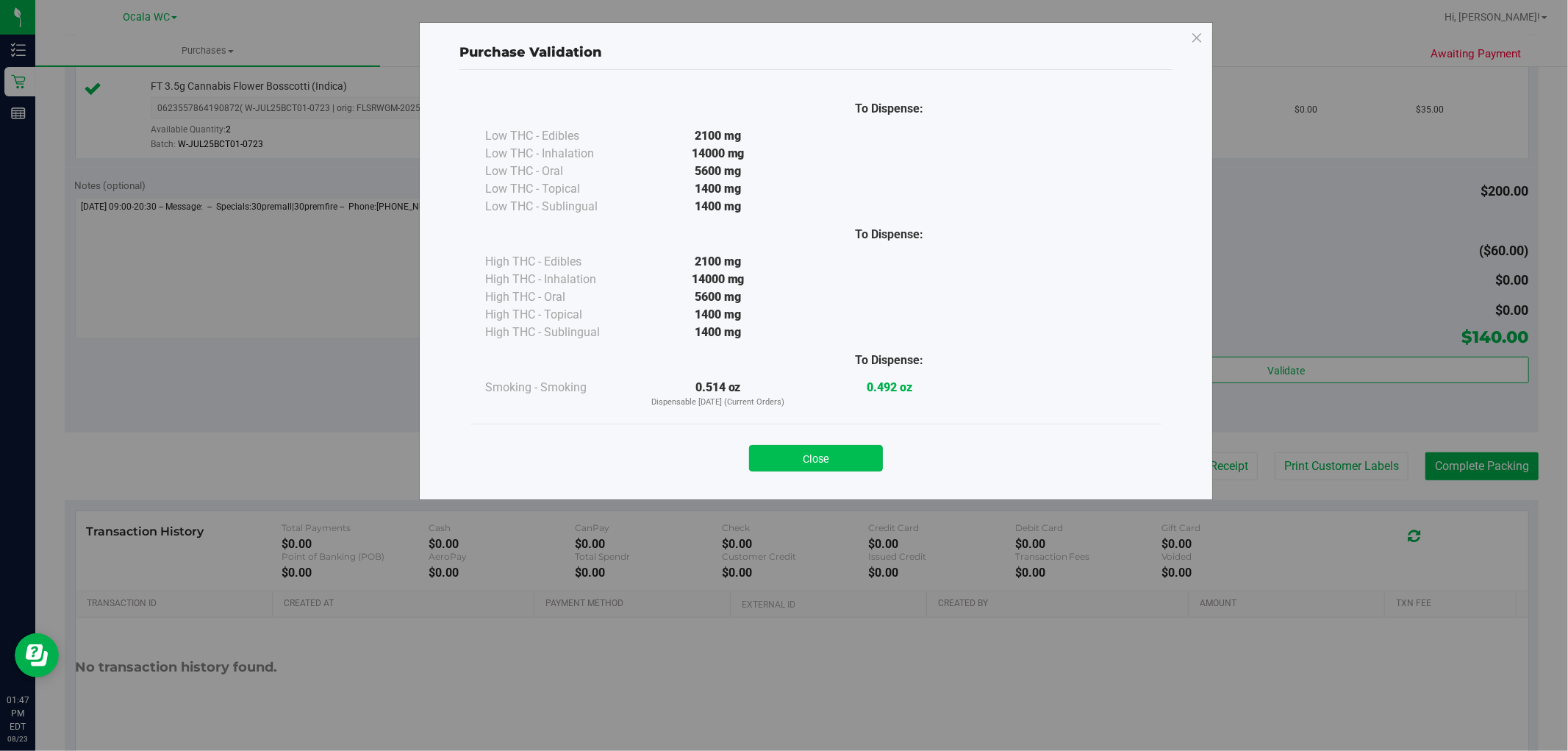
click at [771, 452] on button "Close" at bounding box center [816, 458] width 134 height 26
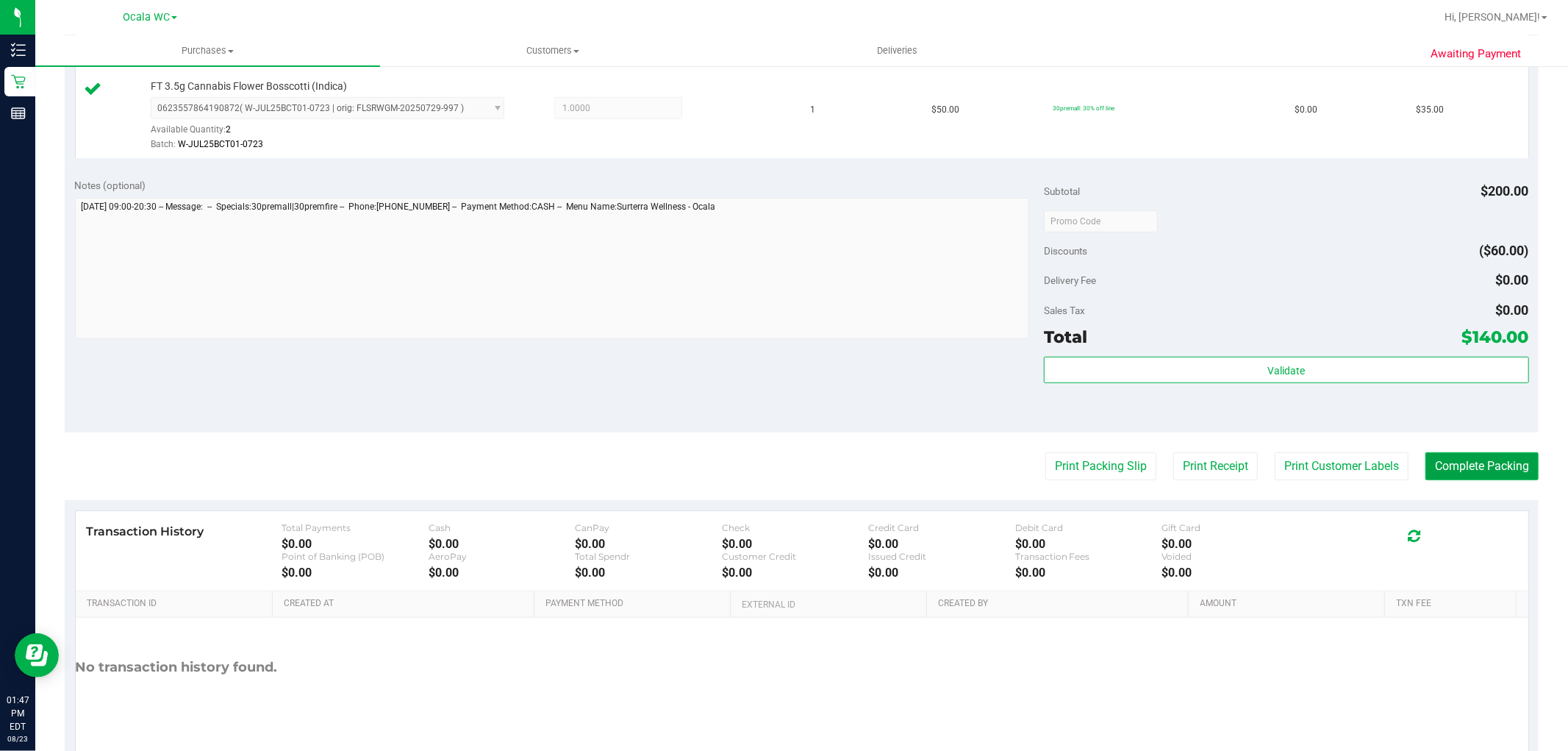
click at [1458, 466] on button "Complete Packing" at bounding box center [1482, 466] width 113 height 28
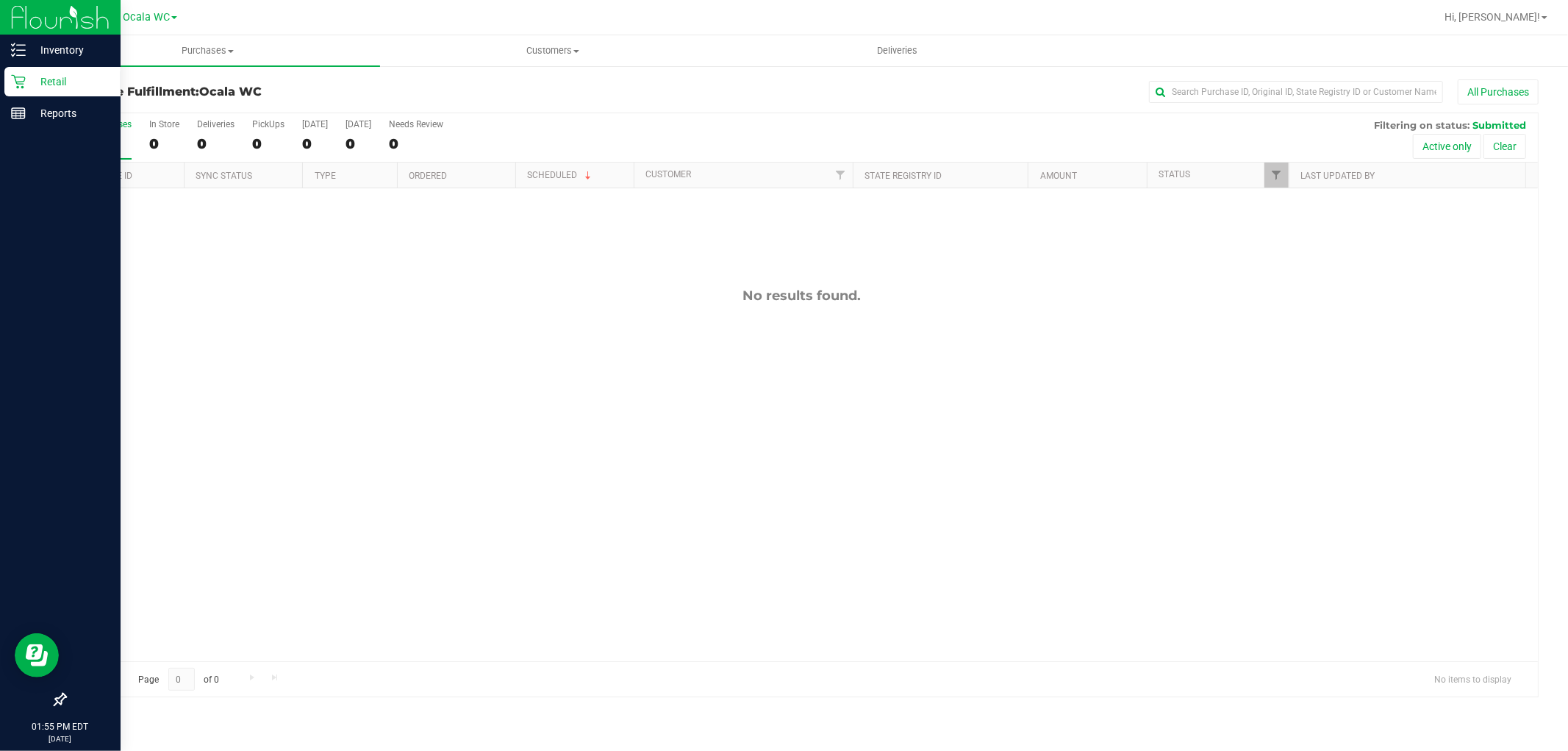
click at [9, 75] on div "Retail" at bounding box center [62, 81] width 116 height 29
